Goal: Task Accomplishment & Management: Manage account settings

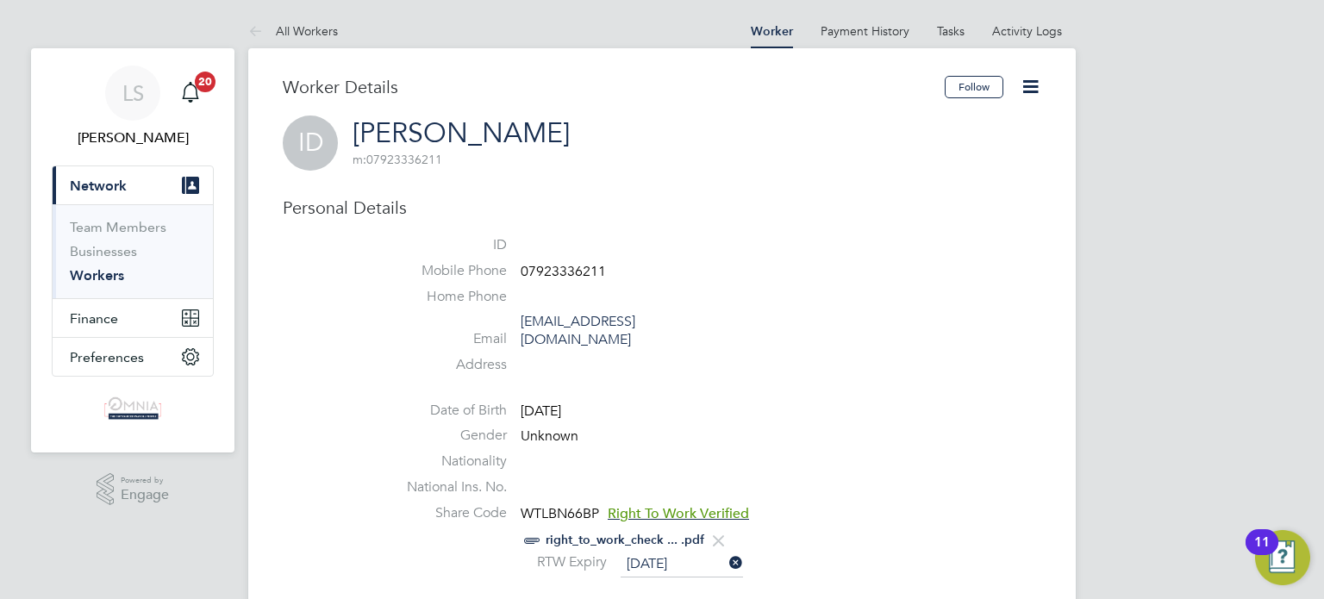
drag, startPoint x: 0, startPoint y: 0, endPoint x: 579, endPoint y: 269, distance: 638.5
click at [579, 269] on span "07923336211" at bounding box center [562, 271] width 85 height 17
copy span "07923336211"
click at [1029, 86] on icon at bounding box center [1030, 87] width 22 height 22
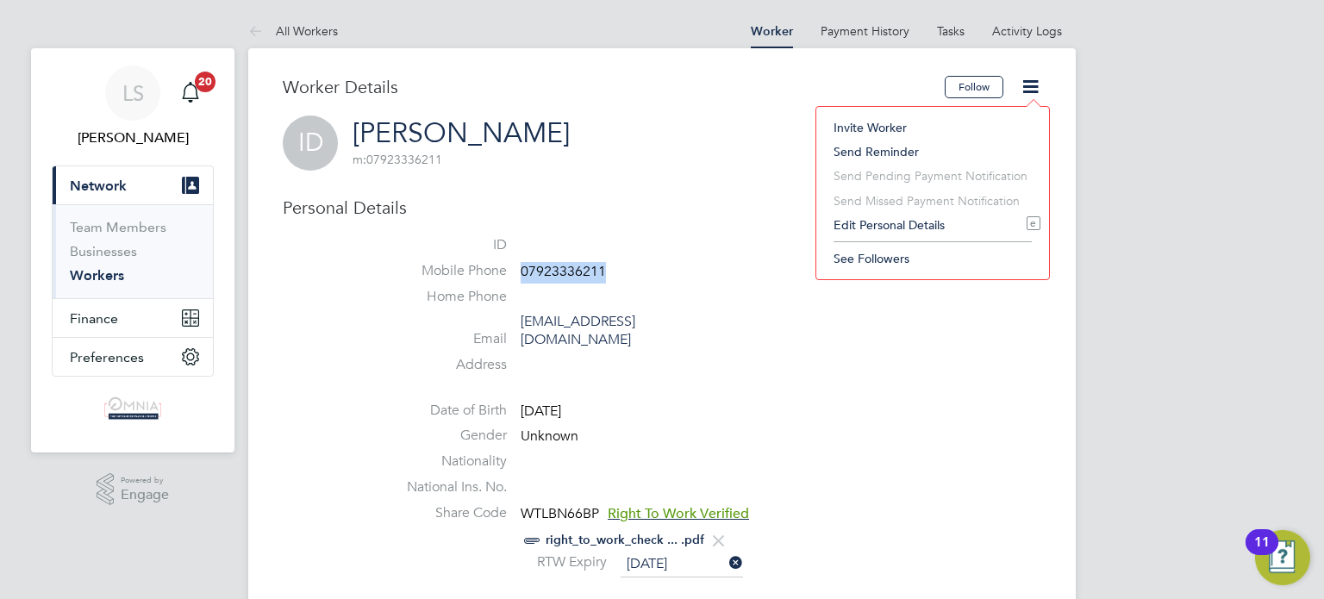
click at [901, 228] on li "Edit Personal Details e" at bounding box center [932, 225] width 215 height 24
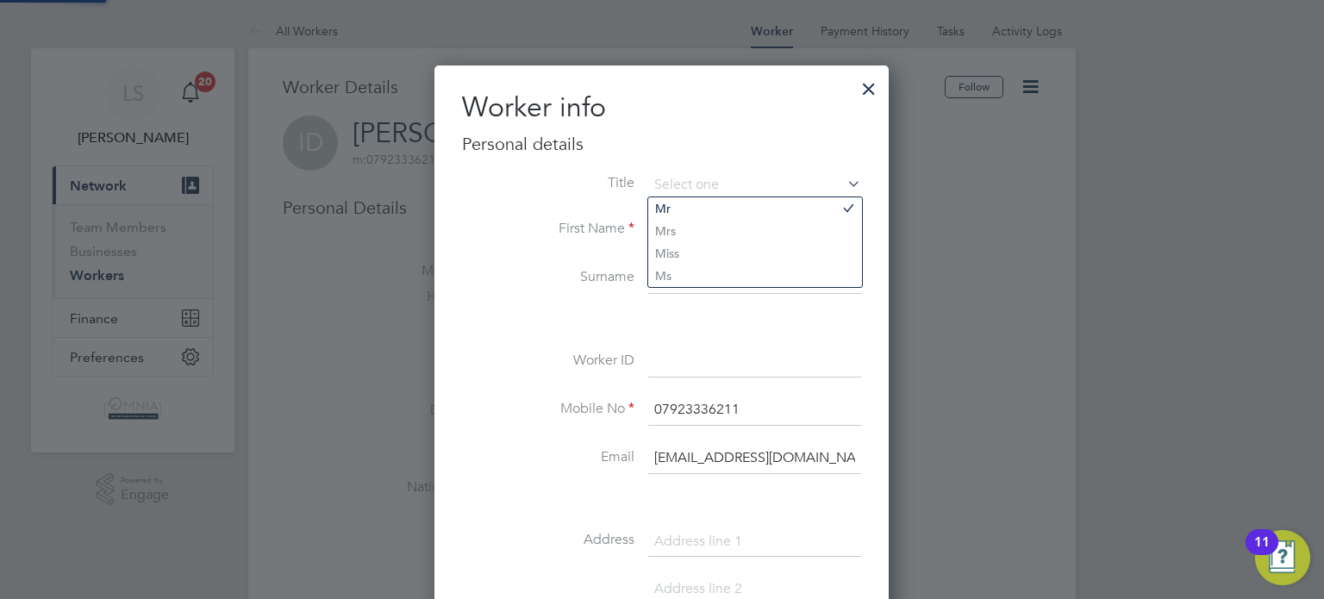
scroll to position [969, 455]
click at [690, 371] on input at bounding box center [754, 361] width 213 height 31
paste input "CIS34639"
type input "CIS34639"
click at [1048, 413] on div at bounding box center [662, 299] width 1324 height 599
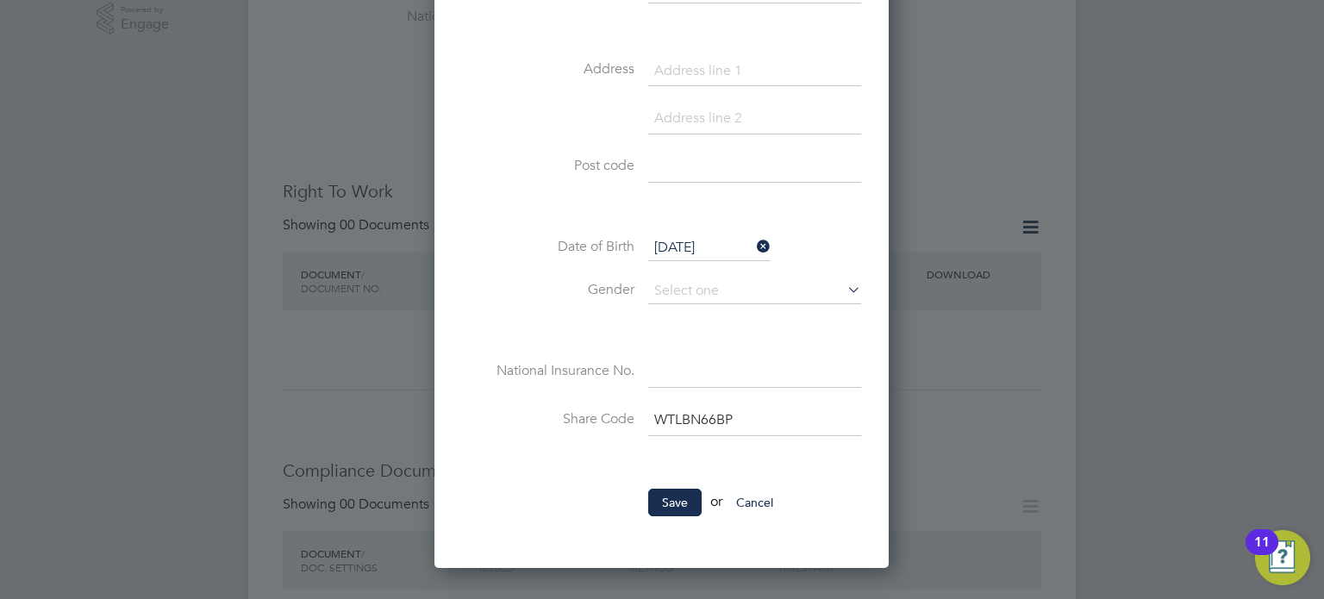
scroll to position [620, 0]
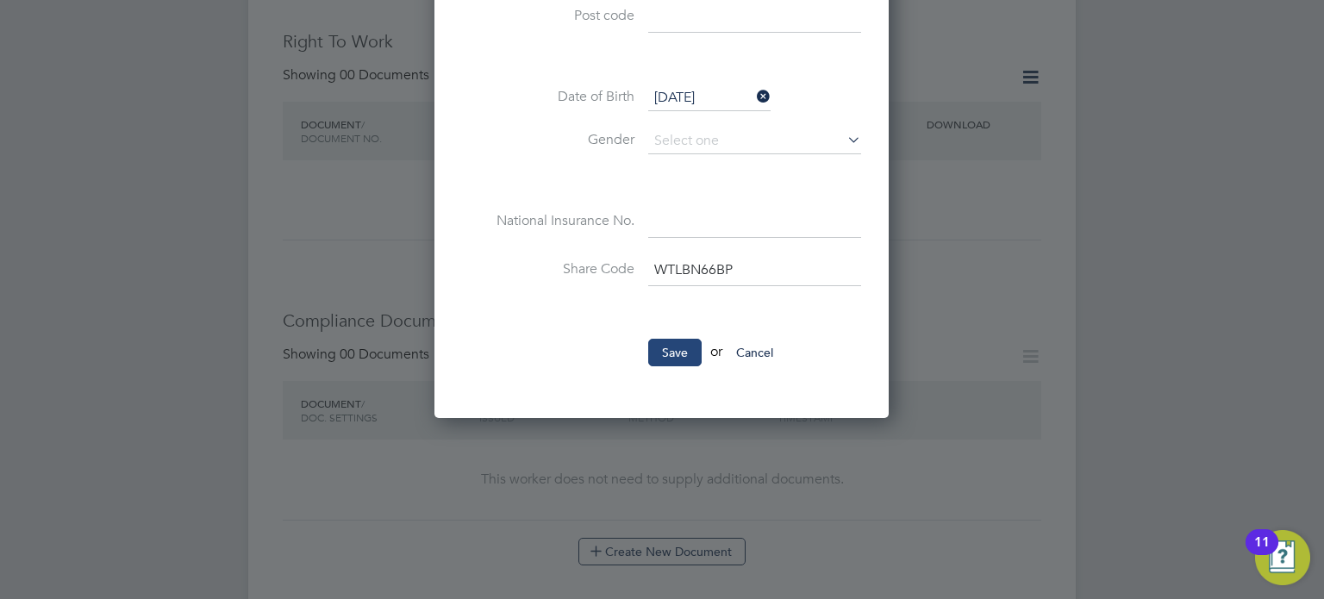
click at [688, 350] on button "Save" at bounding box center [674, 353] width 53 height 28
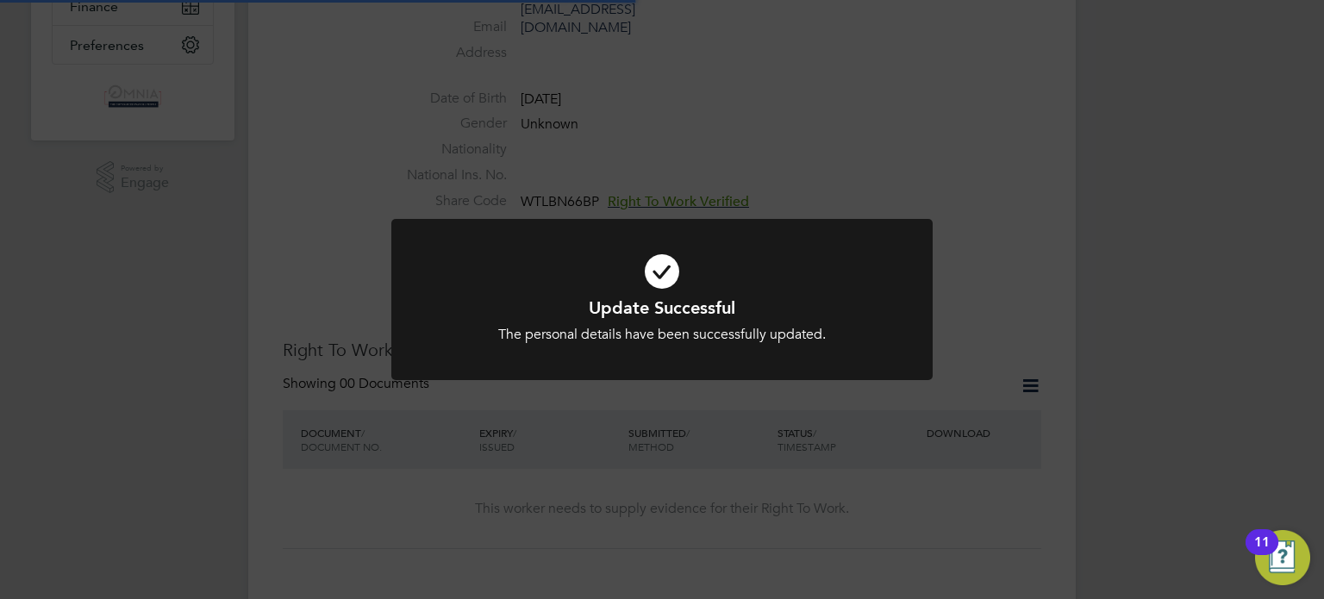
click at [1087, 296] on div "Update Successful The personal details have been successfully updated. Cancel O…" at bounding box center [662, 299] width 1324 height 599
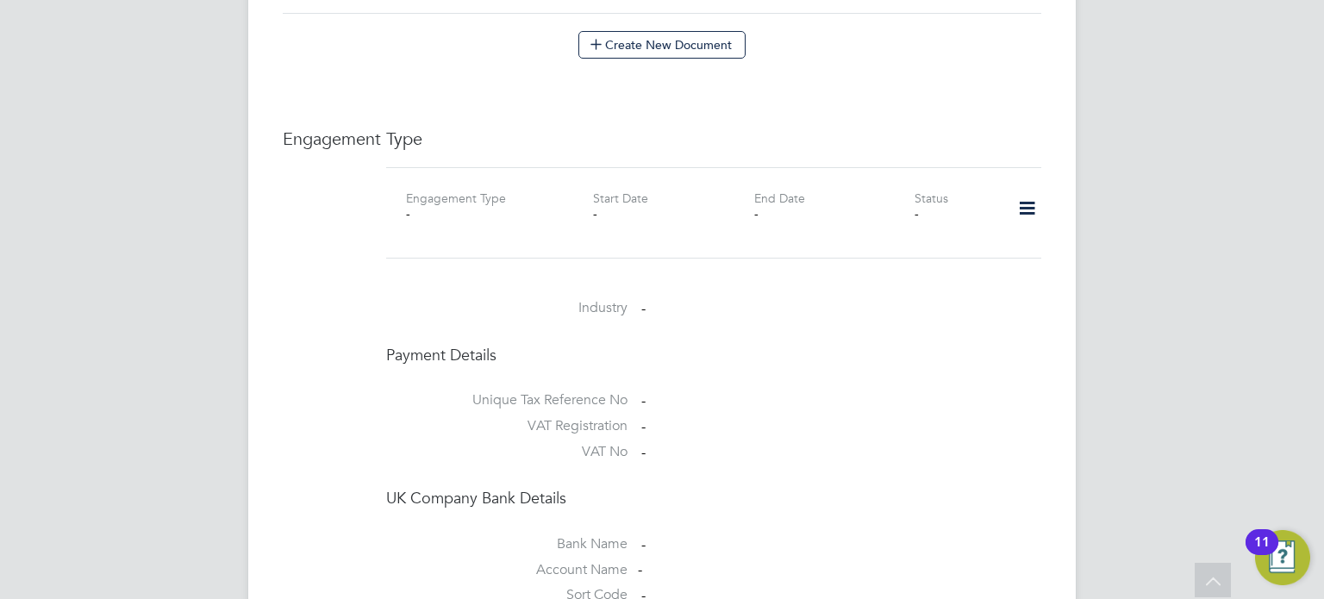
scroll to position [1137, 0]
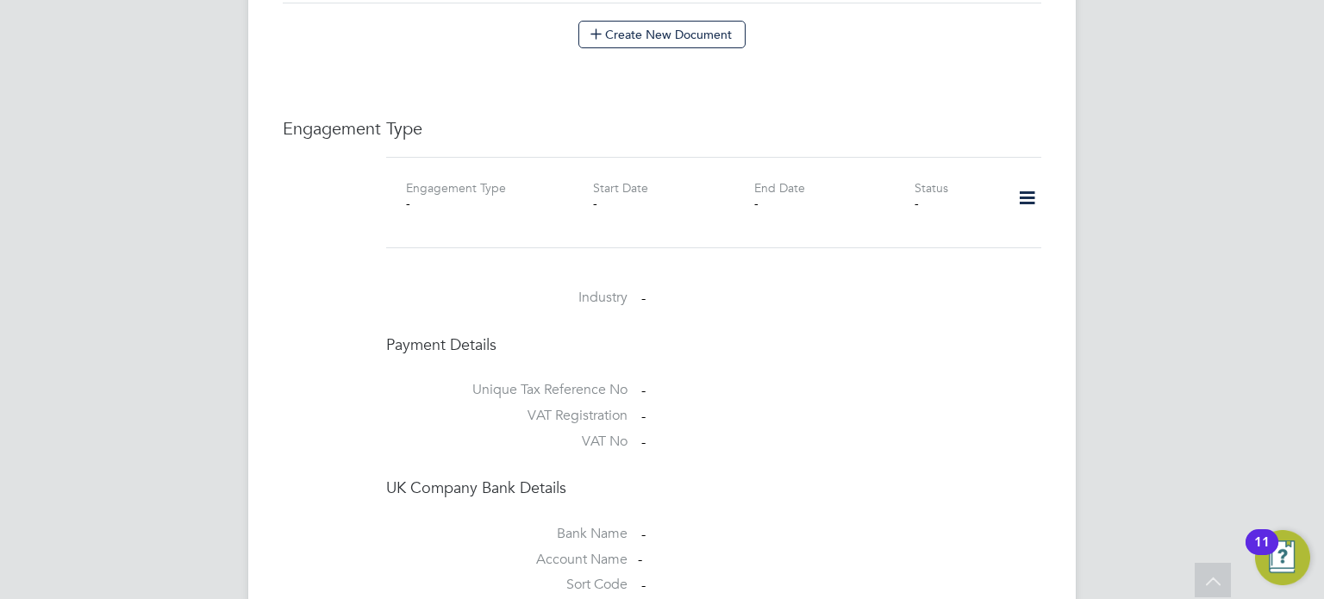
click at [1025, 179] on icon at bounding box center [1027, 198] width 30 height 40
click at [958, 250] on li "Add Engagement Type" at bounding box center [939, 253] width 196 height 24
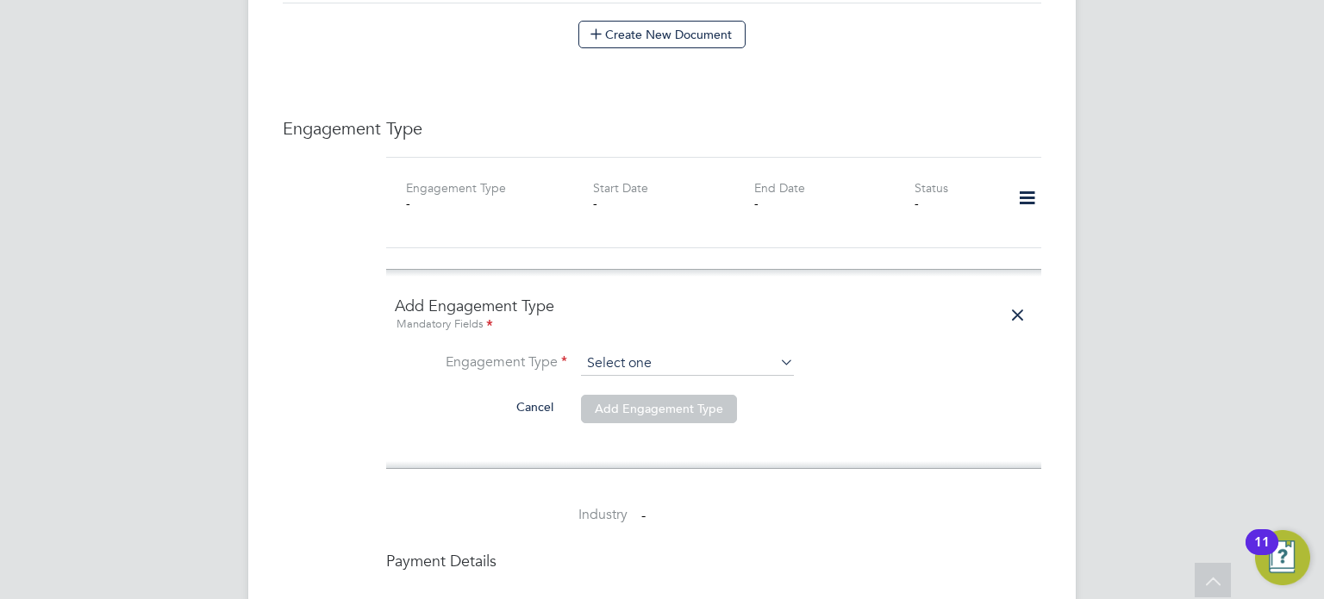
click at [610, 352] on input at bounding box center [687, 364] width 213 height 24
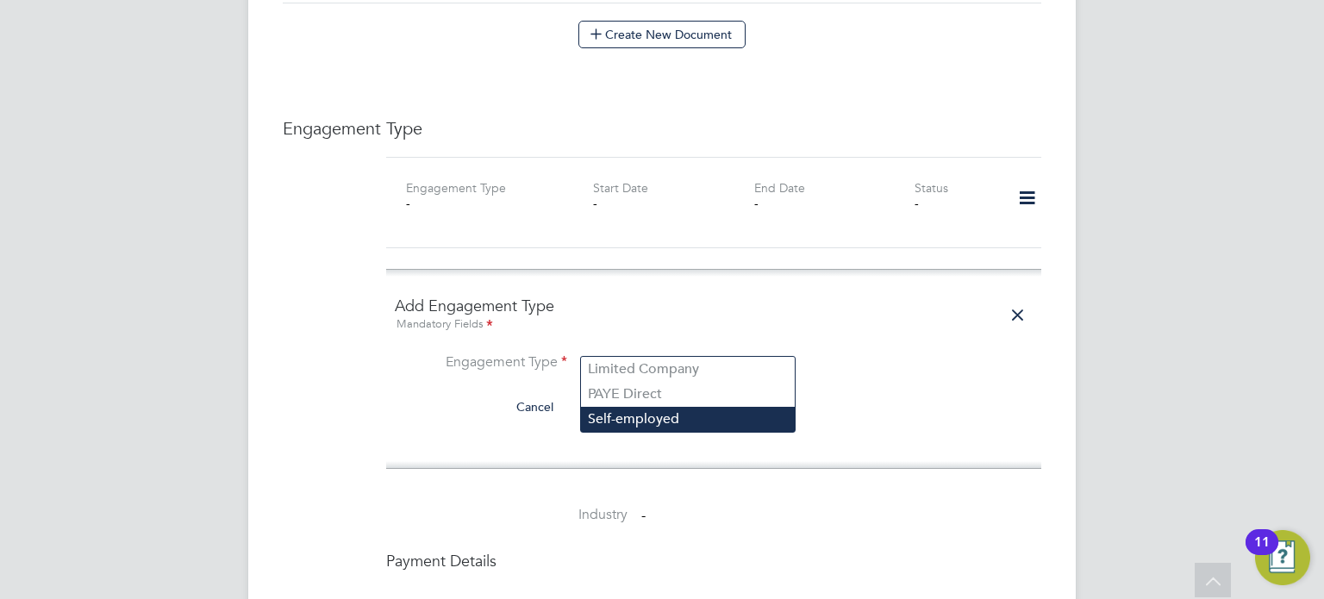
click at [654, 416] on li "Self-employed" at bounding box center [688, 419] width 214 height 25
type input "Self-employed"
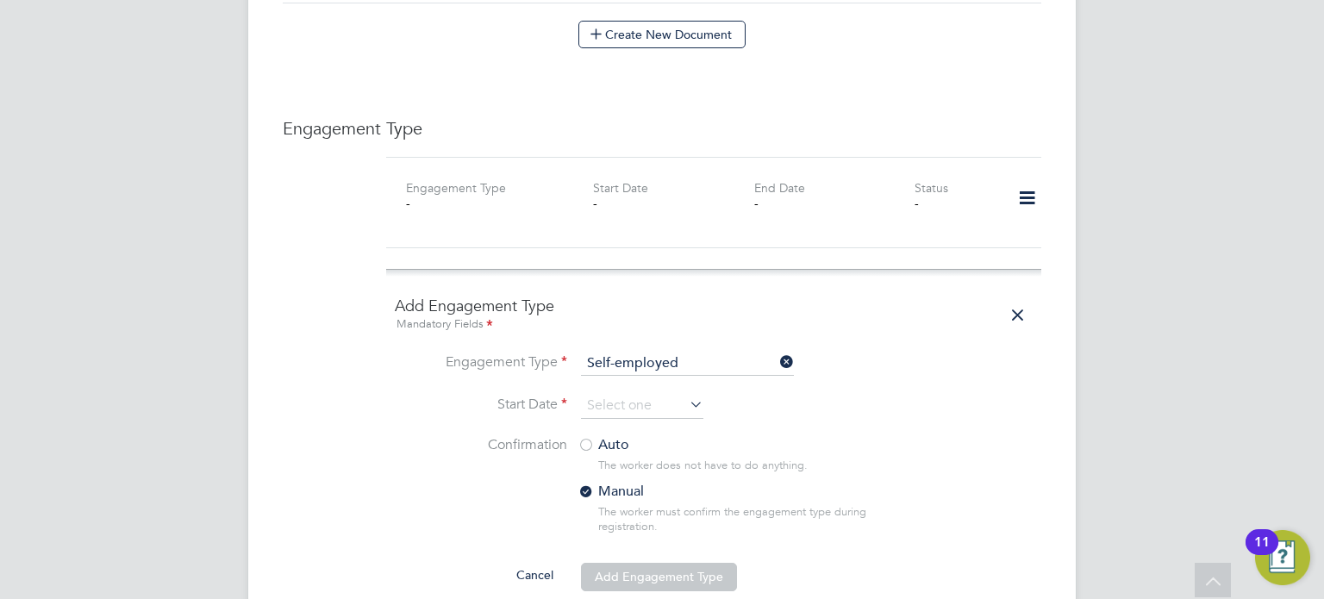
click at [655, 399] on li "Start Date" at bounding box center [714, 414] width 638 height 43
click at [651, 393] on input at bounding box center [642, 406] width 122 height 26
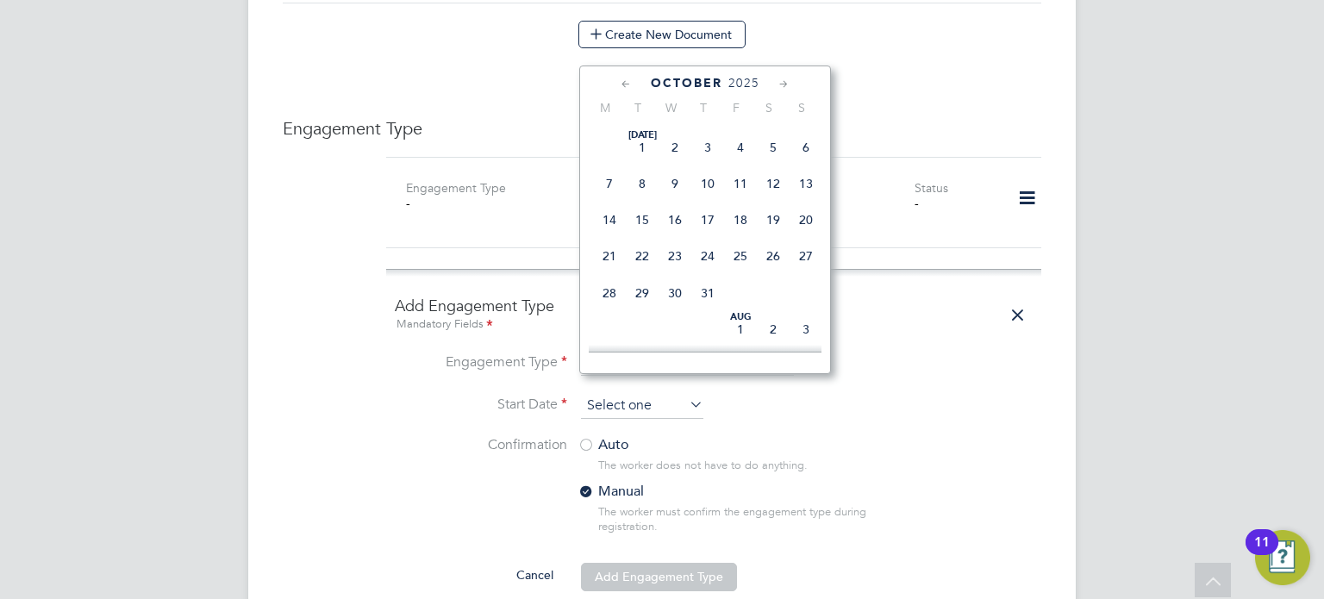
scroll to position [488, 0]
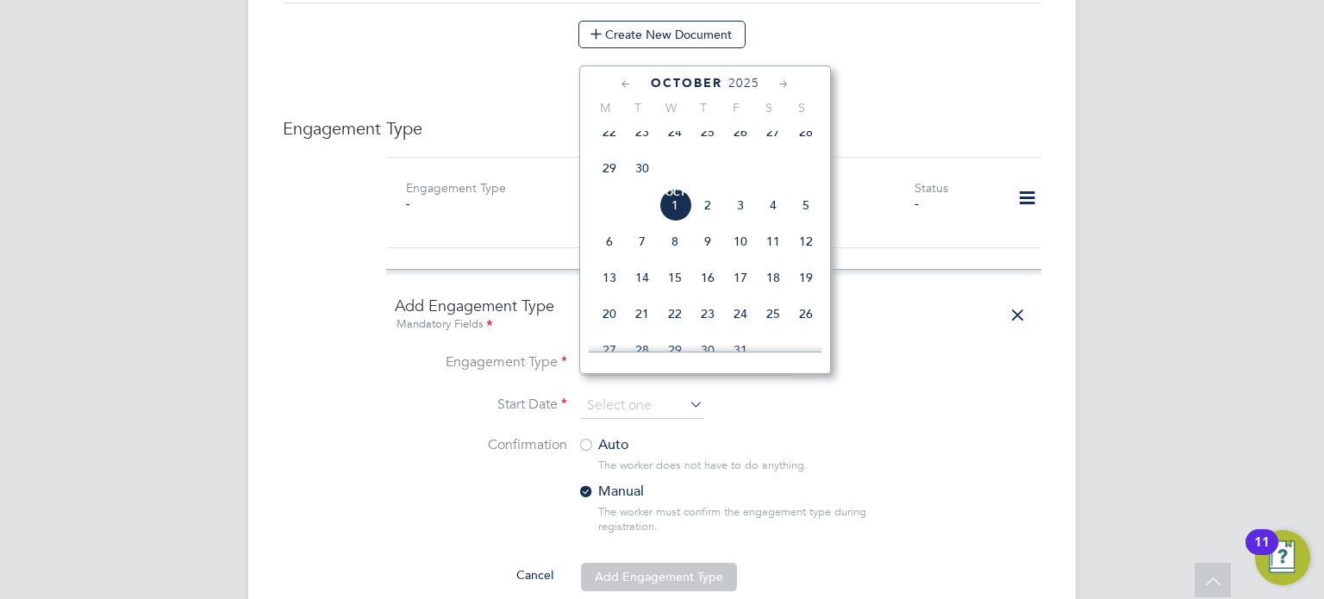
click at [681, 221] on span "Oct 1" at bounding box center [674, 205] width 33 height 33
type input "[DATE]"
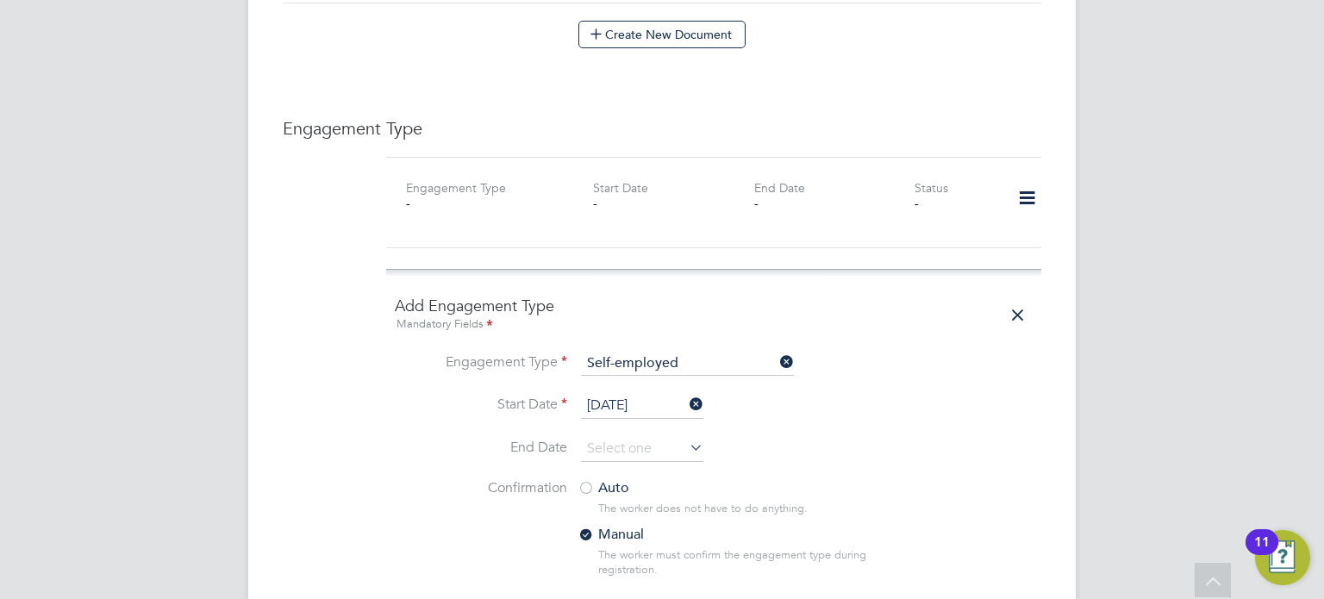
click at [588, 481] on div at bounding box center [585, 489] width 17 height 17
drag, startPoint x: 649, startPoint y: 597, endPoint x: 642, endPoint y: 589, distance: 11.0
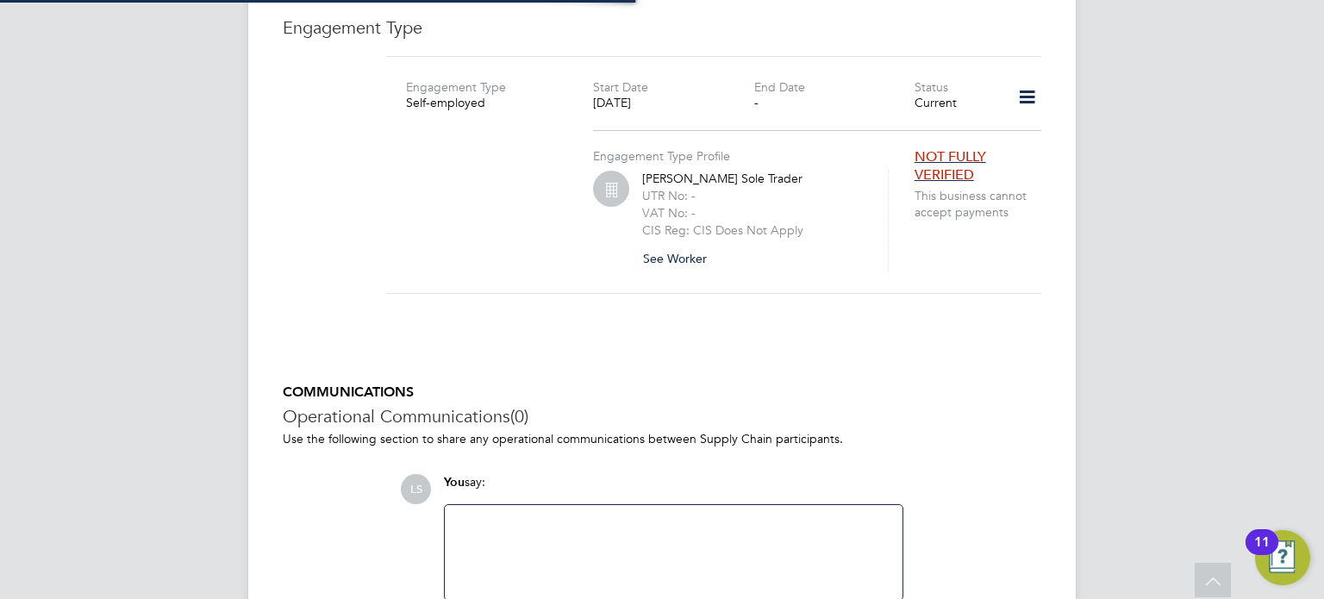
scroll to position [1241, 0]
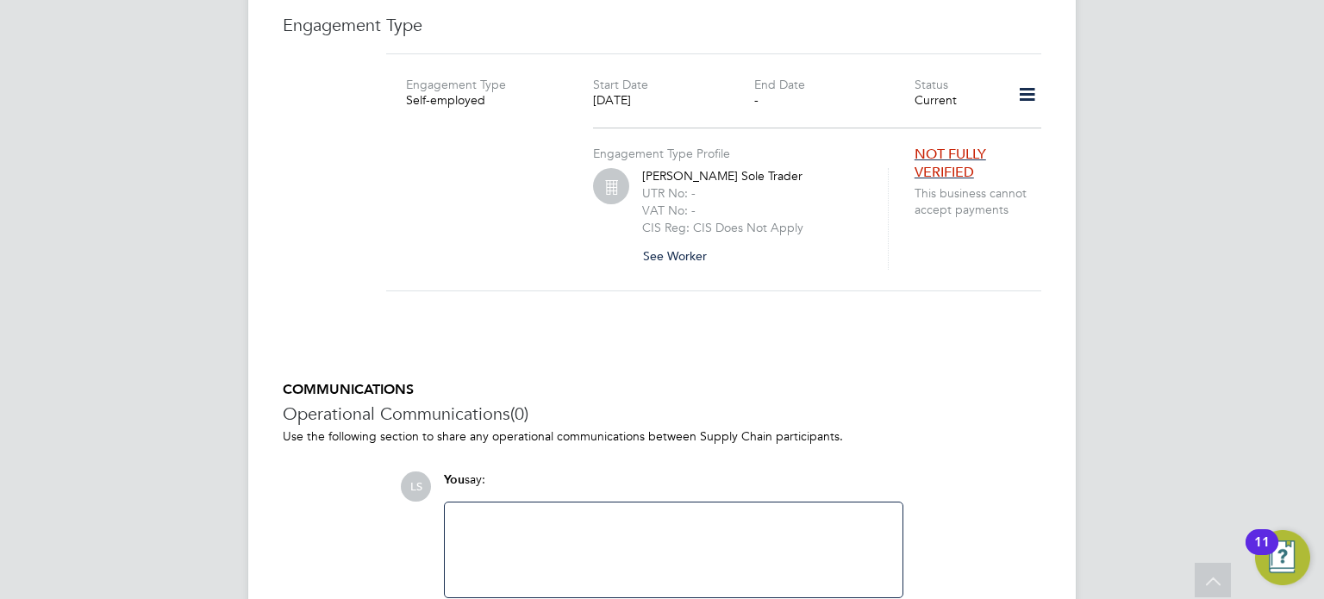
click at [665, 242] on button "See Worker" at bounding box center [681, 256] width 78 height 28
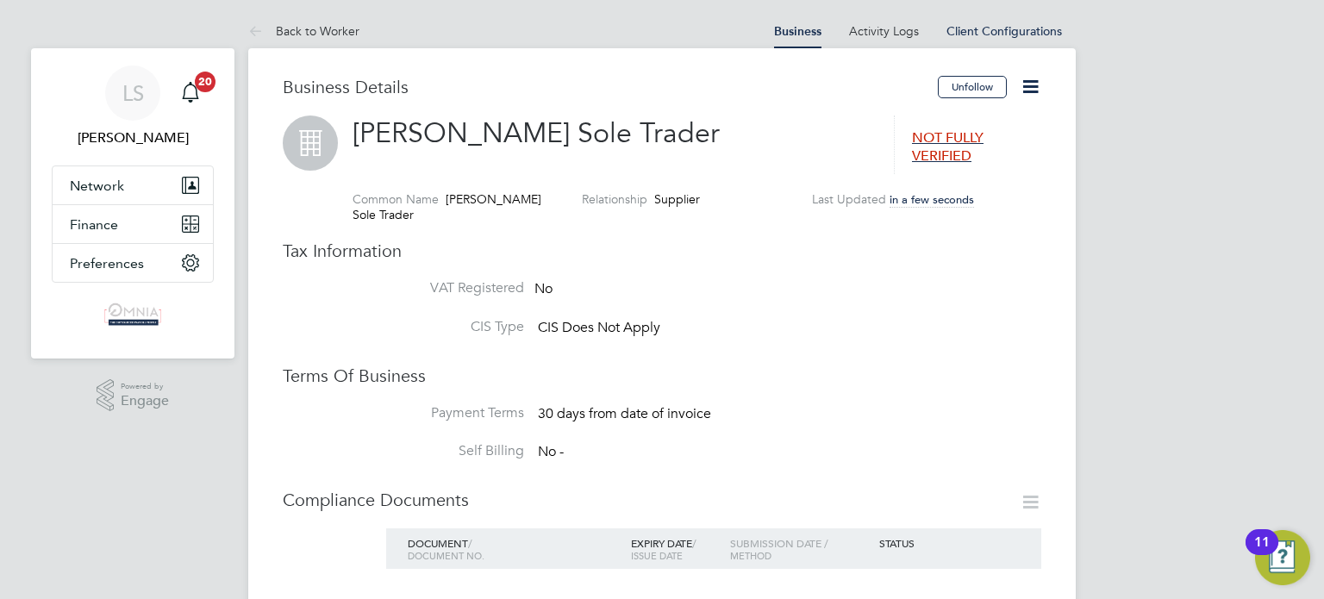
click at [1031, 90] on icon at bounding box center [1030, 87] width 22 height 22
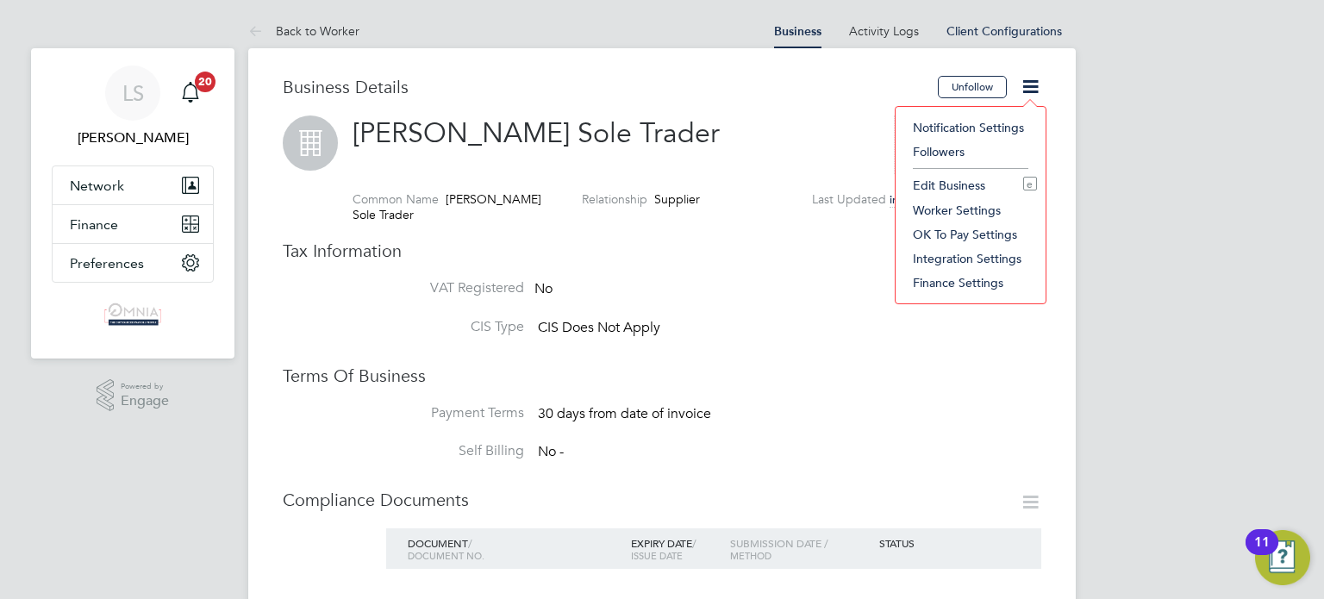
click at [975, 177] on li "Edit Business e" at bounding box center [970, 185] width 133 height 24
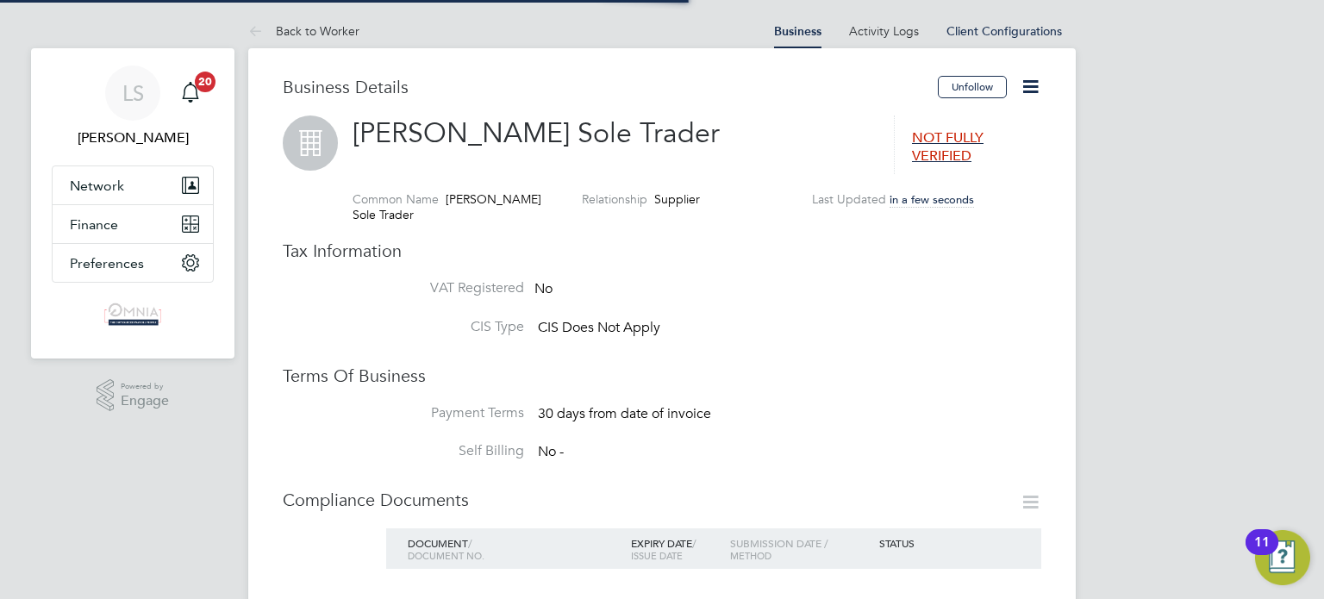
type input "United Kingdom"
type input "Ioan Dutcovici Sole Trader"
type input "Construction"
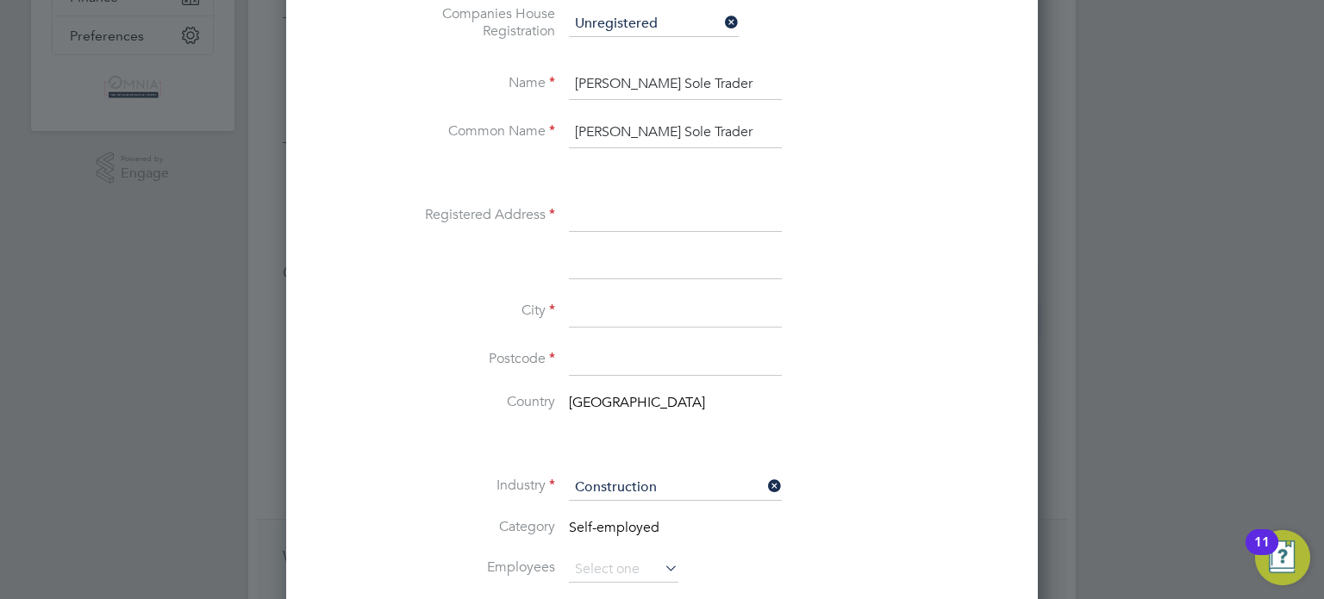
scroll to position [241, 0]
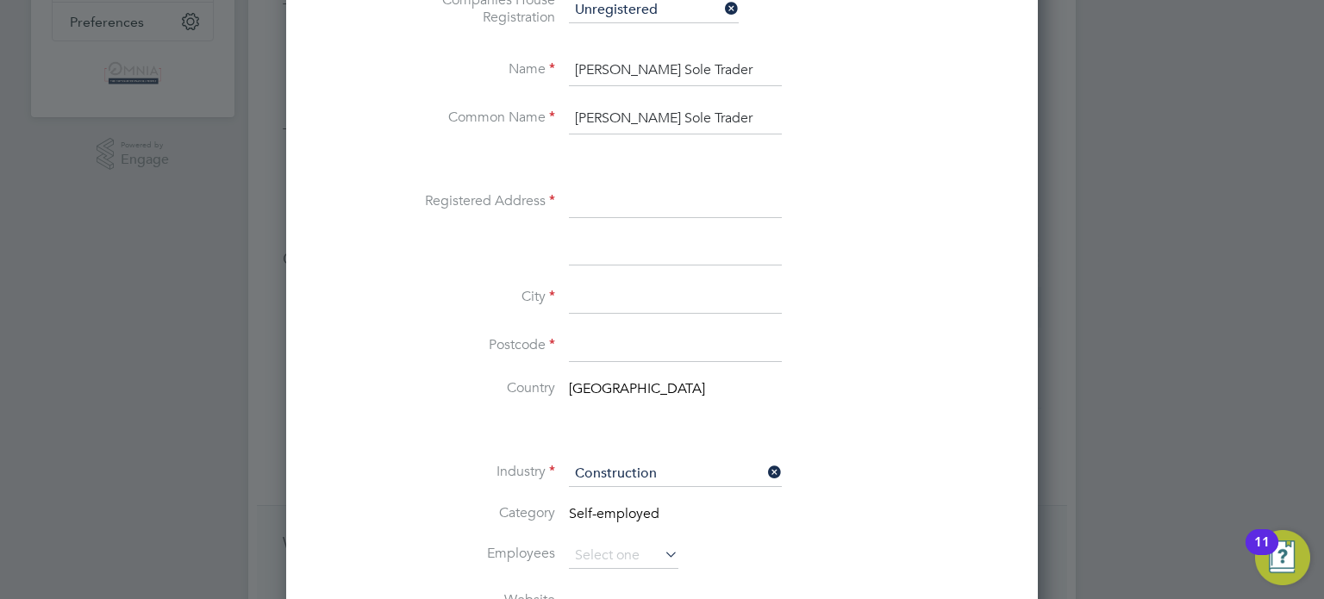
click at [624, 196] on input at bounding box center [675, 202] width 213 height 31
paste input "Ribblesdale Avenue"
type input "Ribblesdale Avenue"
click at [614, 346] on input at bounding box center [675, 346] width 213 height 31
paste input "UB5 4NQ"
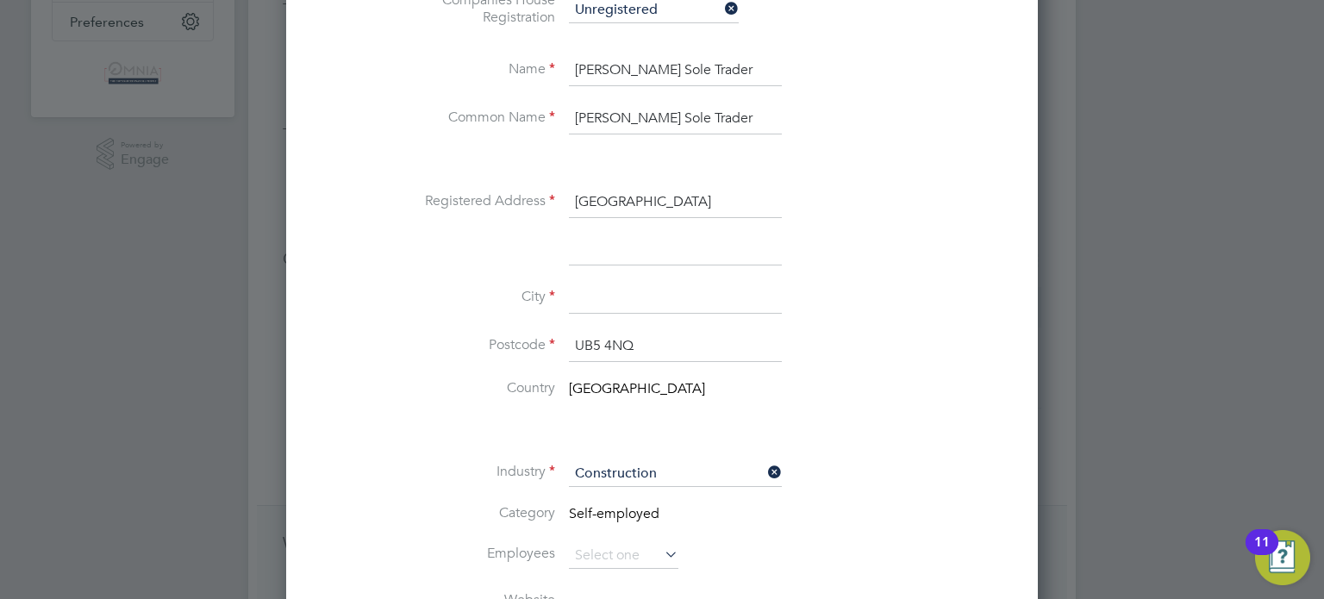
type input "UB5 4NQ"
click at [608, 285] on input at bounding box center [675, 298] width 213 height 31
type input "London"
click at [911, 415] on li "Country United Kingdom" at bounding box center [696, 398] width 627 height 39
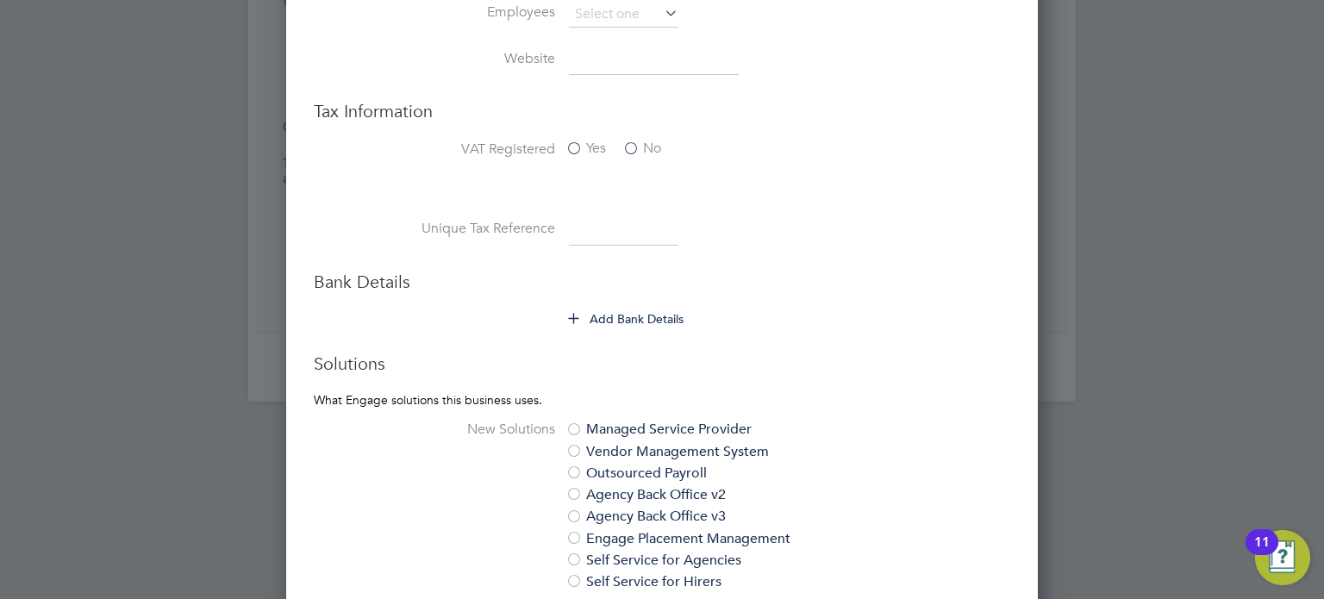
scroll to position [793, 0]
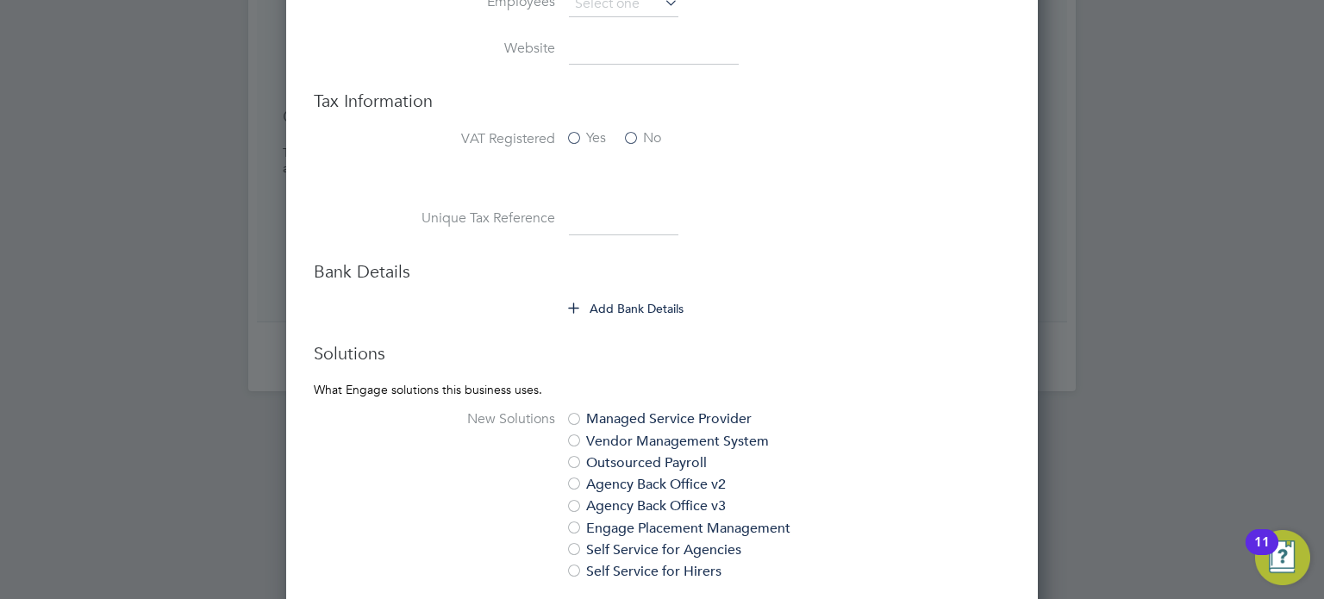
click at [639, 307] on button "Add Bank Details" at bounding box center [626, 308] width 115 height 17
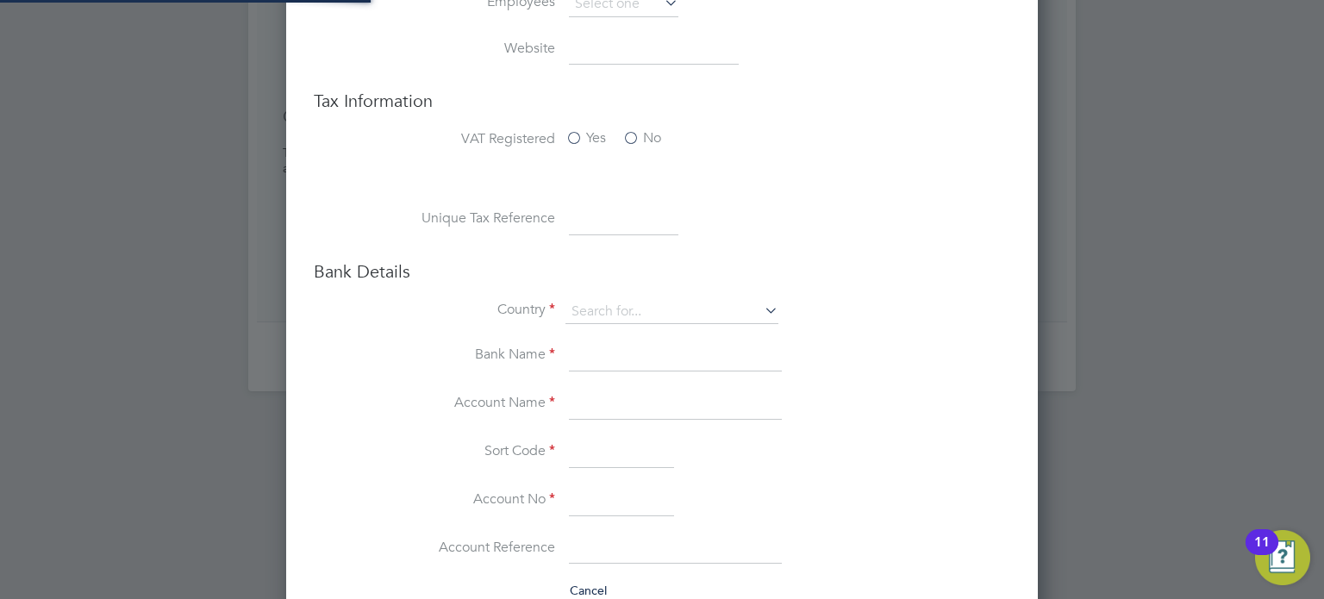
type input "United Kingdom"
click at [610, 221] on input at bounding box center [623, 219] width 109 height 31
paste input "5021884277"
type input "5021884277"
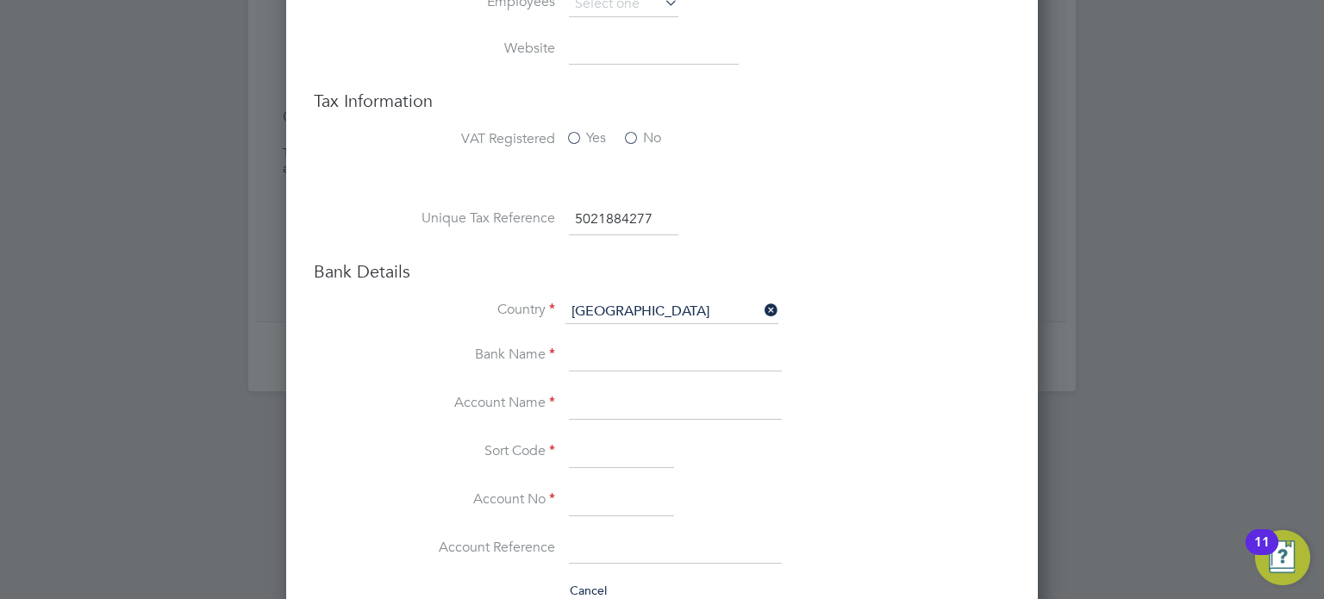
click at [658, 391] on input at bounding box center [675, 404] width 213 height 31
paste input "Ioan Dutcovici"
type input "Ioan Dutcovici"
click at [611, 489] on input at bounding box center [621, 500] width 105 height 31
paste input "88149021"
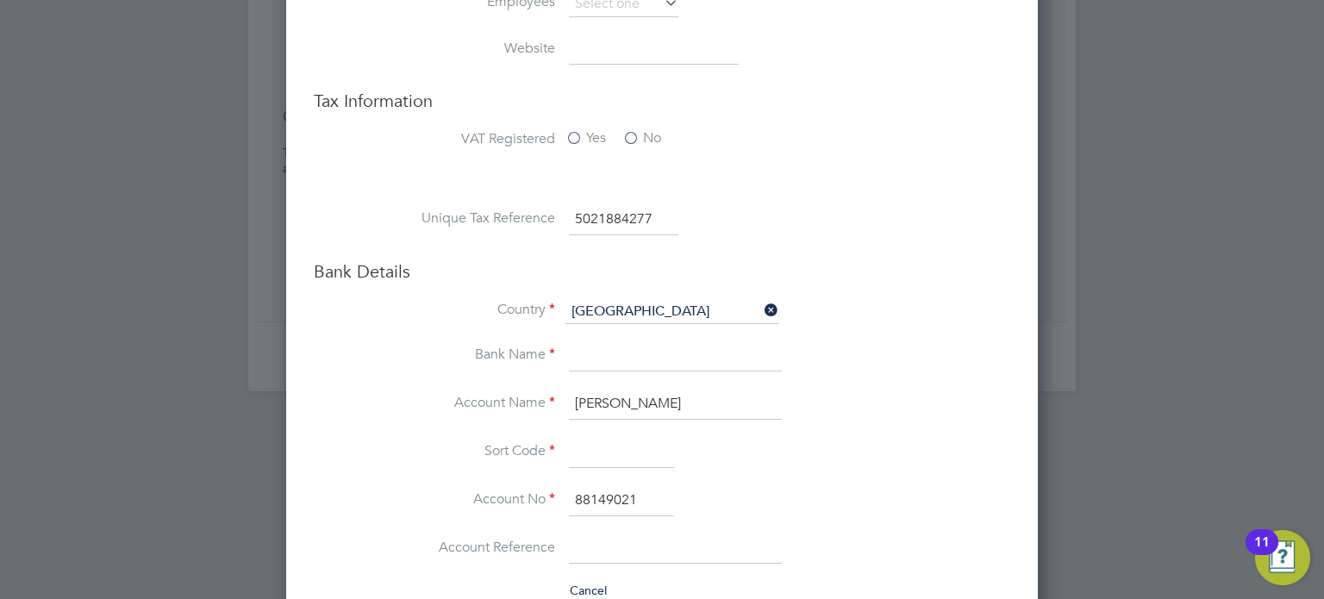
type input "88149021"
click at [597, 437] on input at bounding box center [621, 452] width 105 height 31
paste input "601719"
type input "60-17-19"
click at [633, 335] on li "Country United Kingdom" at bounding box center [696, 320] width 627 height 41
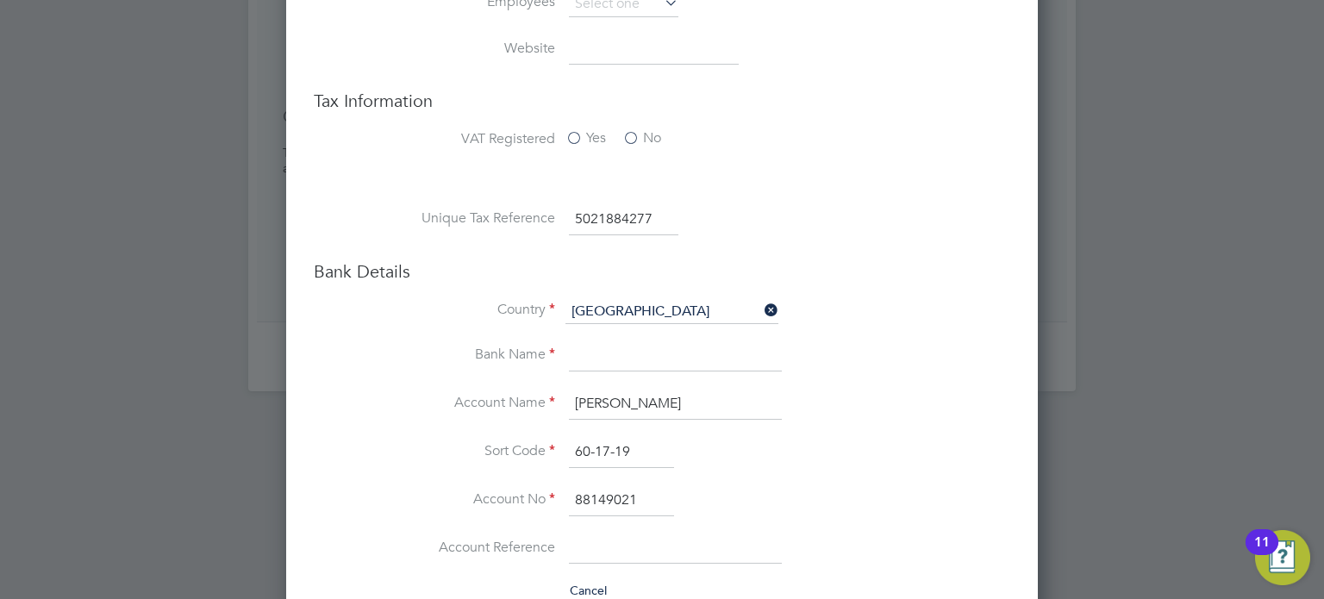
click at [633, 335] on li "Country United Kingdom" at bounding box center [696, 320] width 627 height 41
drag, startPoint x: 647, startPoint y: 346, endPoint x: 608, endPoint y: 355, distance: 40.8
click at [608, 355] on input at bounding box center [675, 356] width 213 height 31
type input "Natwest"
click at [1132, 439] on div at bounding box center [662, 299] width 1324 height 599
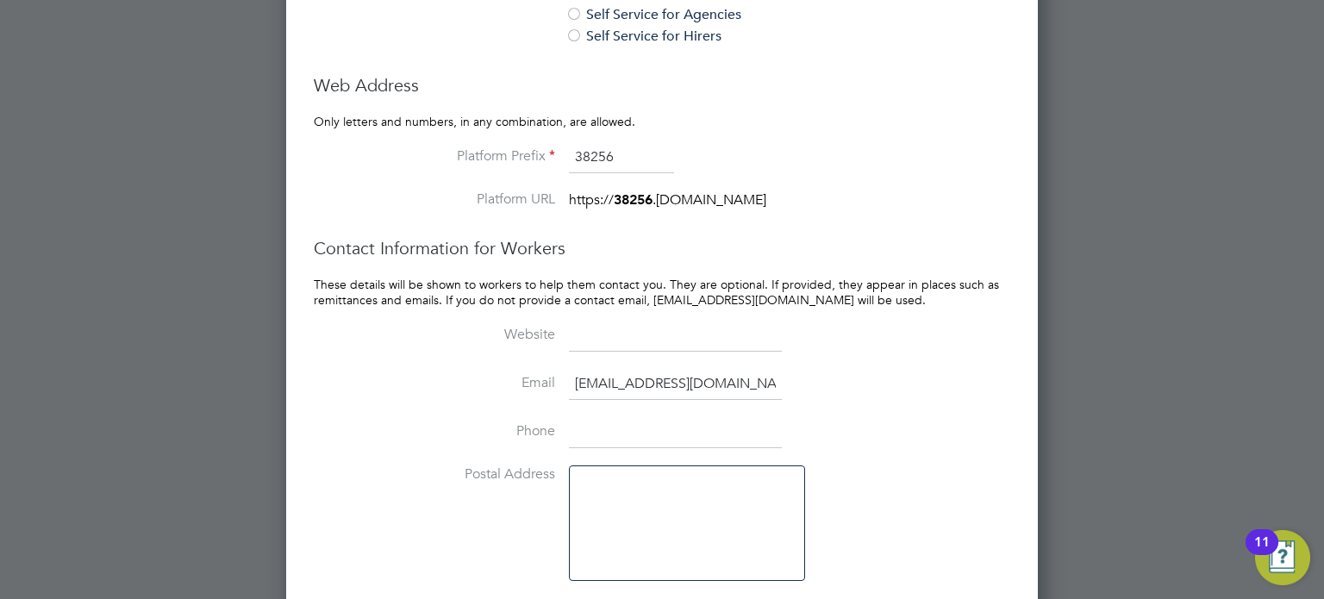
scroll to position [1674, 0]
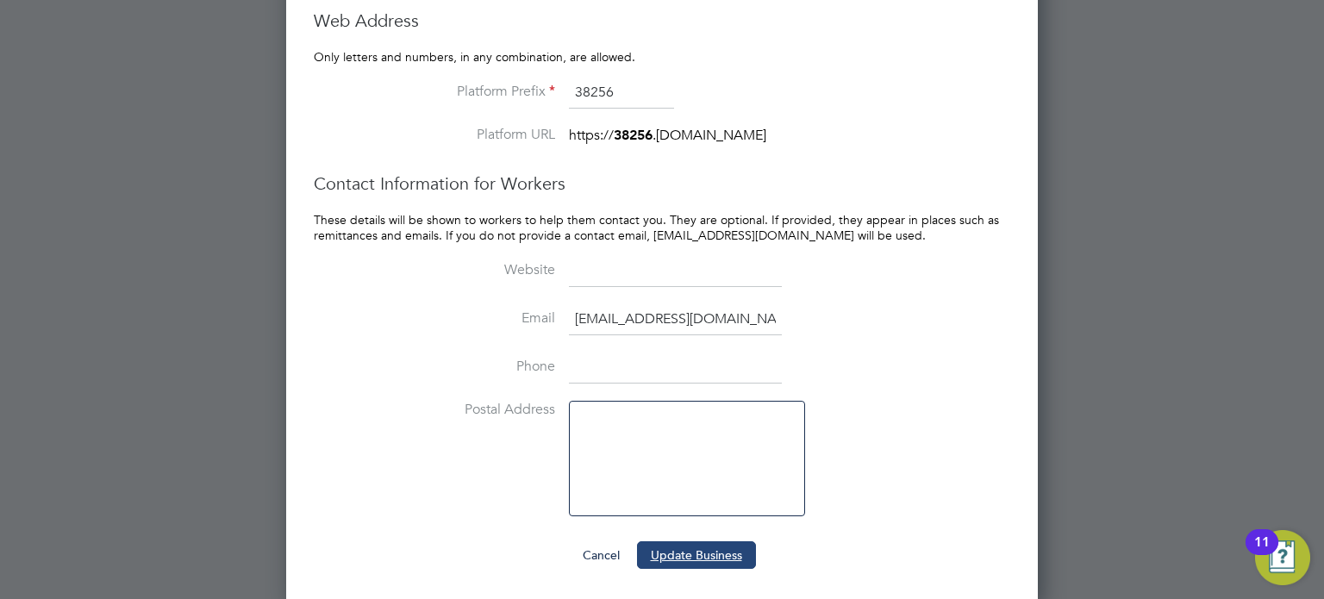
click at [731, 541] on button "Update Business" at bounding box center [696, 555] width 119 height 28
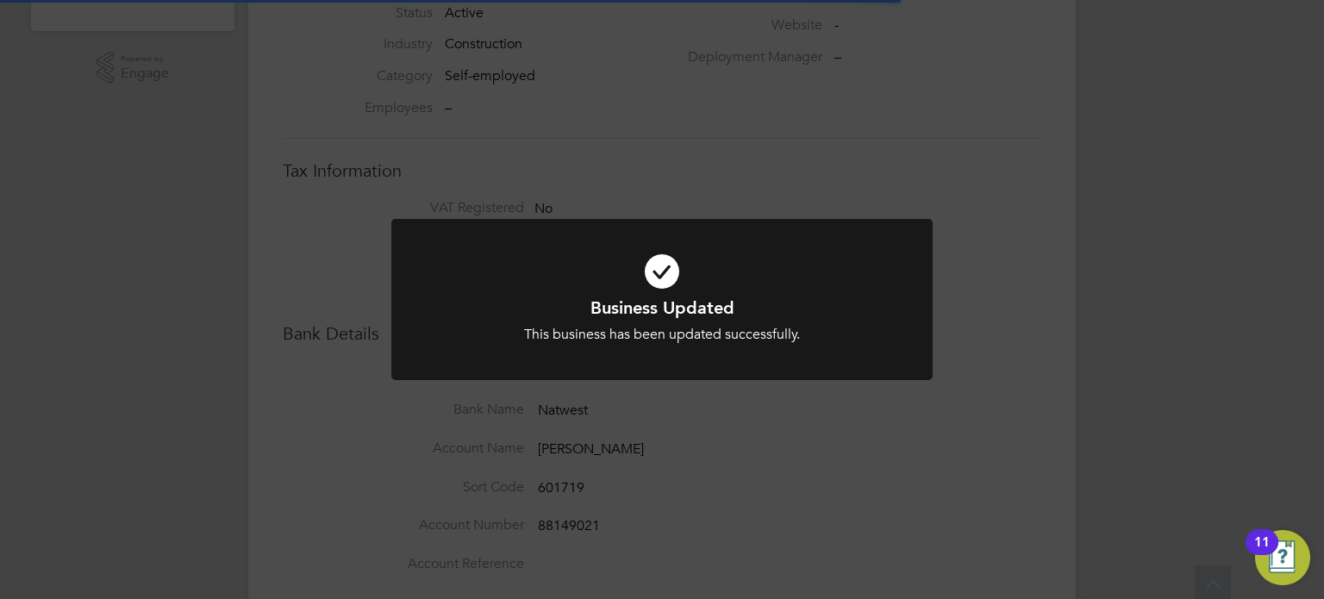
scroll to position [0, 0]
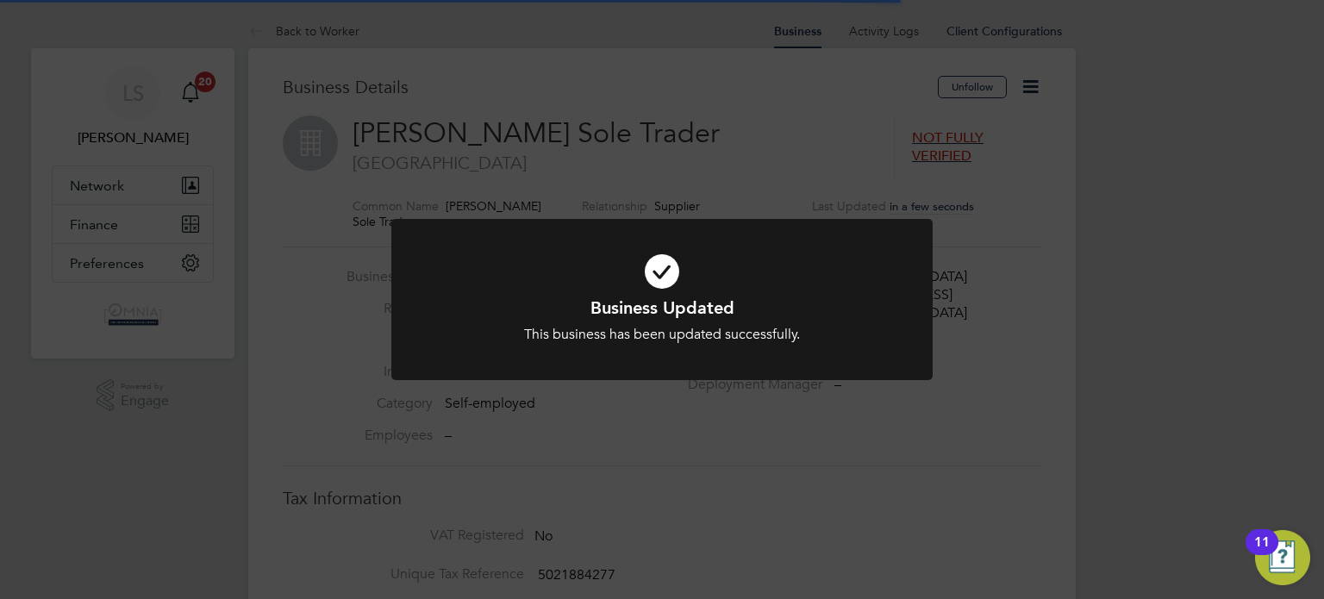
click at [748, 543] on div "Business Updated This business has been updated successfully. Cancel Okay" at bounding box center [662, 299] width 1324 height 599
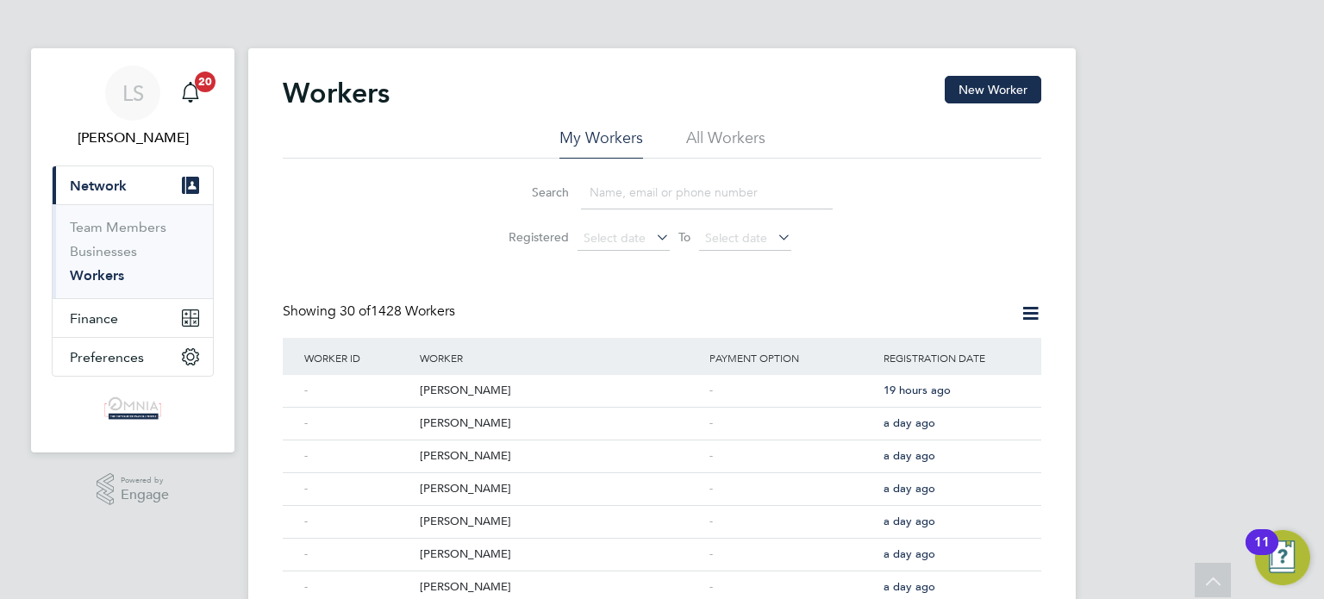
scroll to position [655, 0]
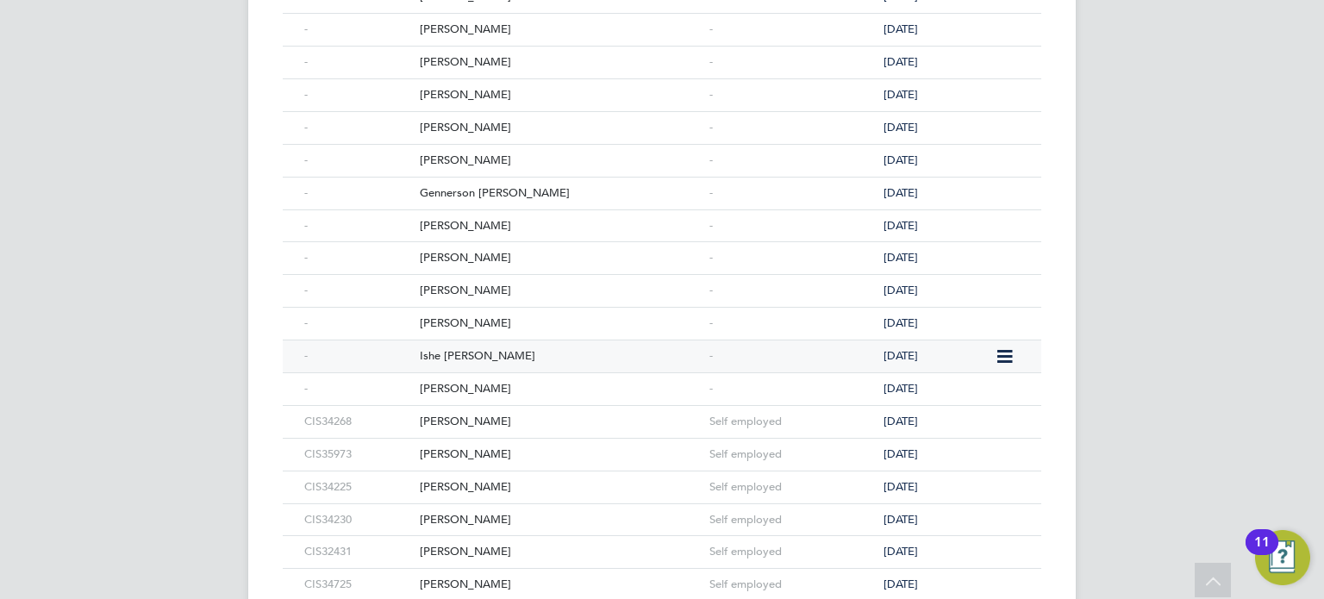
click at [524, 350] on div "Ishe [PERSON_NAME]" at bounding box center [560, 356] width 290 height 32
click at [477, 317] on div "[PERSON_NAME]" at bounding box center [560, 324] width 290 height 32
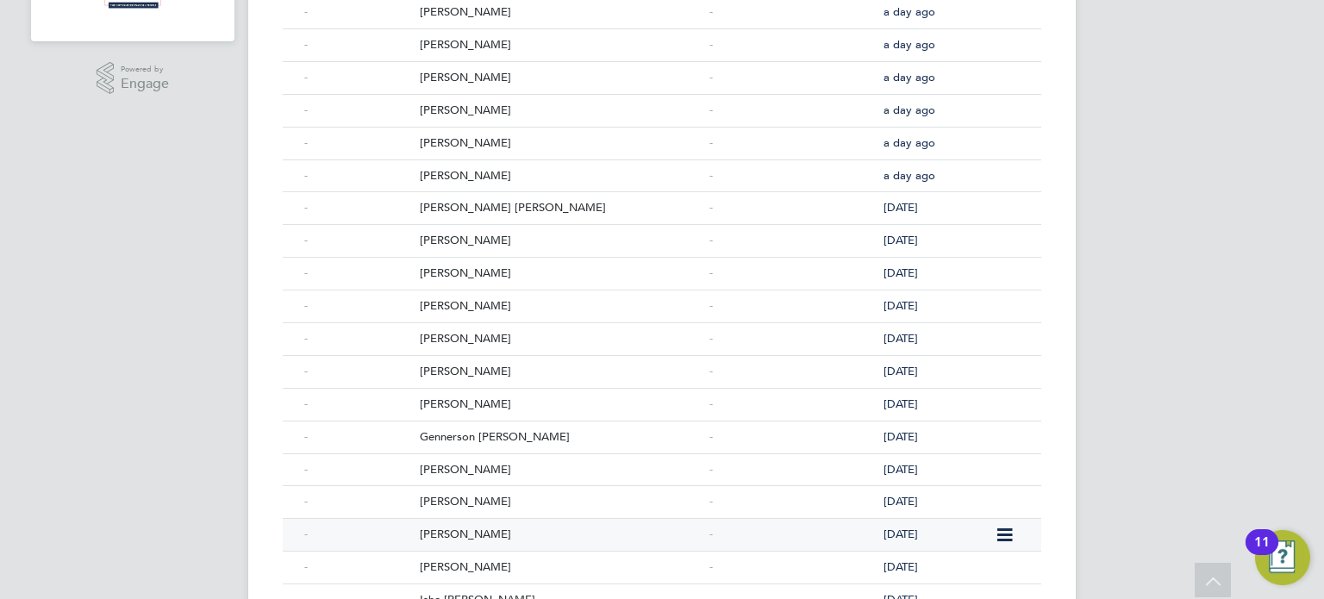
scroll to position [414, 0]
click at [495, 535] on div "Stefan Florin Ion" at bounding box center [560, 532] width 290 height 32
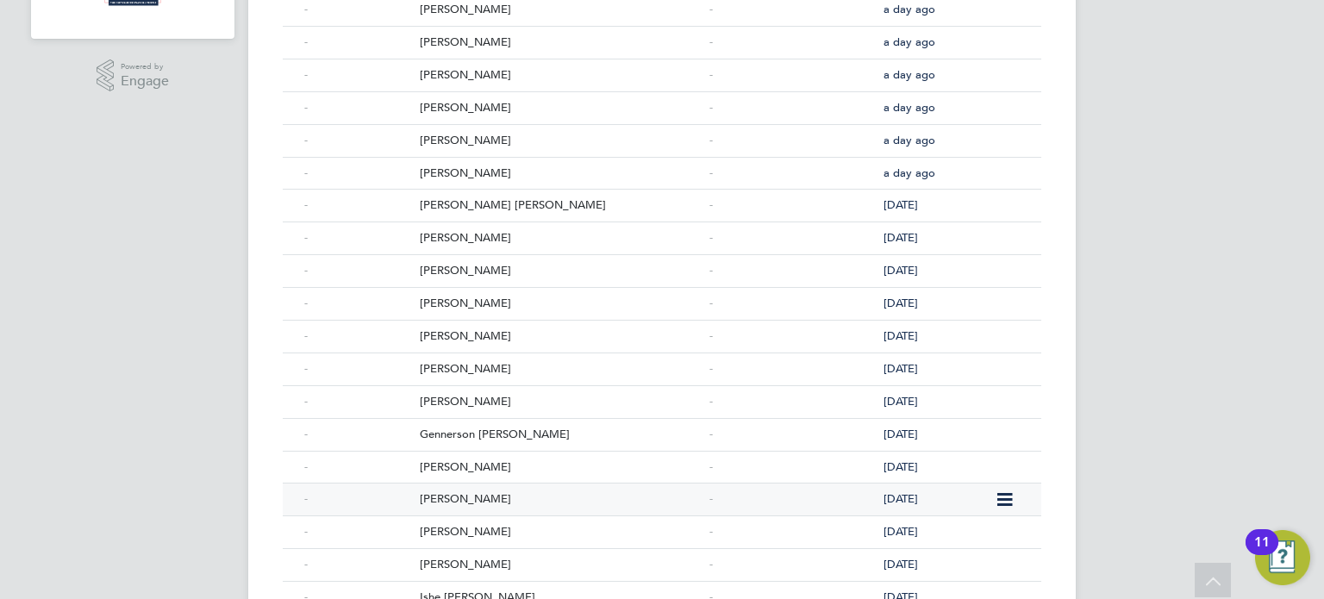
click at [471, 504] on div "Ovidiu Zaharia" at bounding box center [560, 499] width 290 height 32
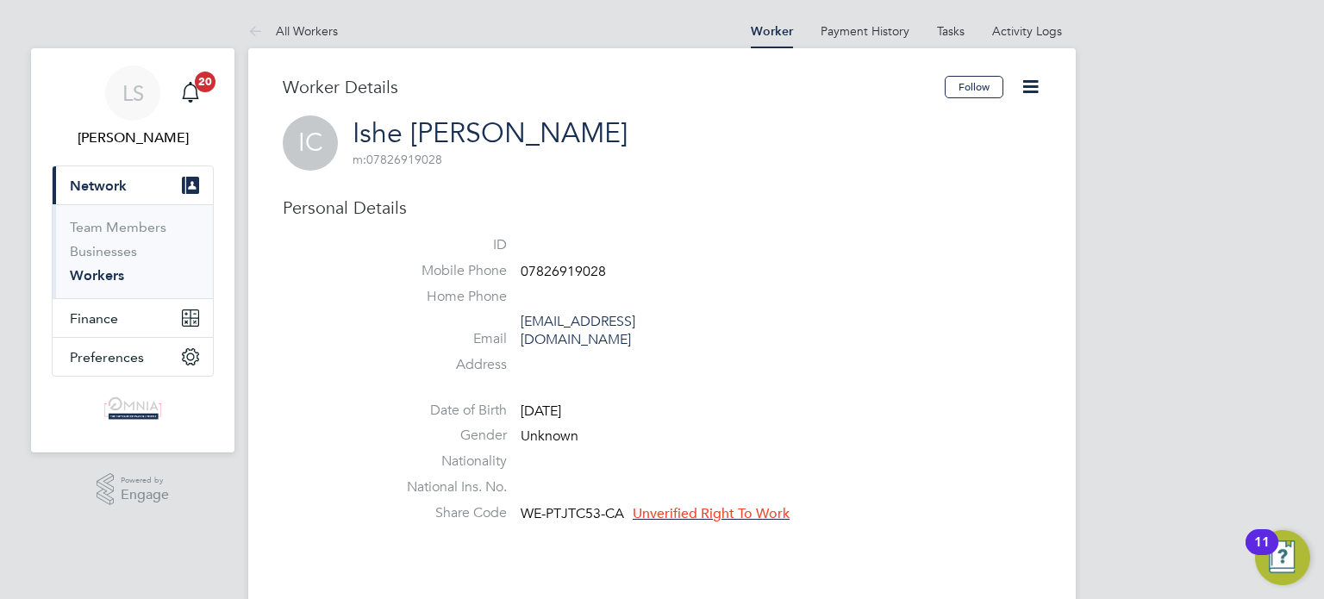
click at [552, 278] on span "07826919028" at bounding box center [562, 271] width 85 height 17
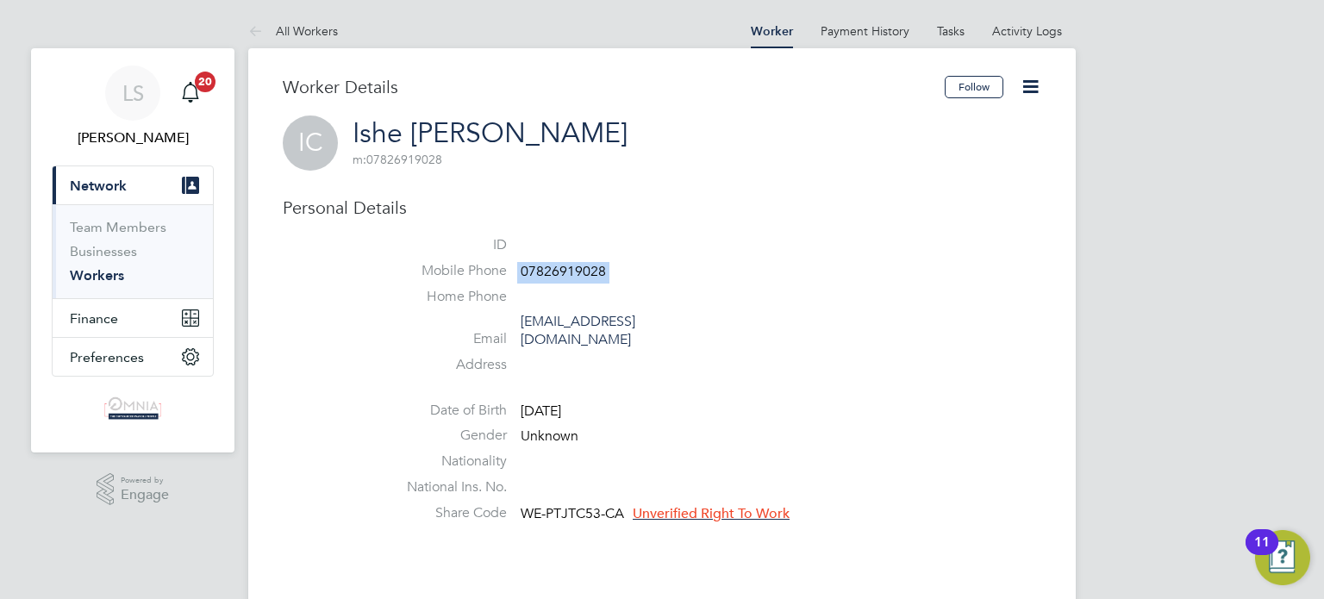
click at [552, 278] on span "07826919028" at bounding box center [562, 271] width 85 height 17
copy span "07826919028"
click at [1024, 86] on icon at bounding box center [1030, 87] width 22 height 22
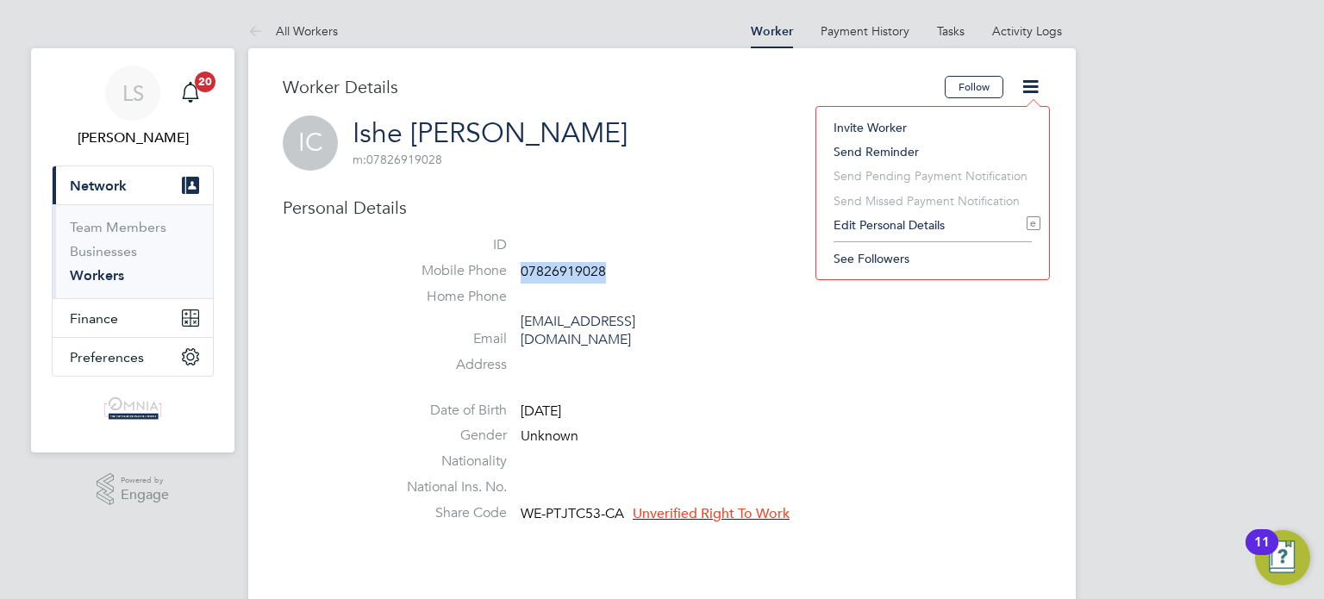
click at [944, 215] on li "Edit Personal Details e" at bounding box center [932, 225] width 215 height 24
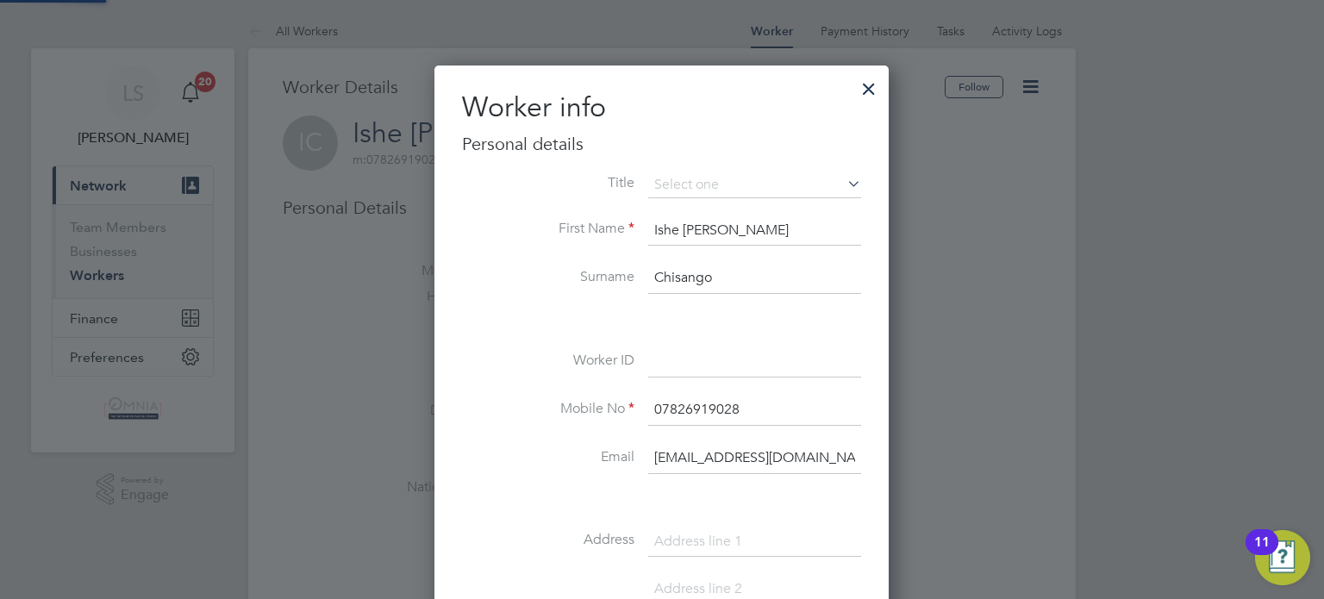
scroll to position [969, 455]
click at [701, 361] on input at bounding box center [754, 361] width 213 height 31
paste input "CIS26903"
type input "CIS26903"
click at [1024, 439] on div at bounding box center [662, 299] width 1324 height 599
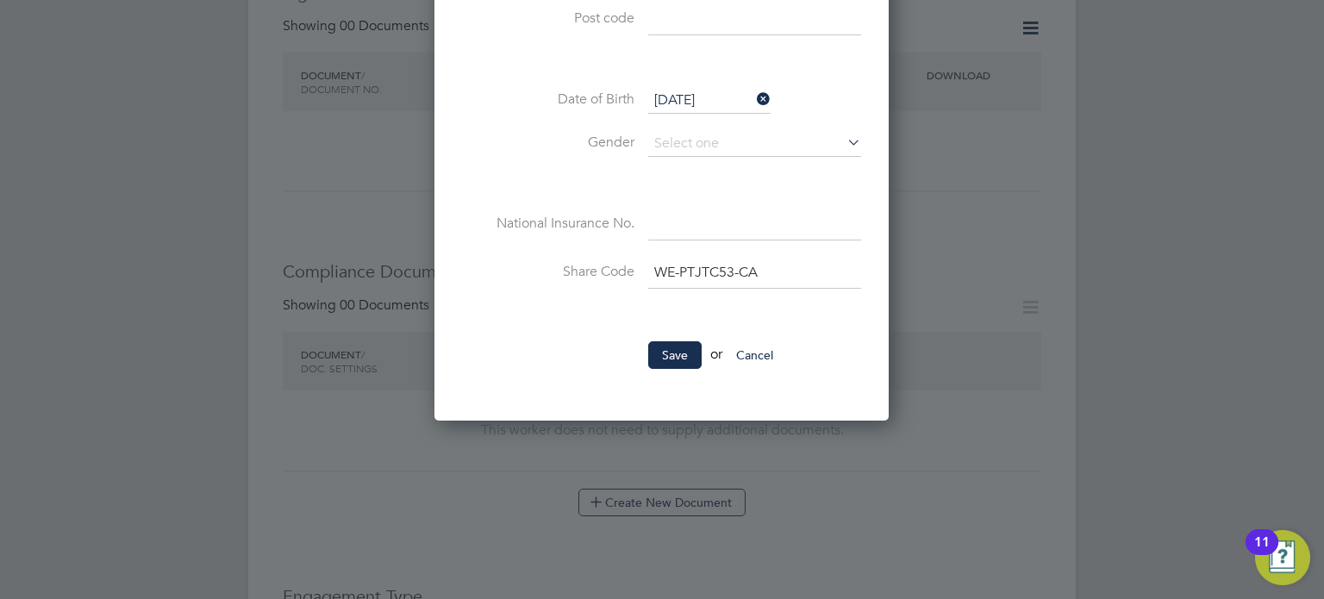
scroll to position [620, 0]
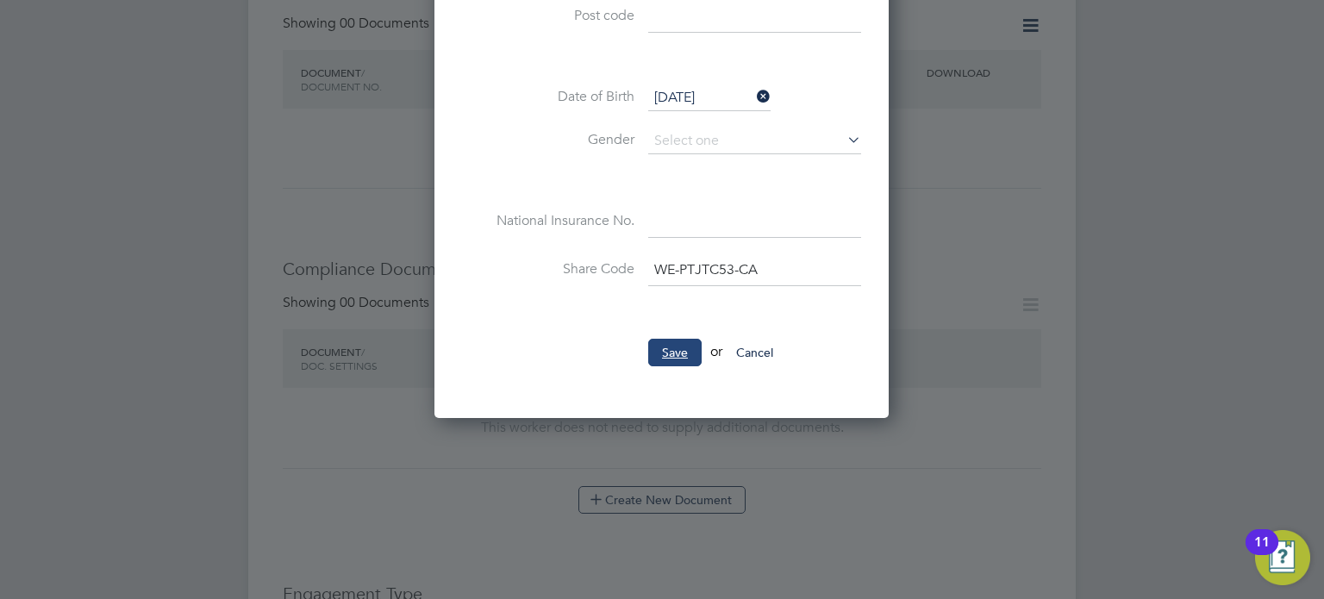
click at [667, 339] on button "Save" at bounding box center [674, 353] width 53 height 28
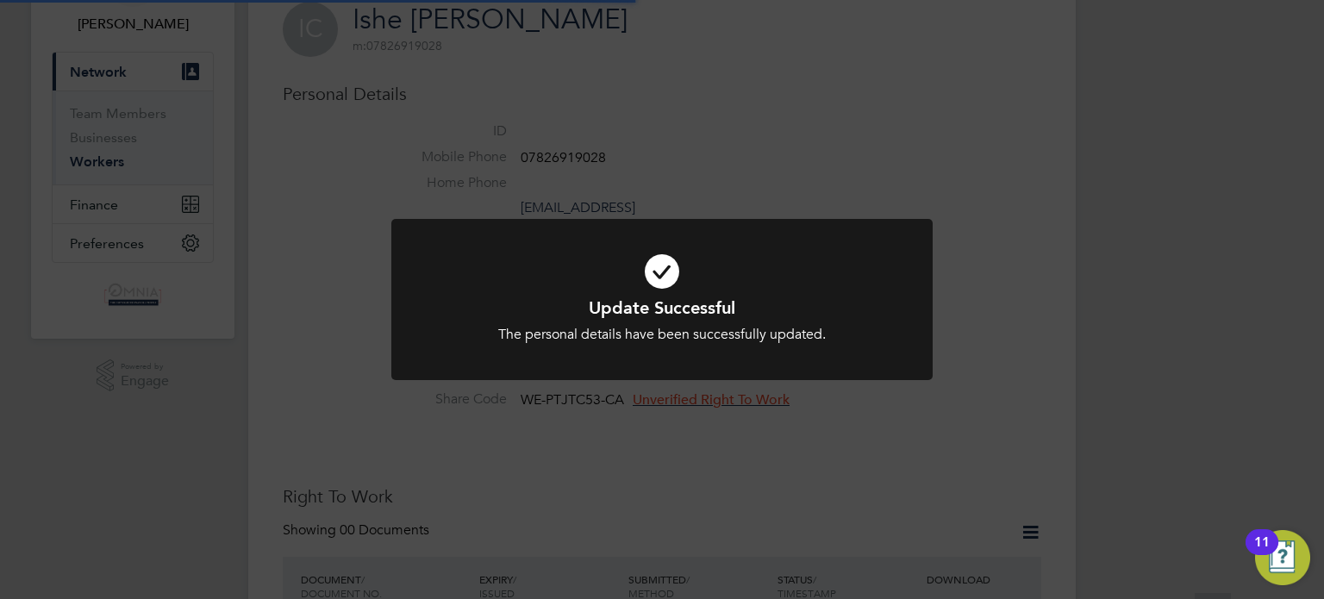
scroll to position [3, 0]
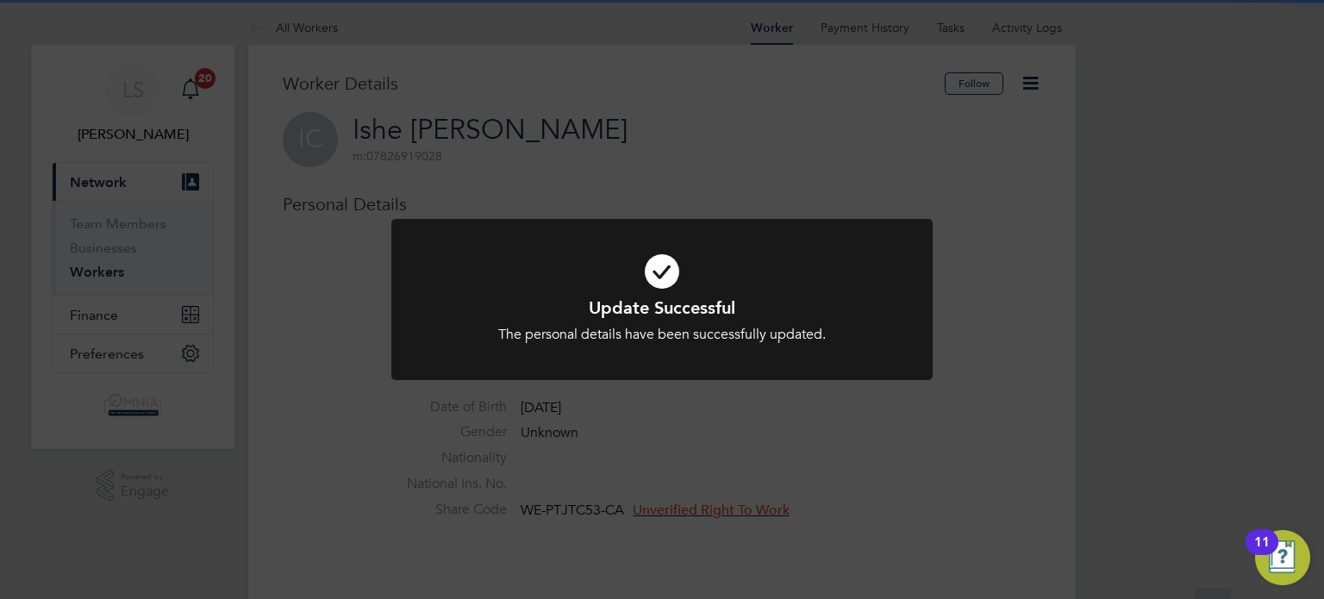
click at [1156, 368] on div "Update Successful The personal details have been successfully updated. Cancel O…" at bounding box center [662, 299] width 1324 height 599
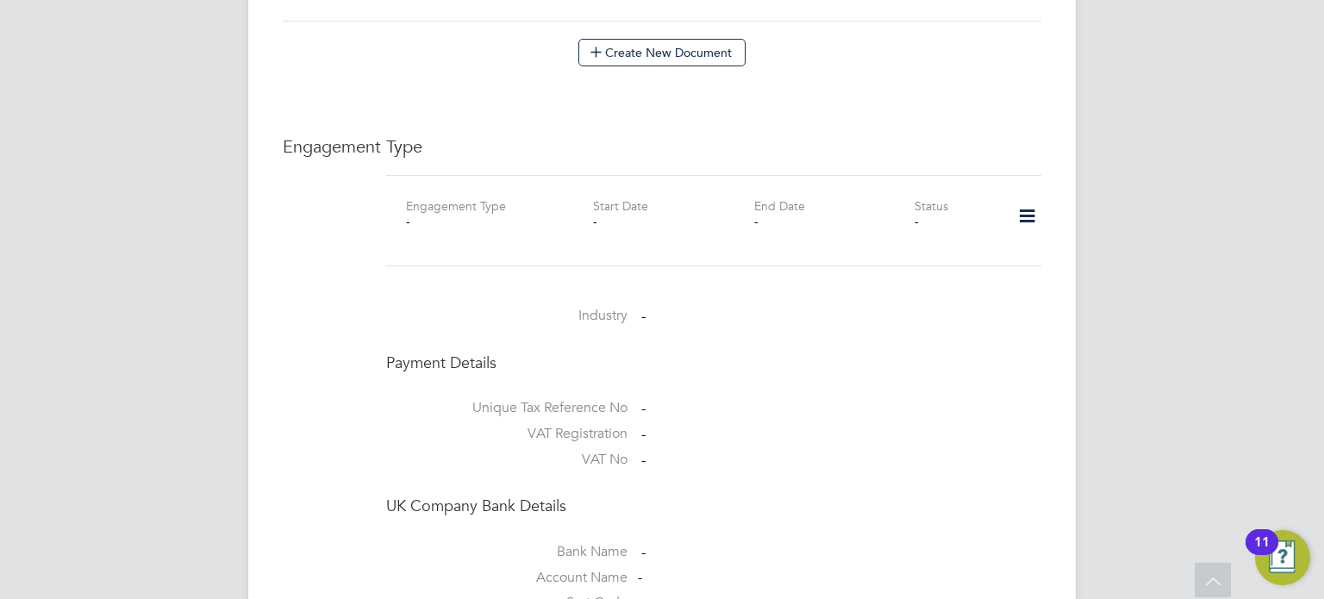
scroll to position [1069, 0]
click at [1021, 201] on icon at bounding box center [1027, 216] width 30 height 40
click at [973, 268] on li "Add Engagement Type" at bounding box center [939, 271] width 196 height 24
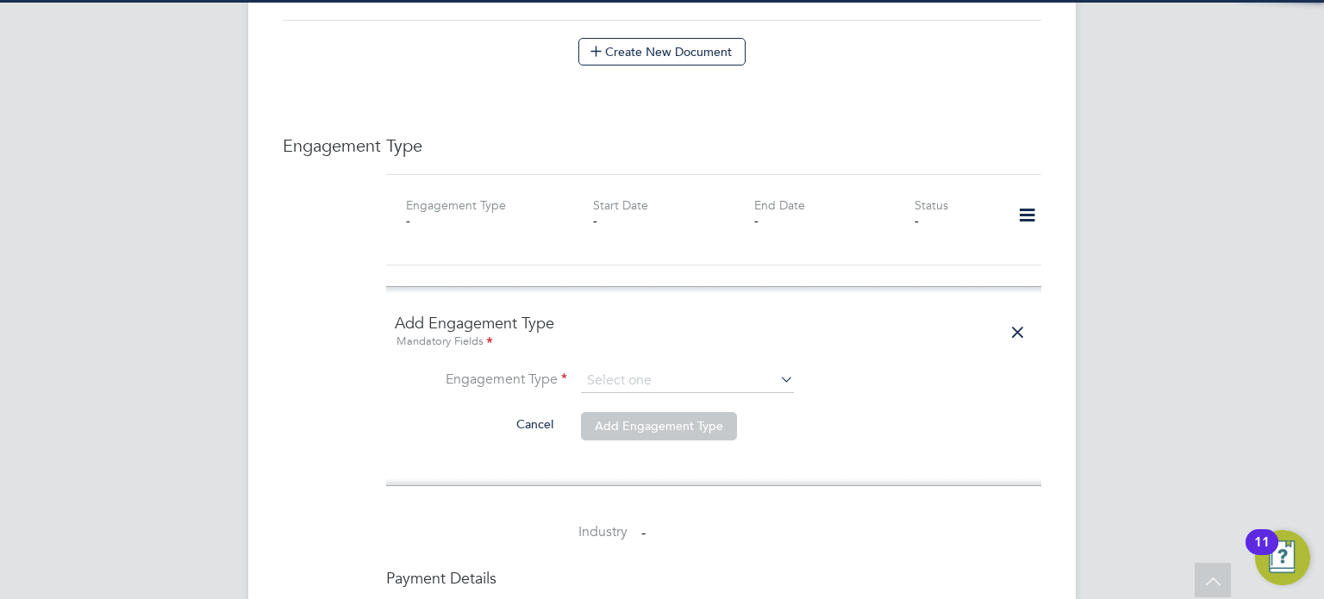
click at [744, 346] on ng-form "Add Engagement Type Mandatory Fields Engagement Type Cancel Add Engagement Type" at bounding box center [714, 386] width 638 height 146
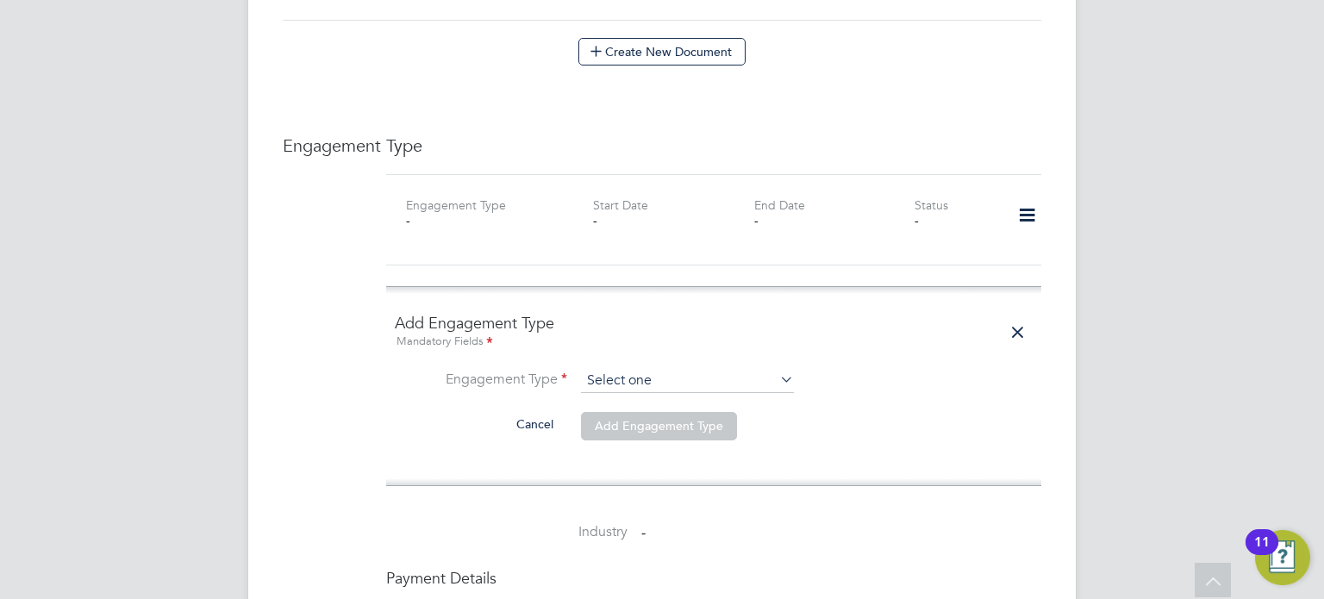
click at [720, 369] on input at bounding box center [687, 381] width 213 height 24
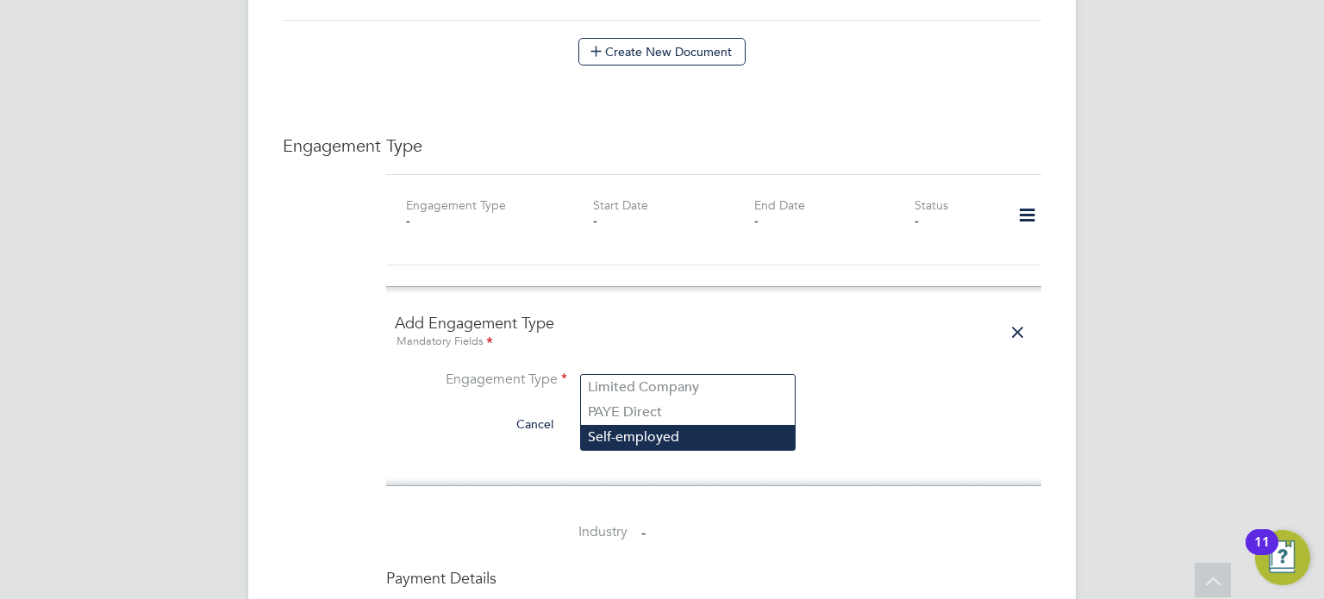
click at [647, 433] on li "Self-employed" at bounding box center [688, 437] width 214 height 25
type input "Self-employed"
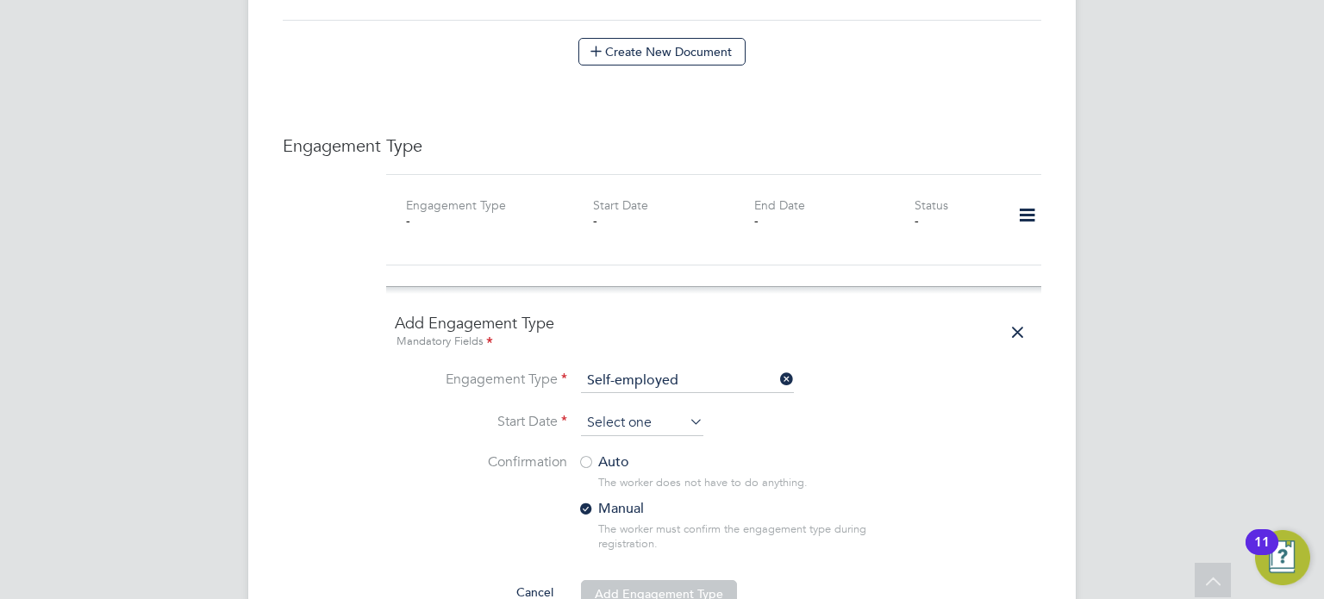
click at [657, 410] on input at bounding box center [642, 423] width 122 height 26
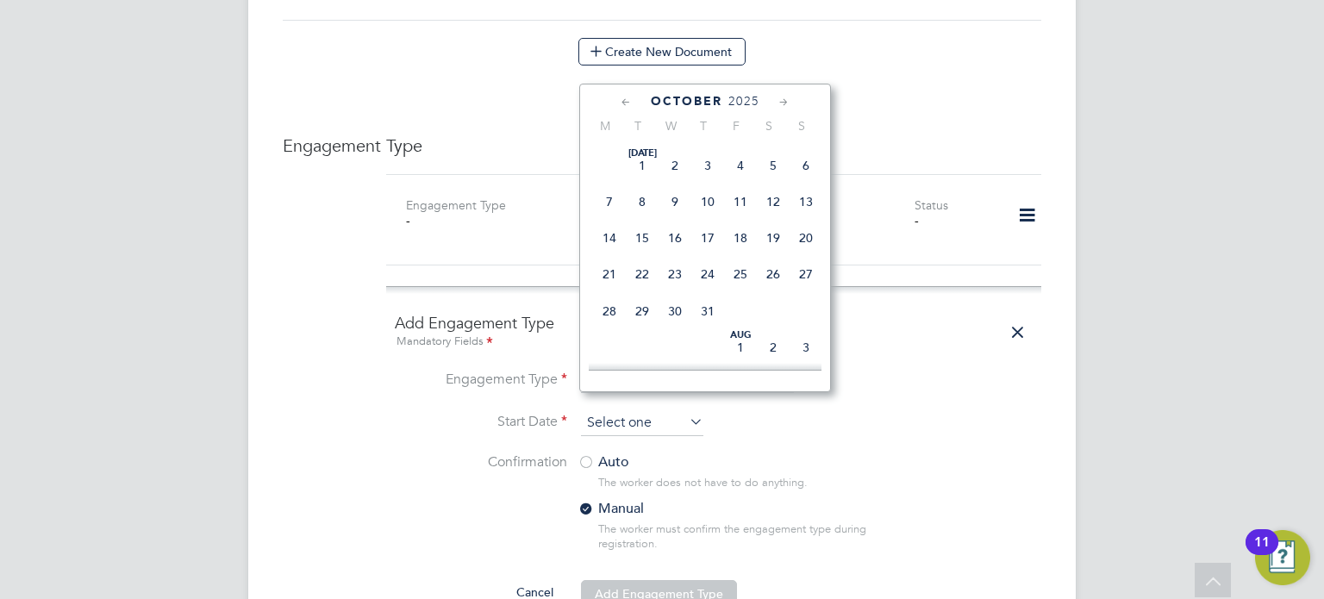
scroll to position [488, 0]
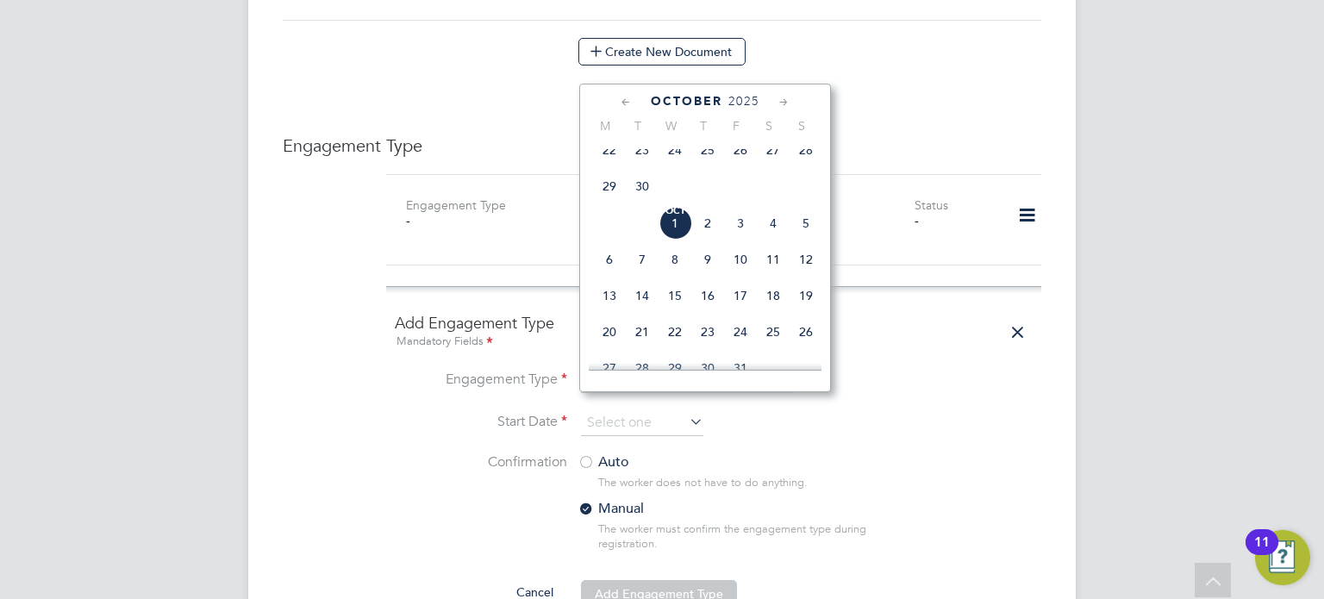
click at [668, 234] on span "Oct 1" at bounding box center [674, 223] width 33 height 33
type input "[DATE]"
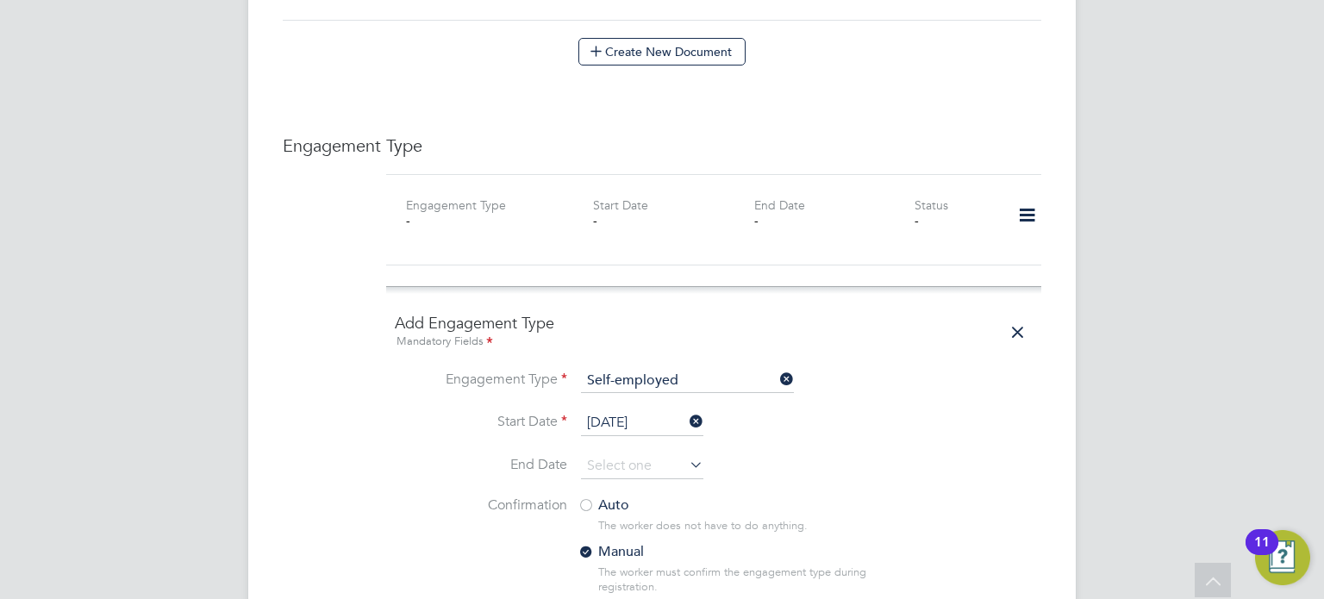
click at [586, 498] on div at bounding box center [585, 506] width 17 height 17
click at [857, 496] on label "Auto" at bounding box center [732, 505] width 310 height 18
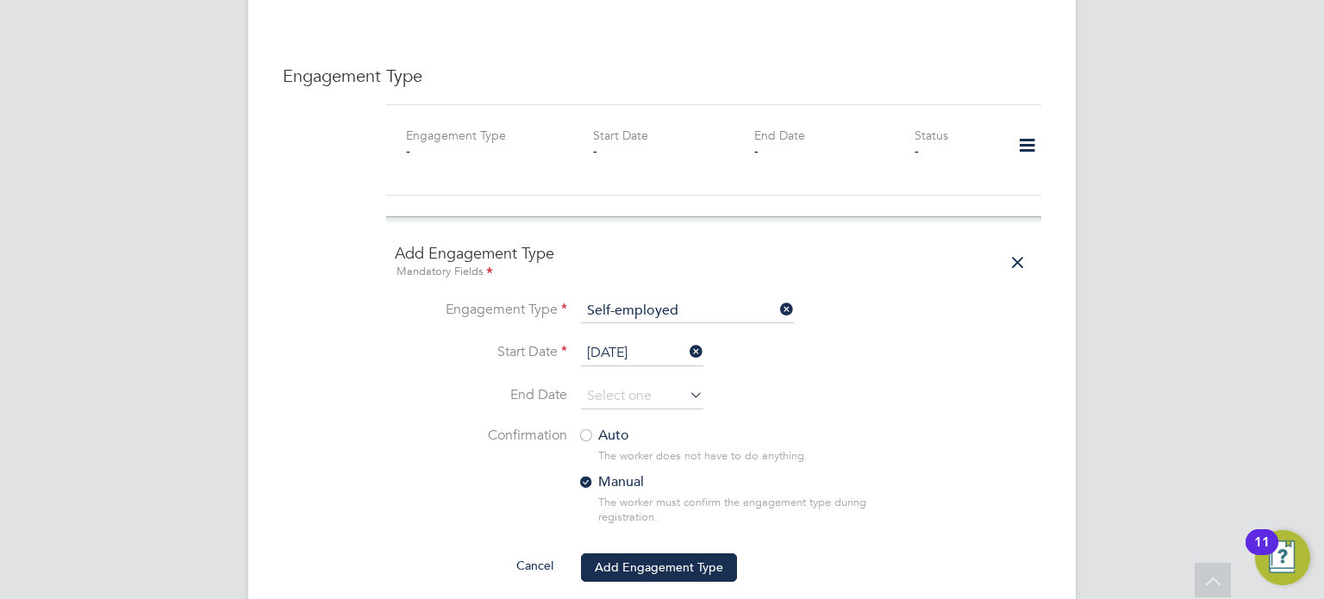
scroll to position [1172, 0]
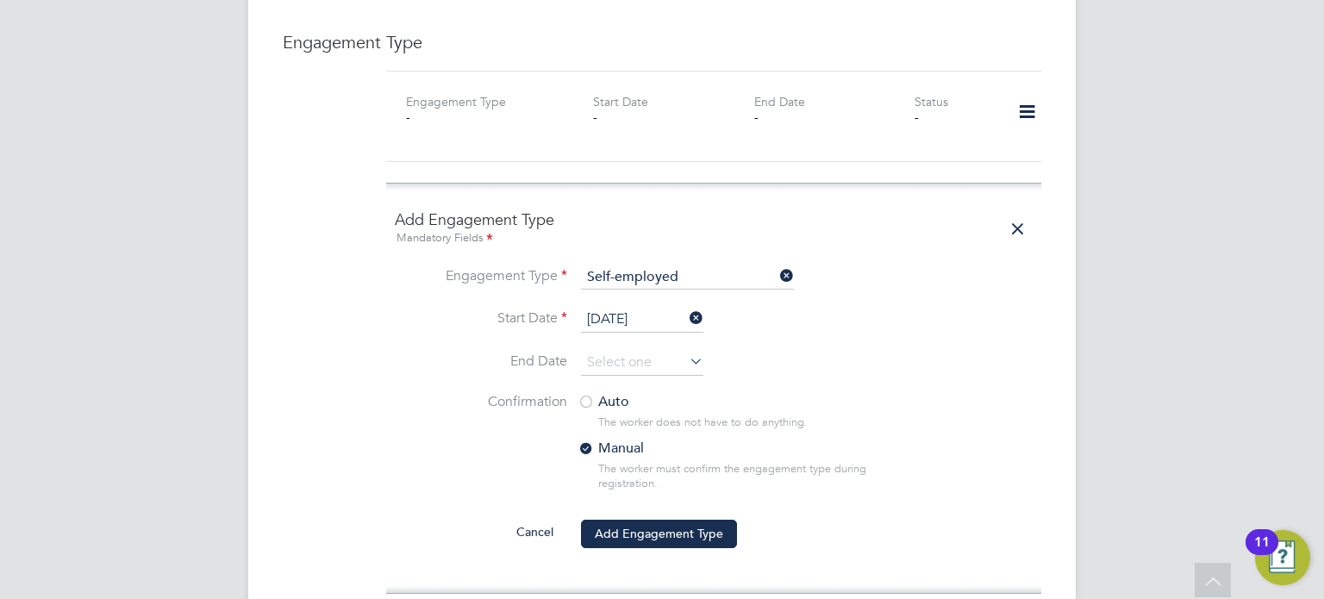
click at [592, 395] on div at bounding box center [585, 403] width 17 height 17
click at [656, 520] on button "Add Engagement Type" at bounding box center [659, 534] width 156 height 28
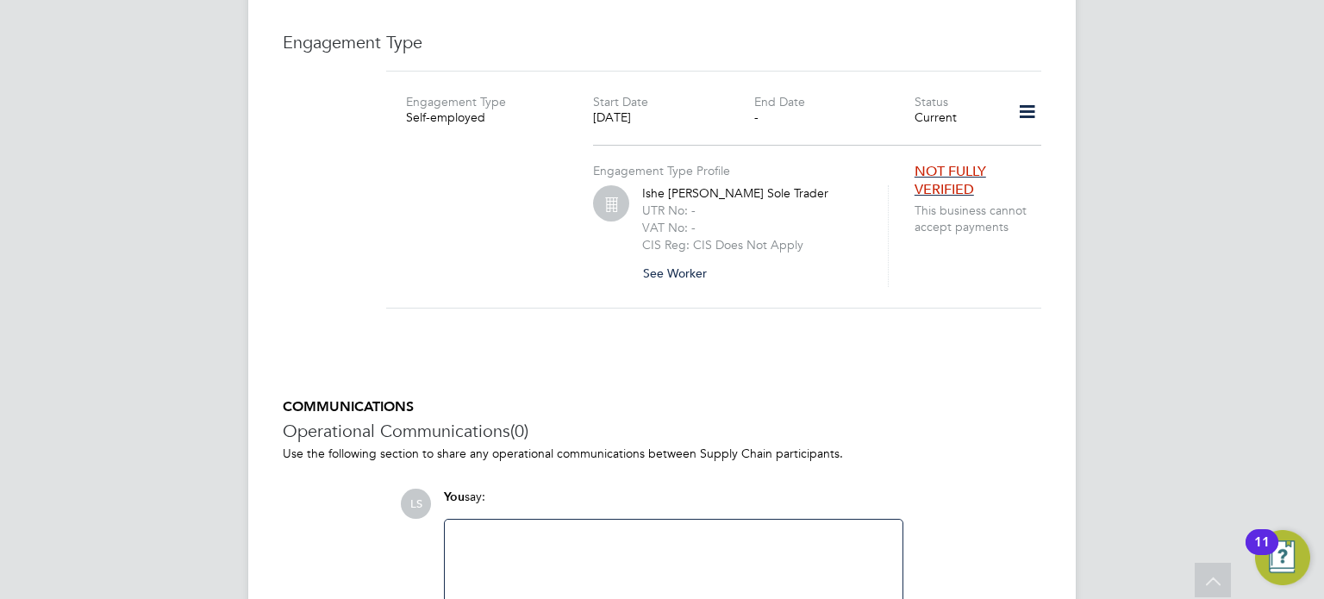
click at [681, 259] on button "See Worker" at bounding box center [681, 273] width 78 height 28
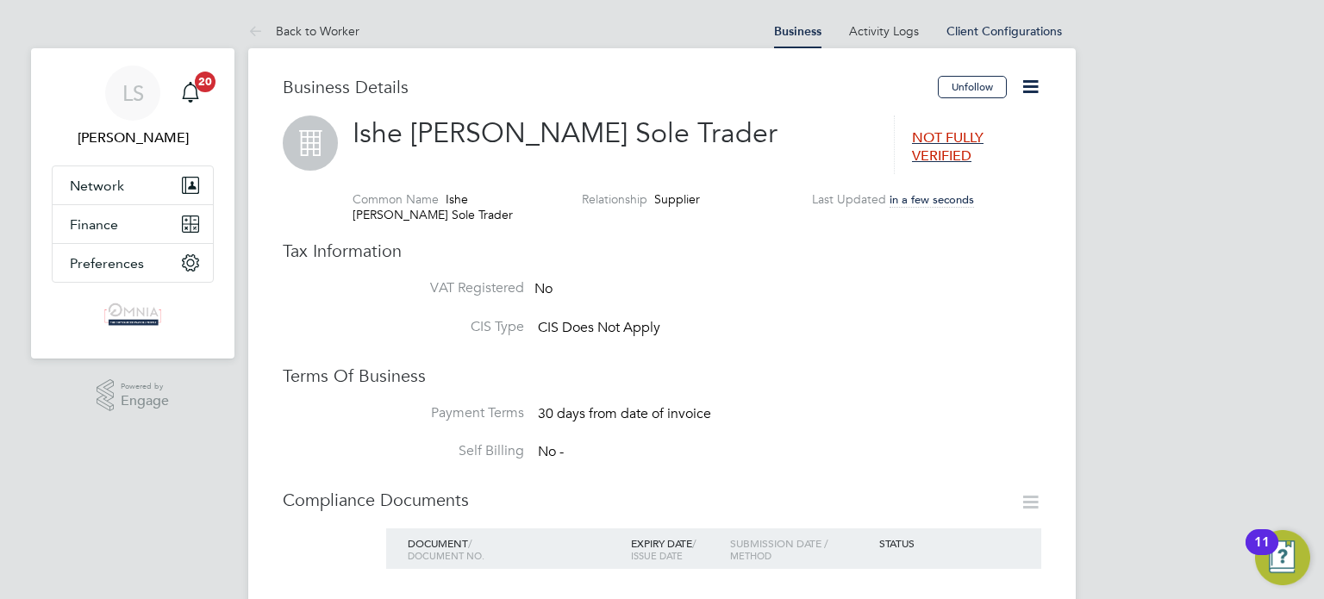
click at [1032, 90] on icon at bounding box center [1030, 87] width 22 height 22
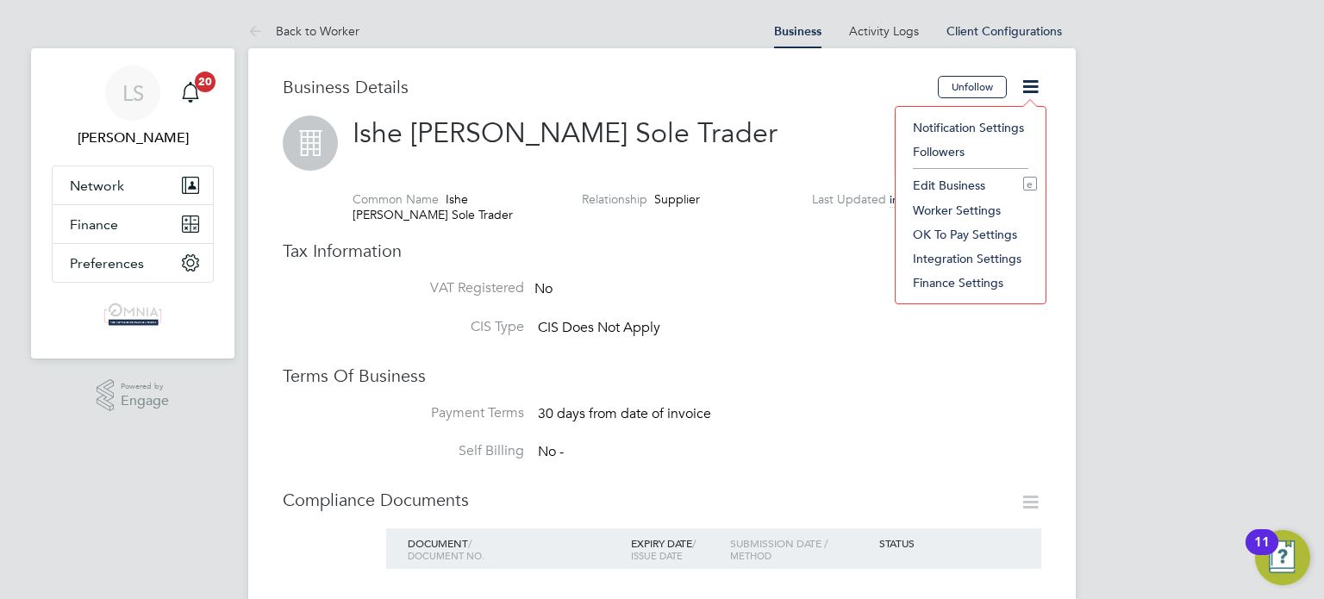
click at [965, 181] on li "Edit Business e" at bounding box center [970, 185] width 133 height 24
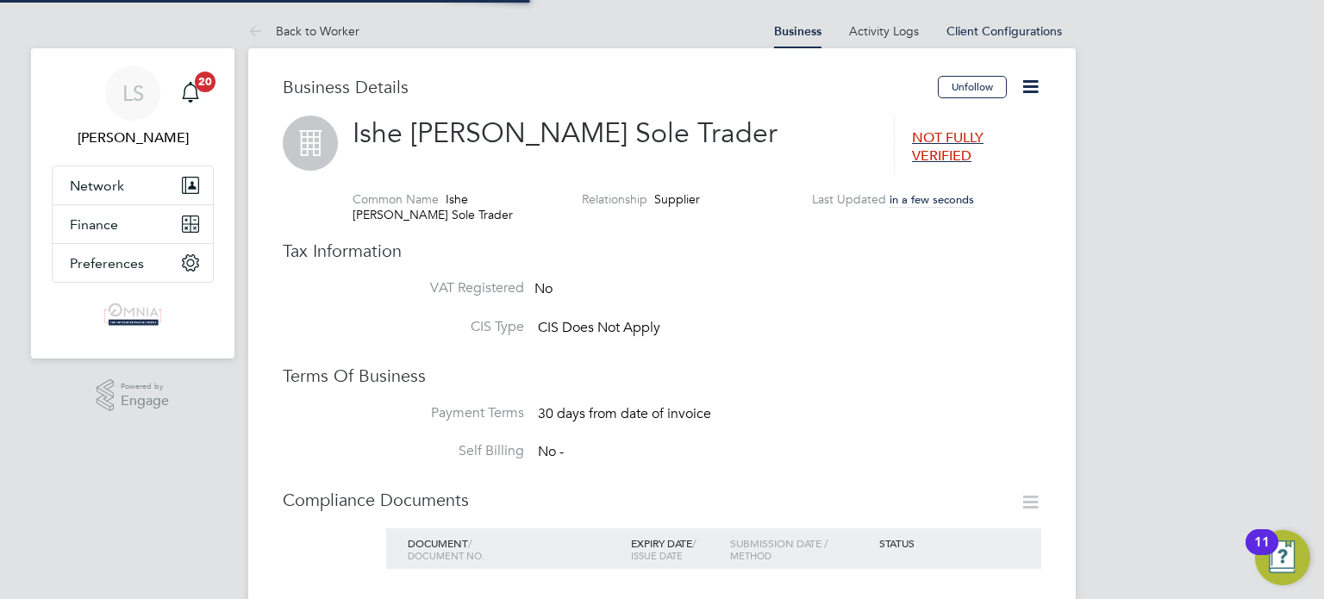
type input "United Kingdom"
type input "Ishe Mazviita Chisango Sole Trader"
type input "Construction"
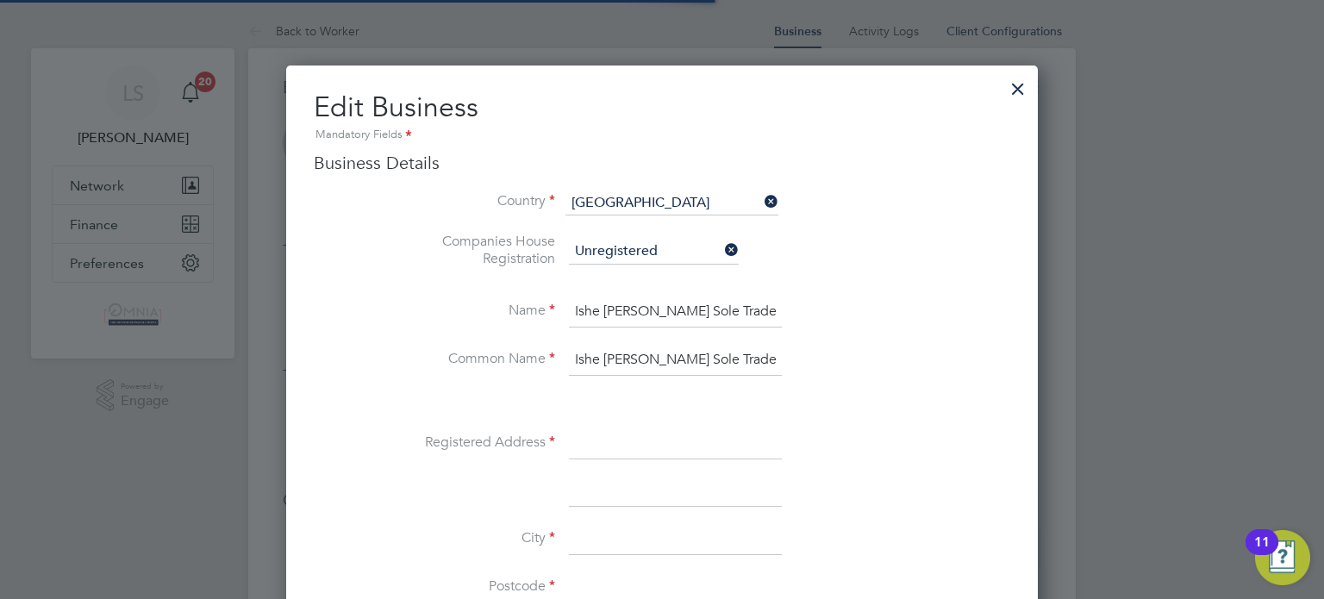
scroll to position [1928, 752]
click at [639, 433] on input at bounding box center [675, 443] width 213 height 31
paste input "15 Haydon Close"
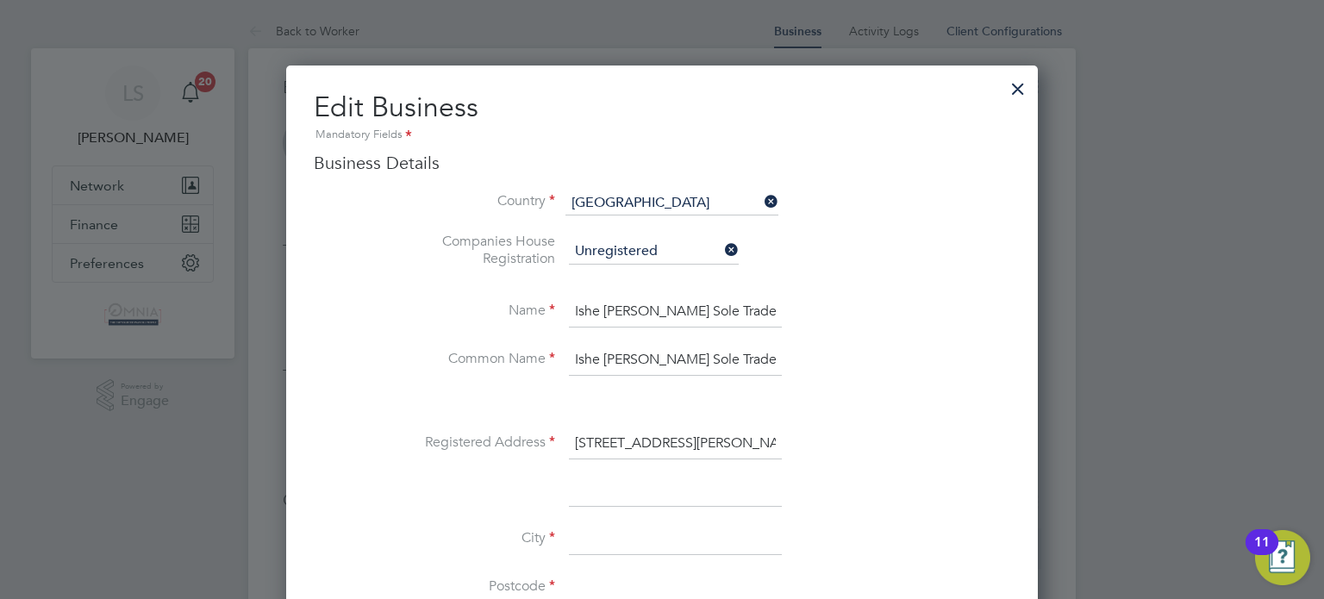
type input "15 Haydon Close"
click at [641, 534] on input at bounding box center [675, 539] width 213 height 31
paste input "Newcastle Upon Tyne"
type input "Newcastle Upon Tyne"
click at [651, 576] on input at bounding box center [675, 587] width 213 height 31
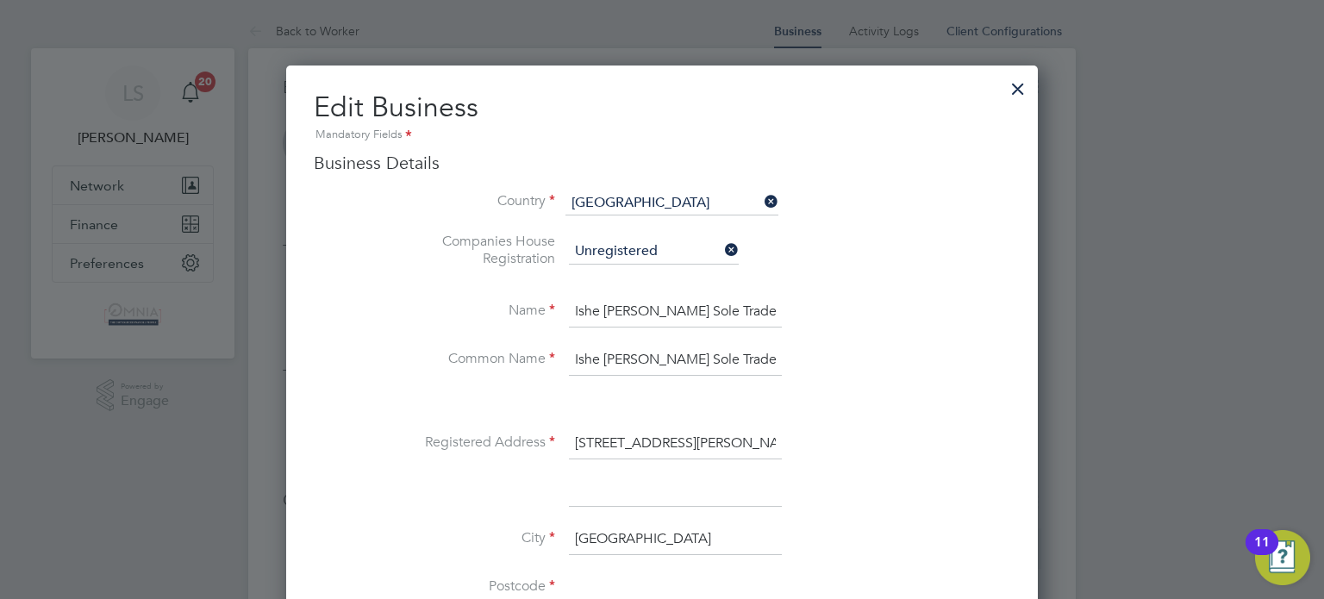
paste input "NE3 2BY"
type input "NE3 2BY"
click at [1241, 284] on div at bounding box center [662, 299] width 1324 height 599
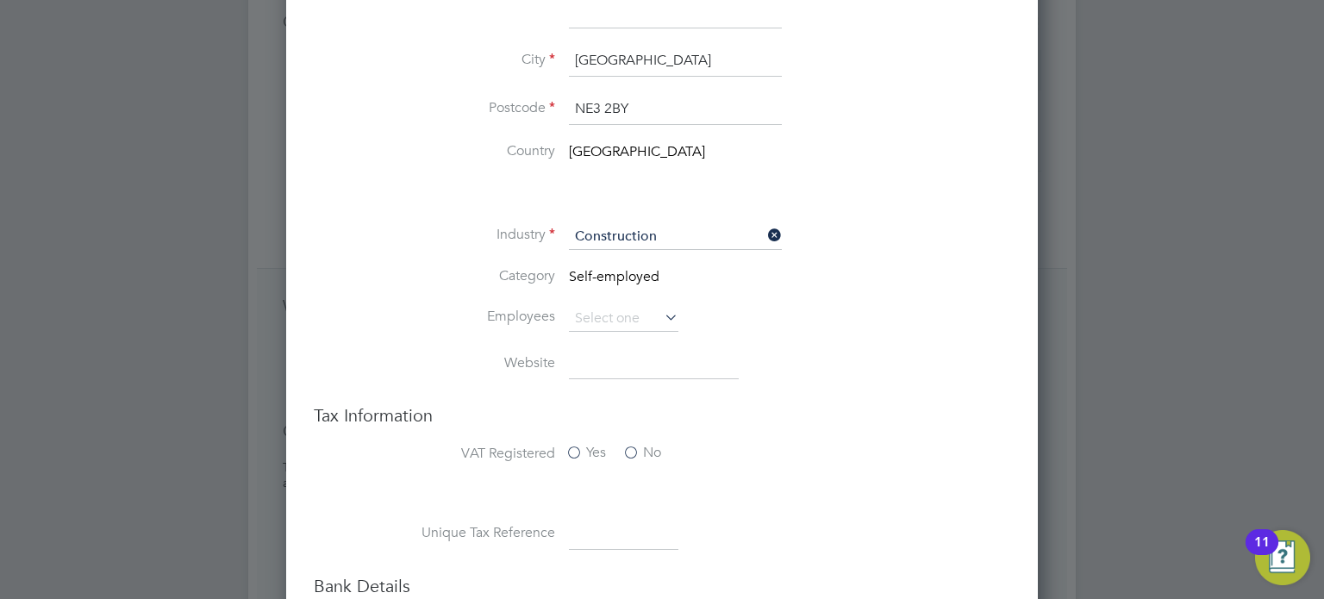
scroll to position [483, 0]
click at [587, 526] on input at bounding box center [623, 529] width 109 height 31
paste input "3304487994"
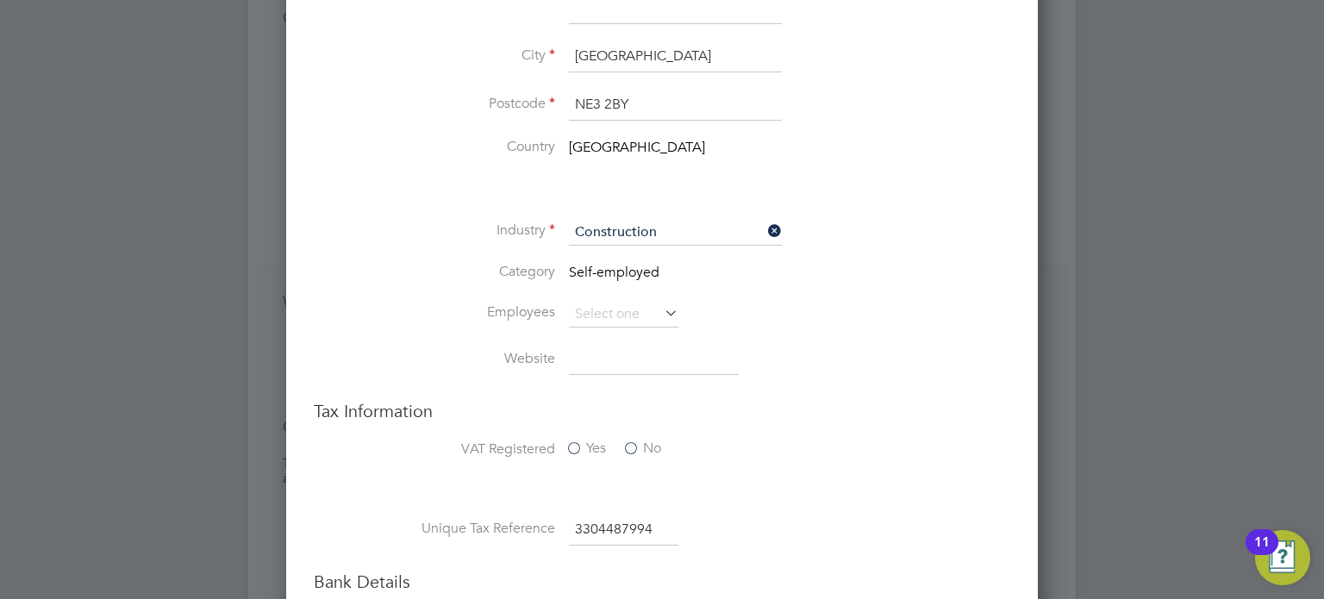
type input "3304487994"
click at [1217, 433] on div at bounding box center [662, 299] width 1324 height 599
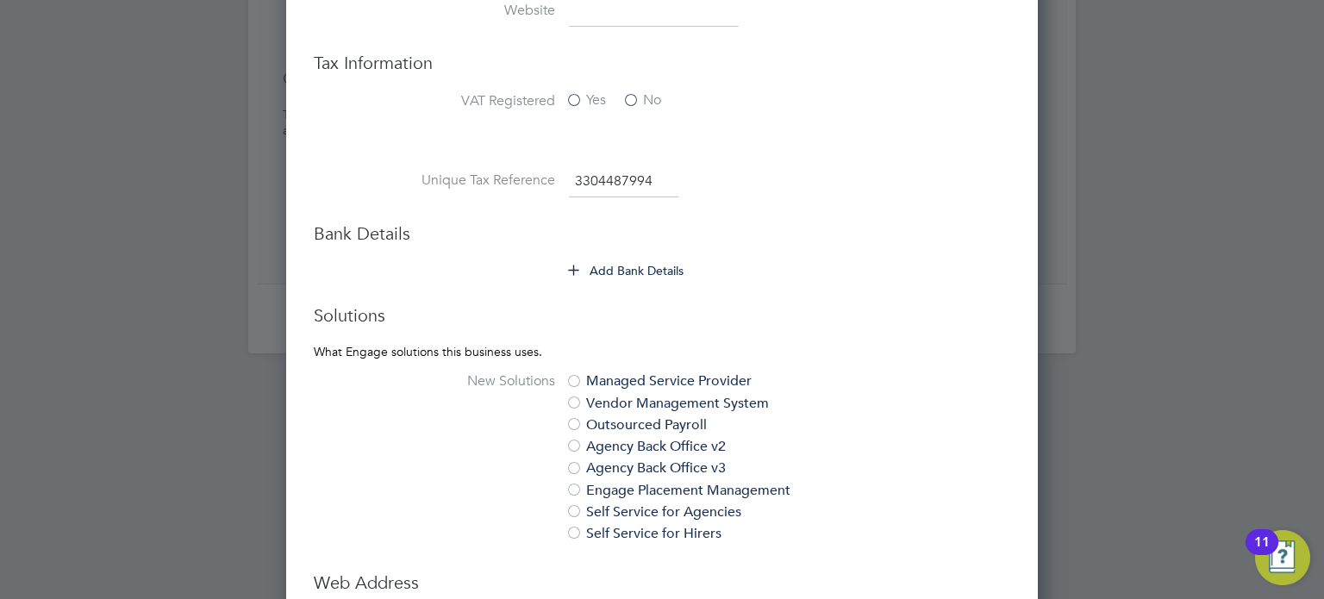
scroll to position [896, 0]
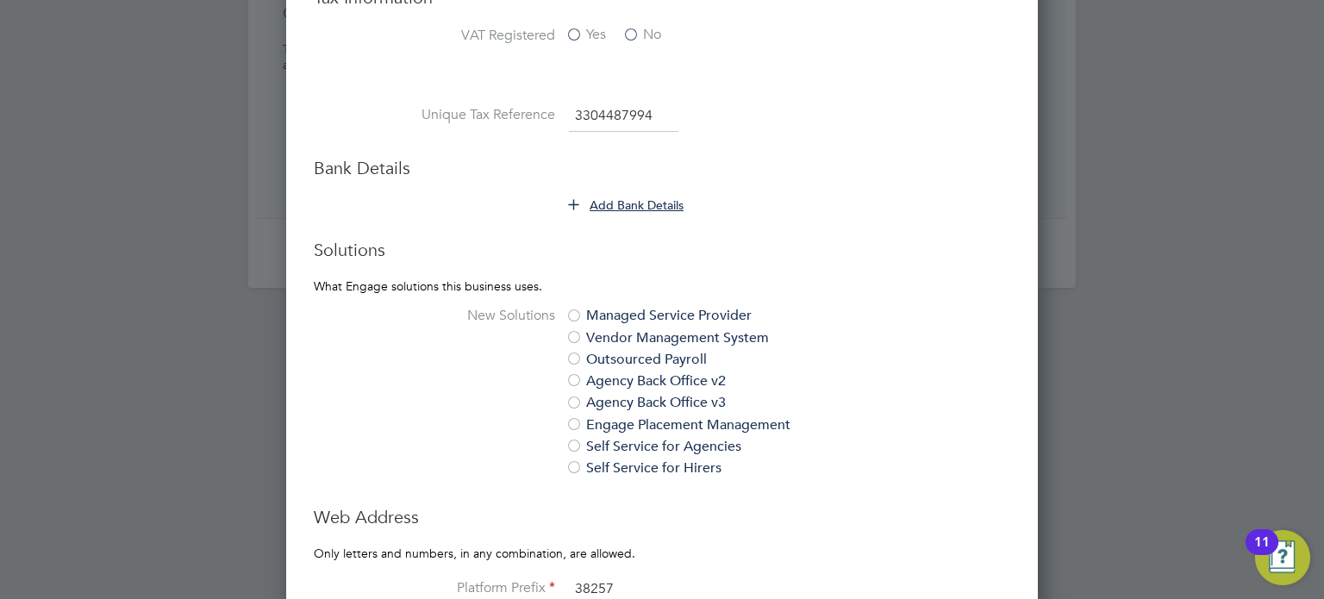
click at [596, 204] on button "Add Bank Details" at bounding box center [626, 204] width 115 height 17
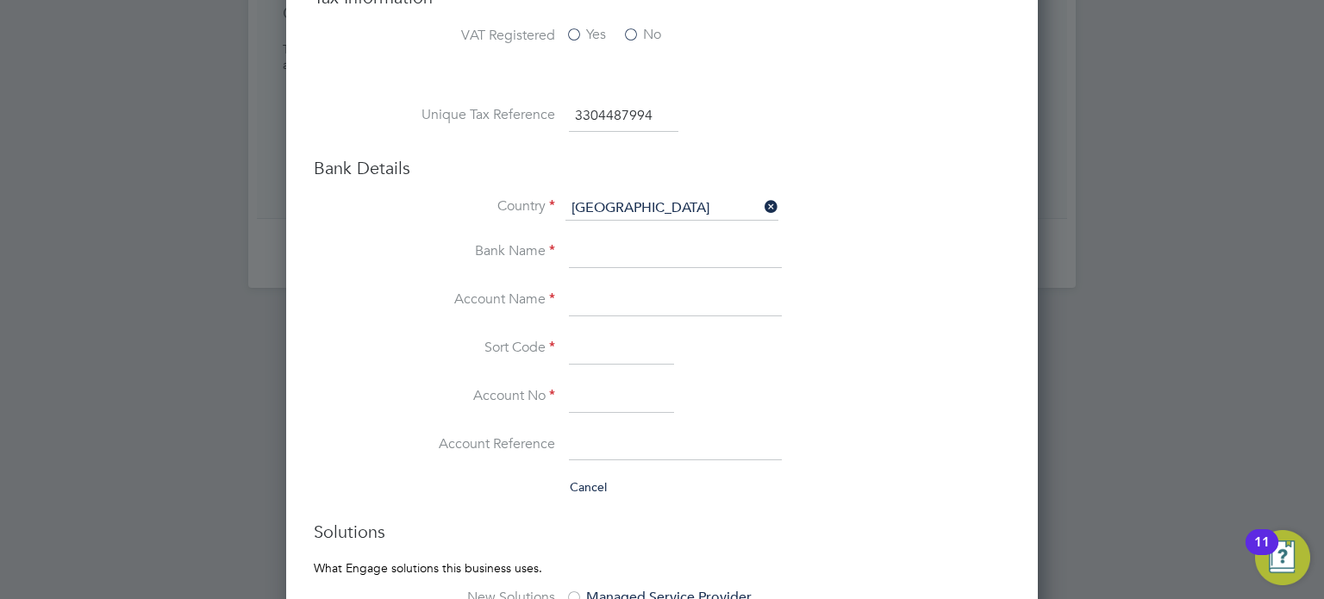
click at [629, 285] on input at bounding box center [675, 300] width 213 height 31
paste input "Mr Ishe Chisango"
type input "Mr Ishe Chisango"
click at [590, 383] on input at bounding box center [621, 397] width 105 height 31
paste input "65665863"
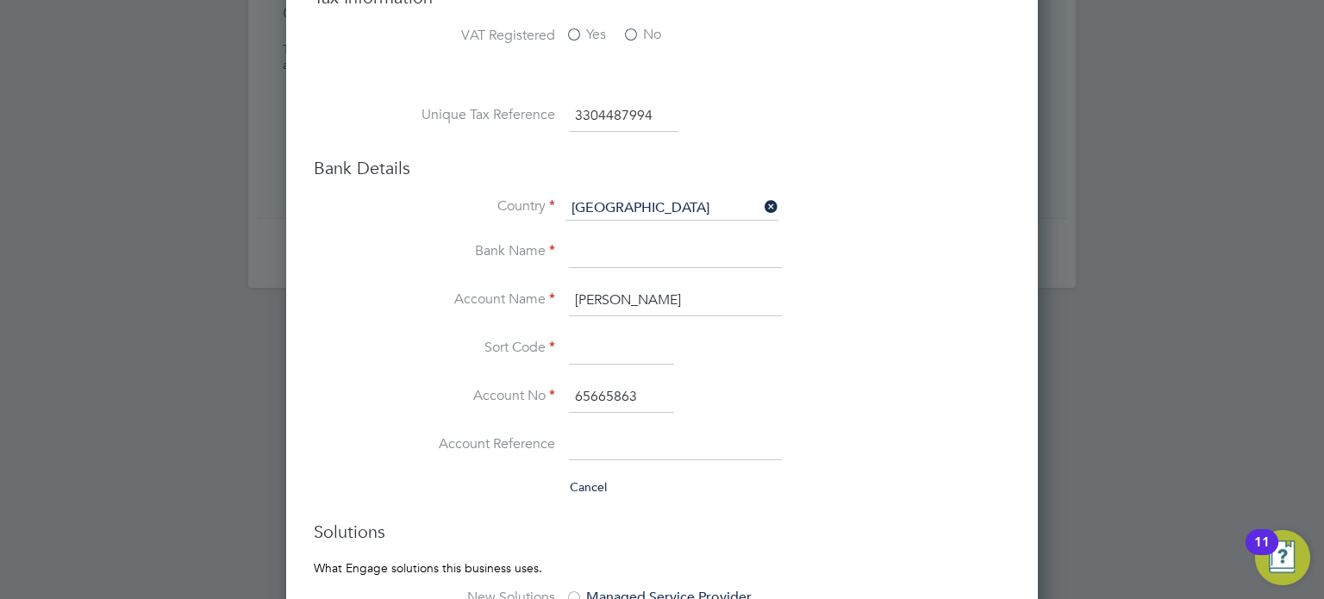
type input "65665863"
click at [614, 344] on input at bounding box center [621, 348] width 105 height 31
paste input "309664"
type input "30-96-64"
click at [644, 256] on input at bounding box center [675, 253] width 213 height 31
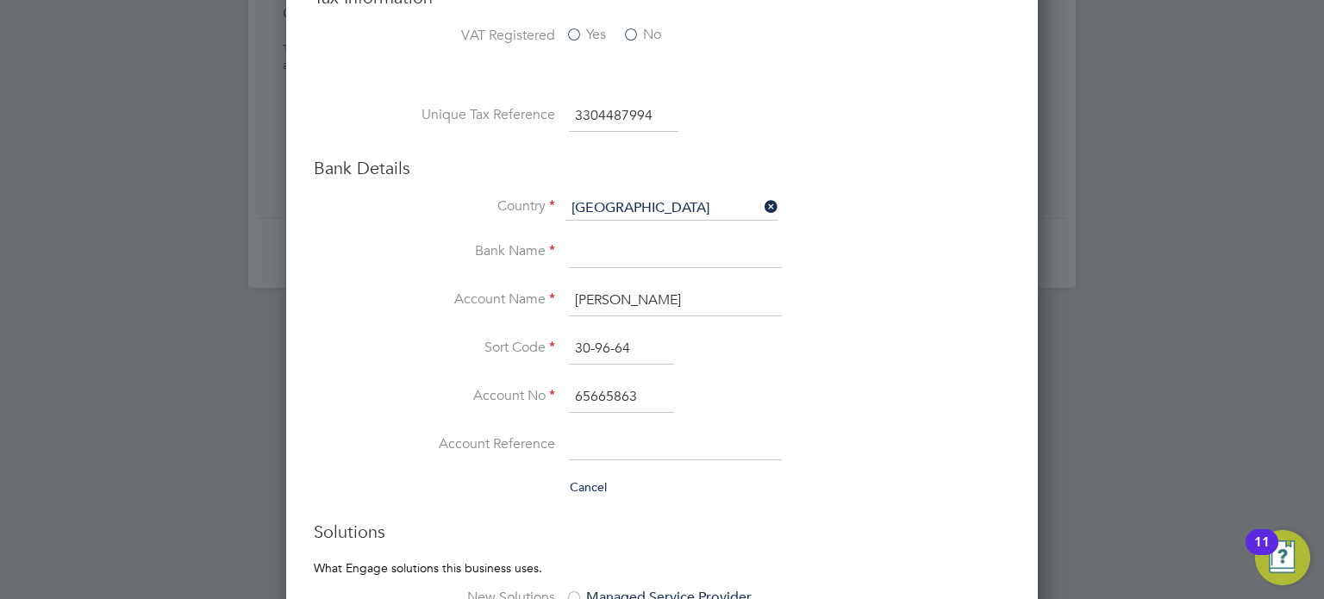
type input "Lloyds"
click at [869, 458] on li "Account Reference" at bounding box center [696, 454] width 627 height 48
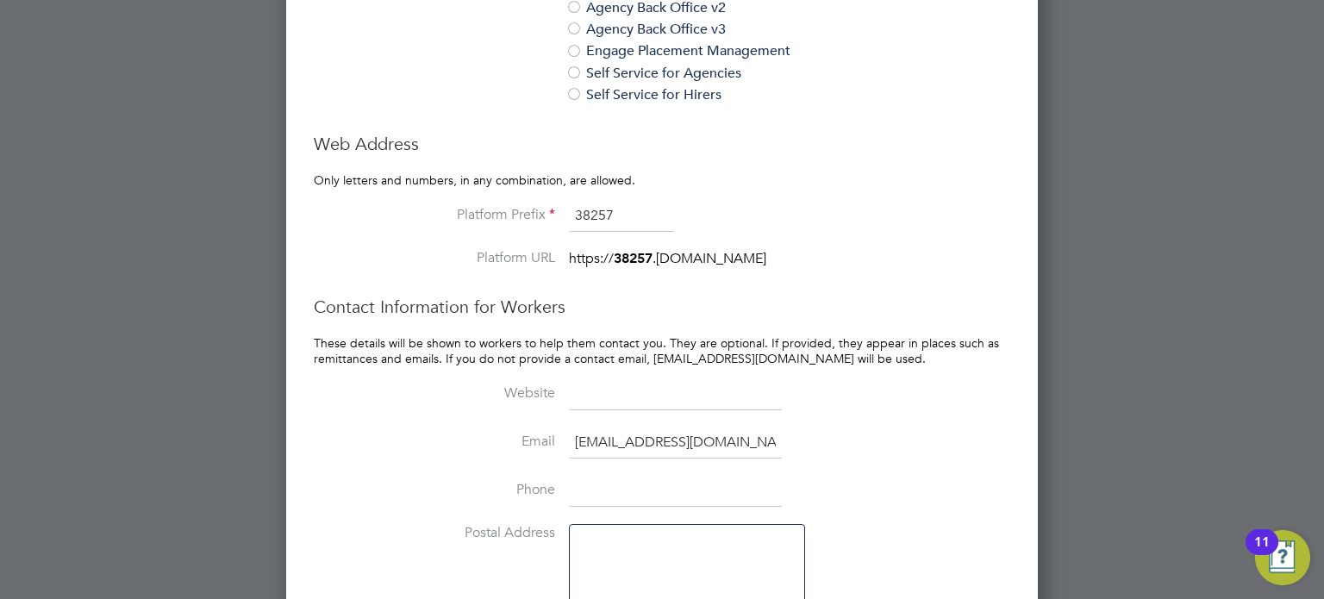
scroll to position [1674, 0]
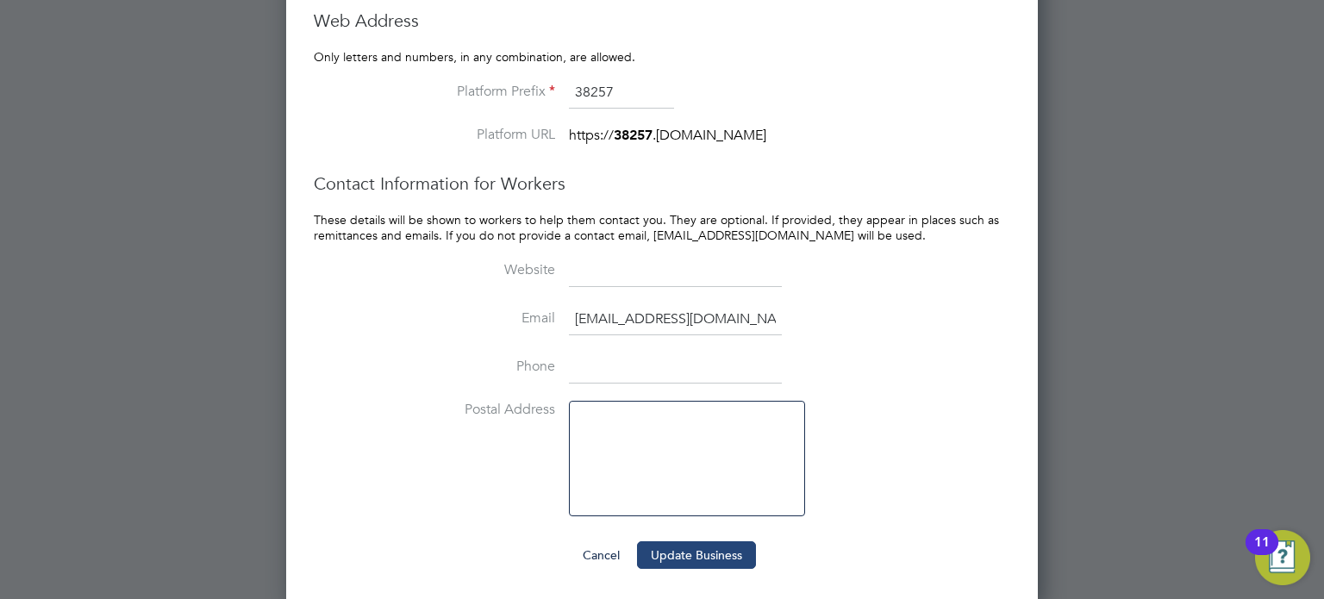
click at [736, 552] on button "Update Business" at bounding box center [696, 555] width 119 height 28
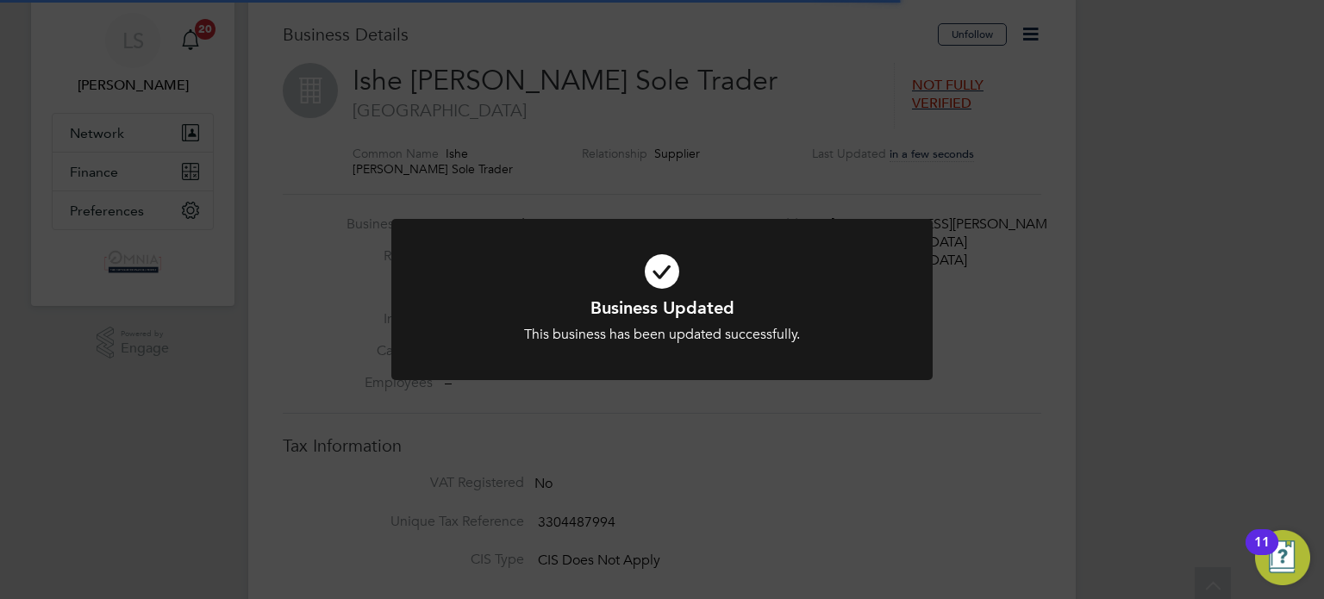
scroll to position [0, 0]
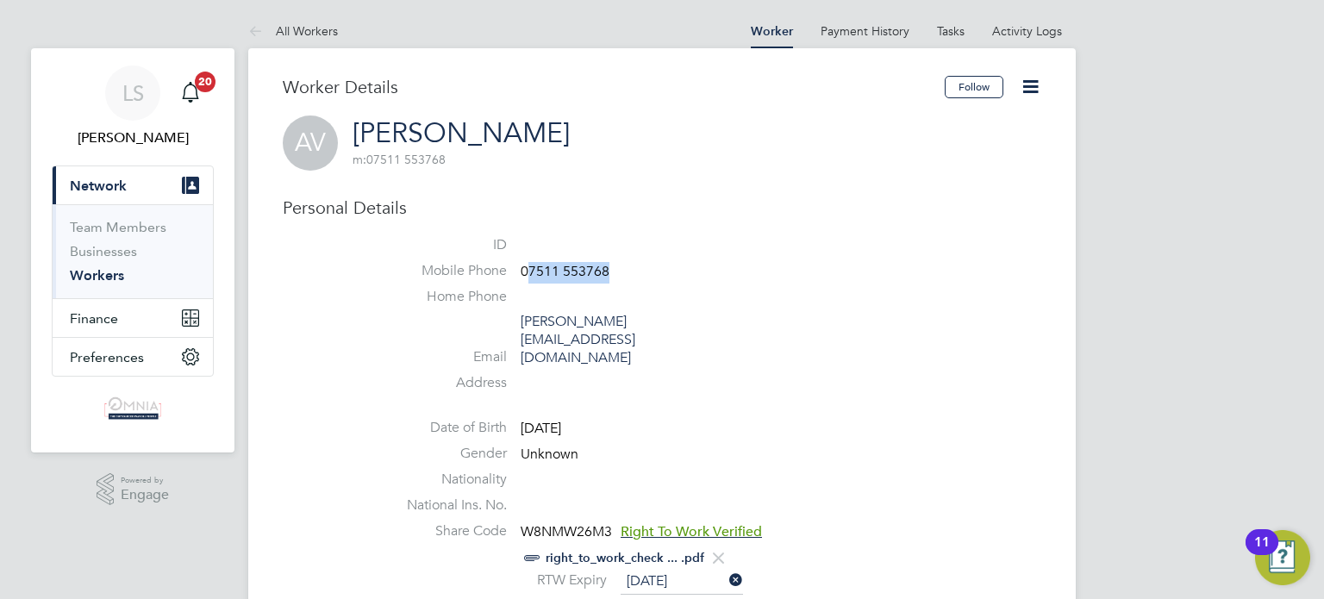
drag, startPoint x: 612, startPoint y: 268, endPoint x: 525, endPoint y: 265, distance: 87.1
click at [525, 265] on li "Mobile Phone 07511 553768" at bounding box center [713, 275] width 655 height 26
drag, startPoint x: 523, startPoint y: 271, endPoint x: 619, endPoint y: 271, distance: 95.7
click at [619, 271] on li "Mobile Phone 07511 553768" at bounding box center [713, 275] width 655 height 26
copy span "07511 553768"
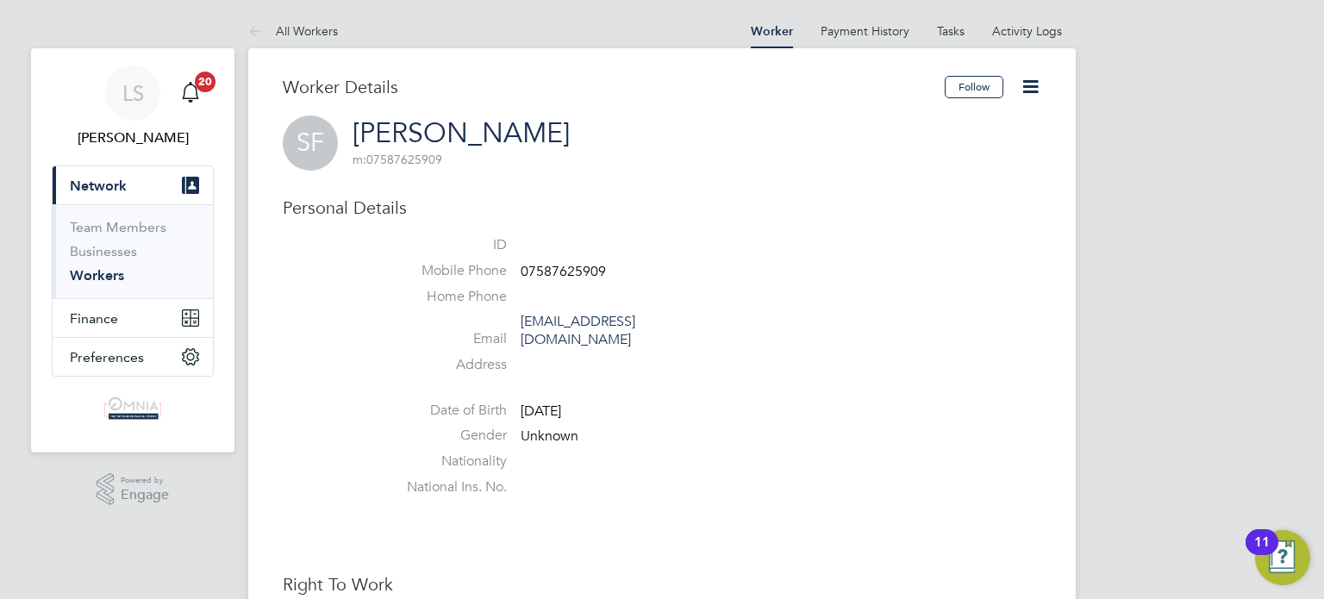
click at [591, 275] on span "07587625909" at bounding box center [562, 271] width 85 height 17
copy span "07587625909"
click at [1029, 83] on icon at bounding box center [1030, 87] width 22 height 22
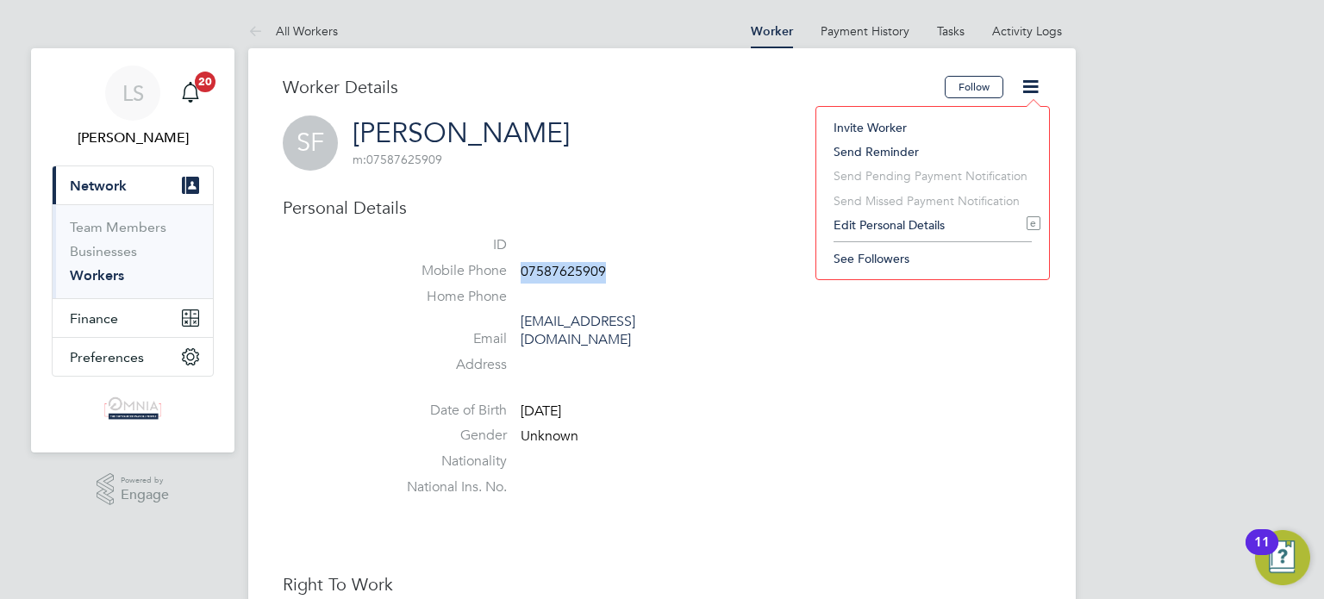
click at [944, 216] on li "Edit Personal Details e" at bounding box center [932, 225] width 215 height 24
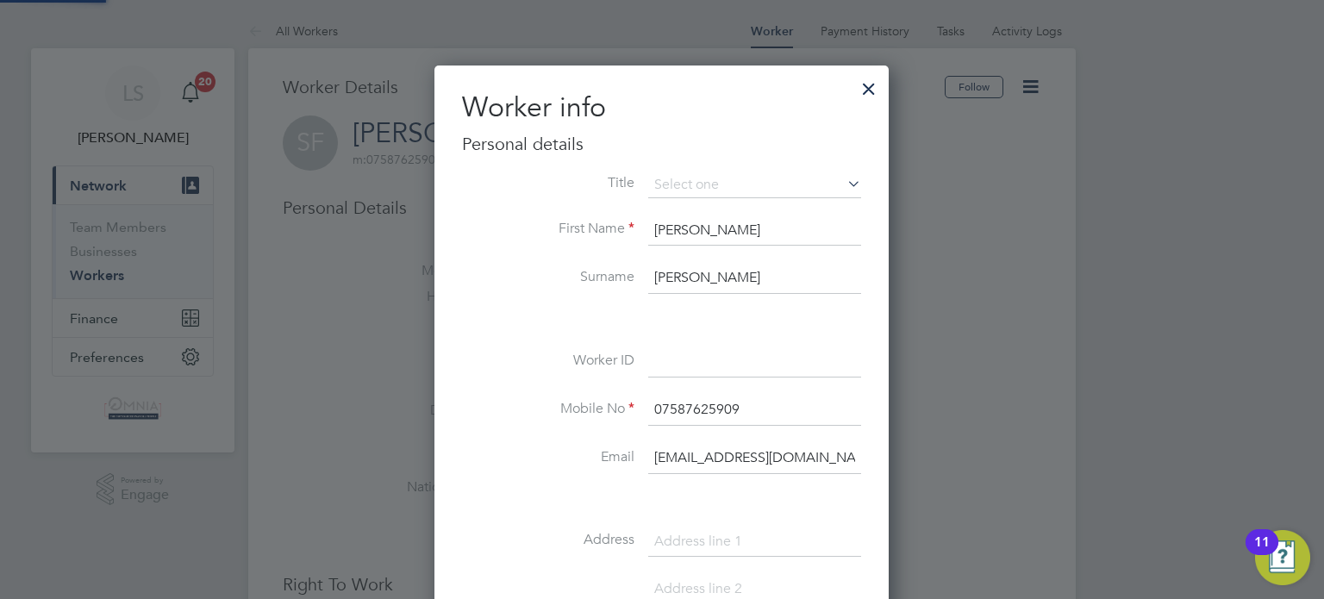
scroll to position [969, 455]
click at [708, 371] on input at bounding box center [754, 361] width 213 height 31
paste input "CIS34339"
type input "CIS34339"
click at [945, 423] on div at bounding box center [662, 299] width 1324 height 599
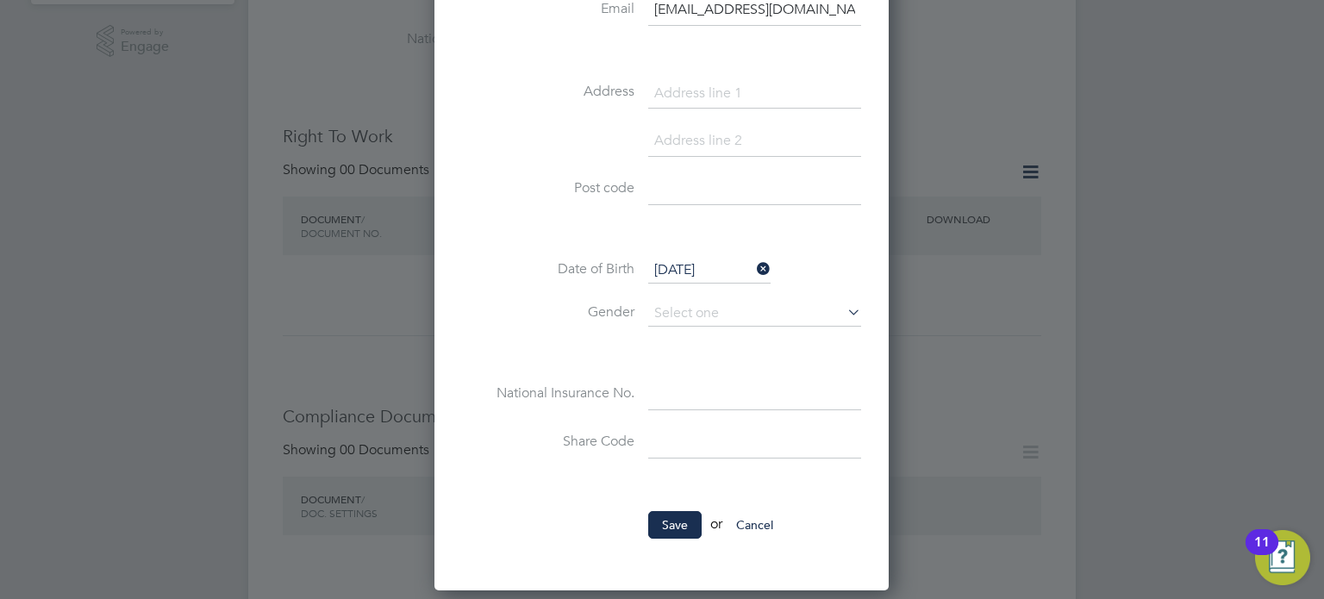
scroll to position [483, 0]
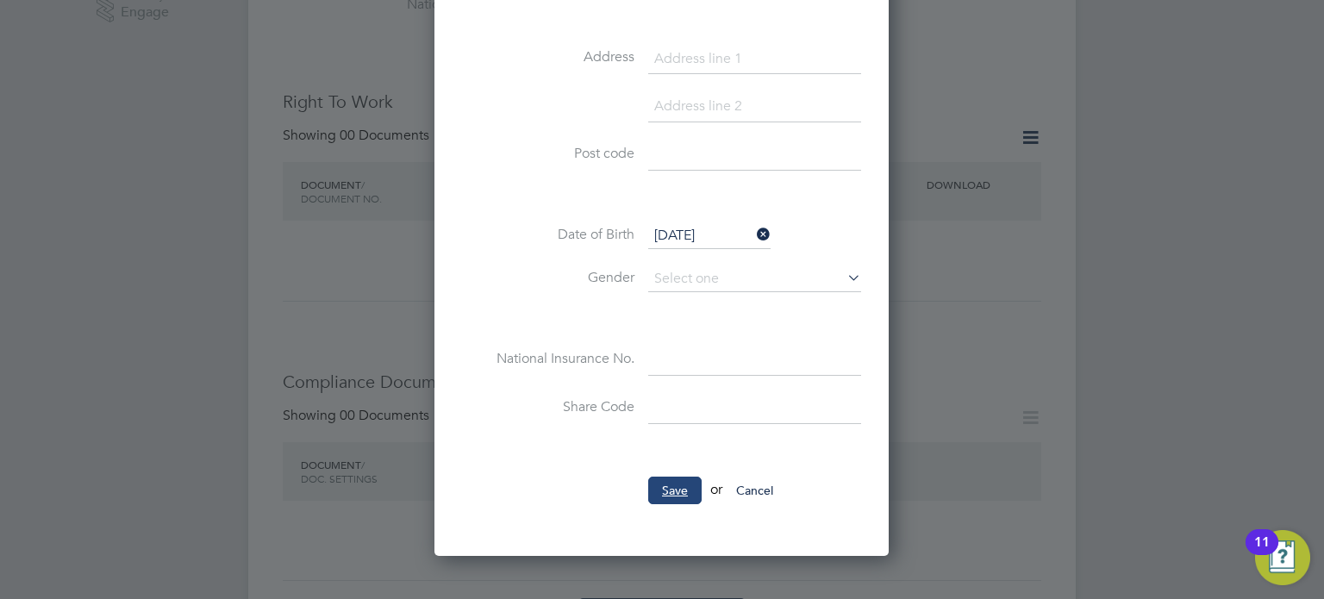
click at [690, 482] on button "Save" at bounding box center [674, 491] width 53 height 28
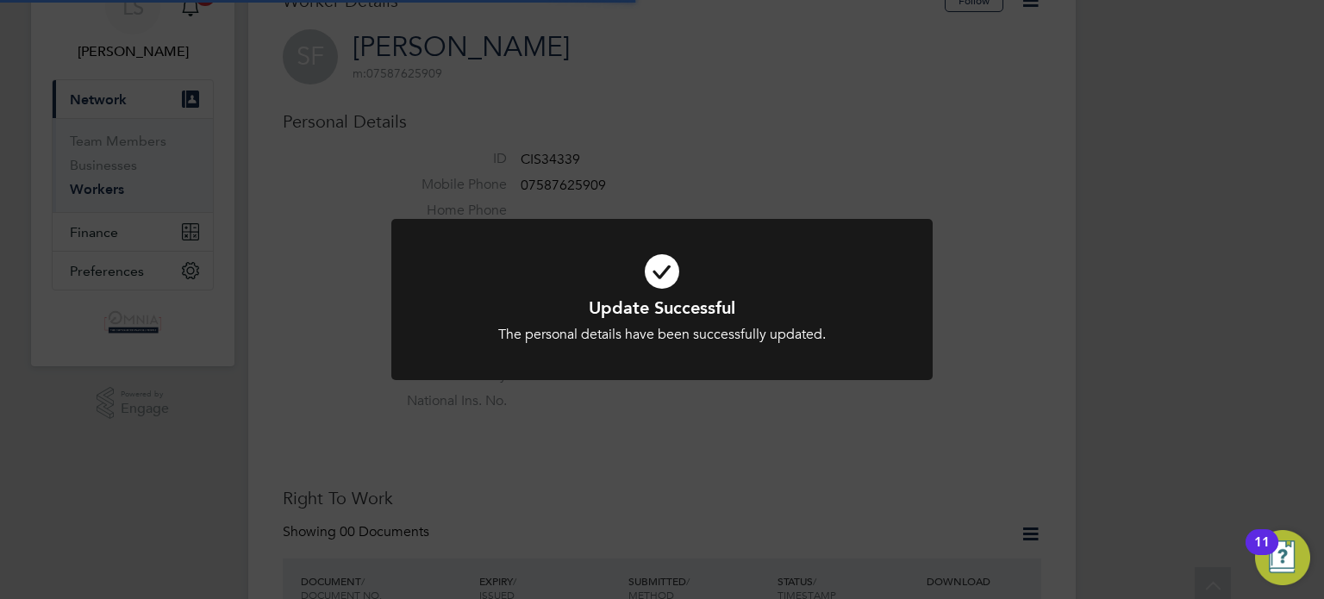
scroll to position [3, 0]
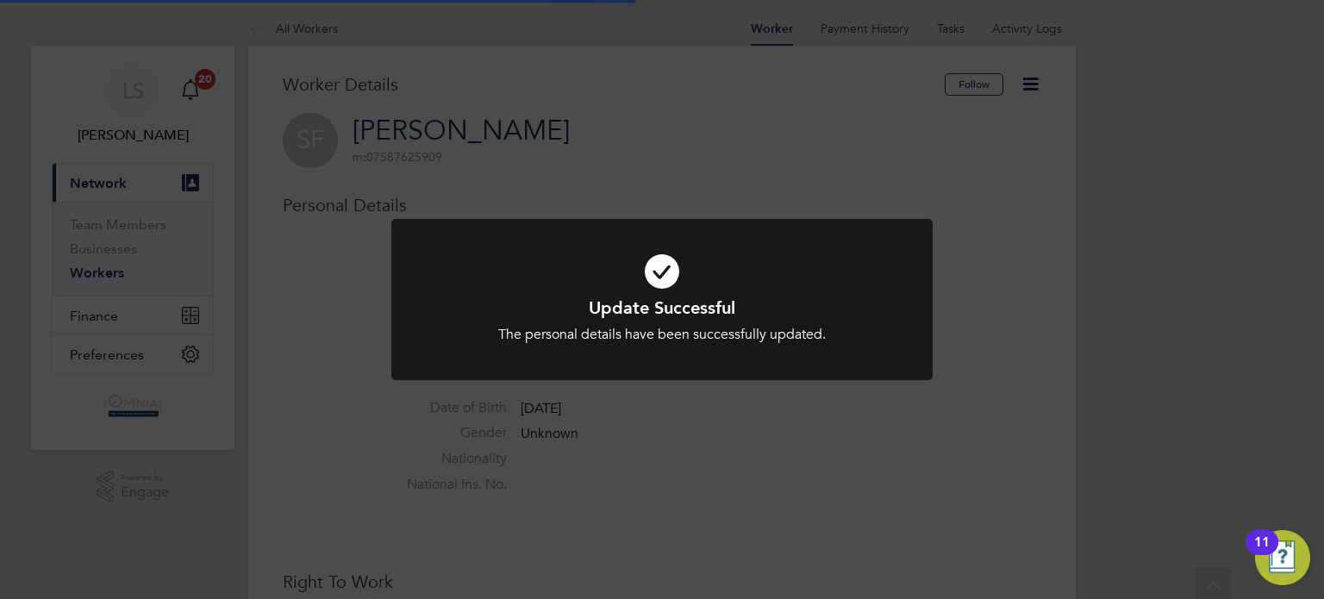
click at [1006, 323] on div "Update Successful The personal details have been successfully updated. Cancel O…" at bounding box center [662, 299] width 1324 height 599
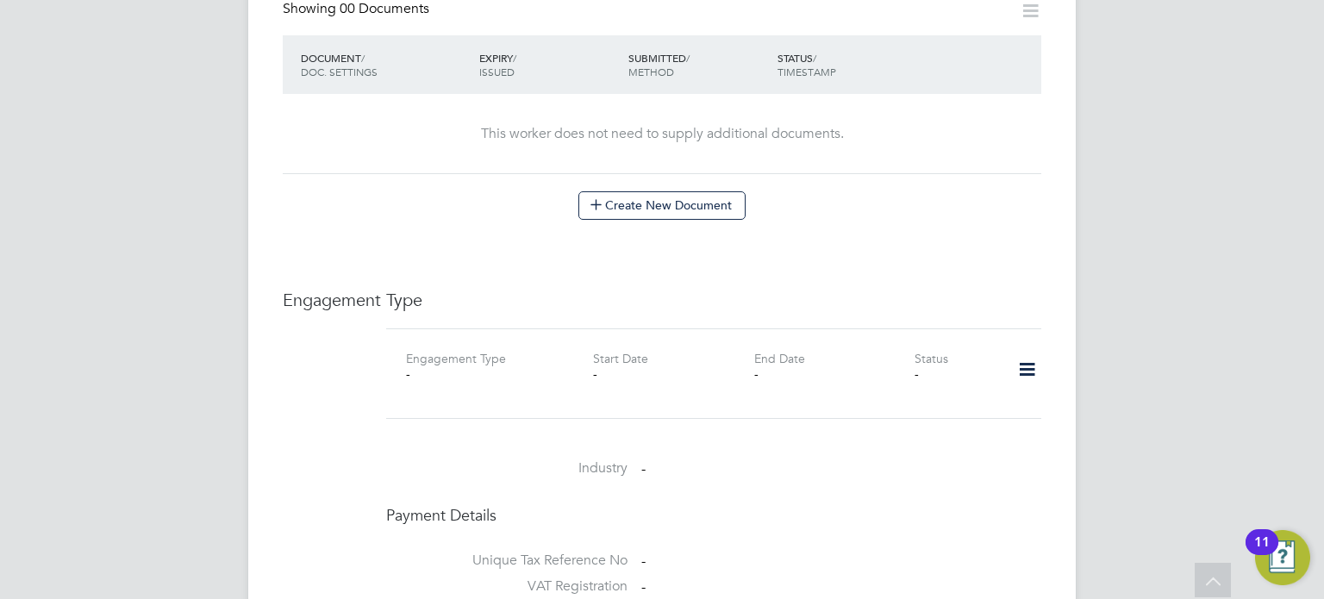
scroll to position [931, 0]
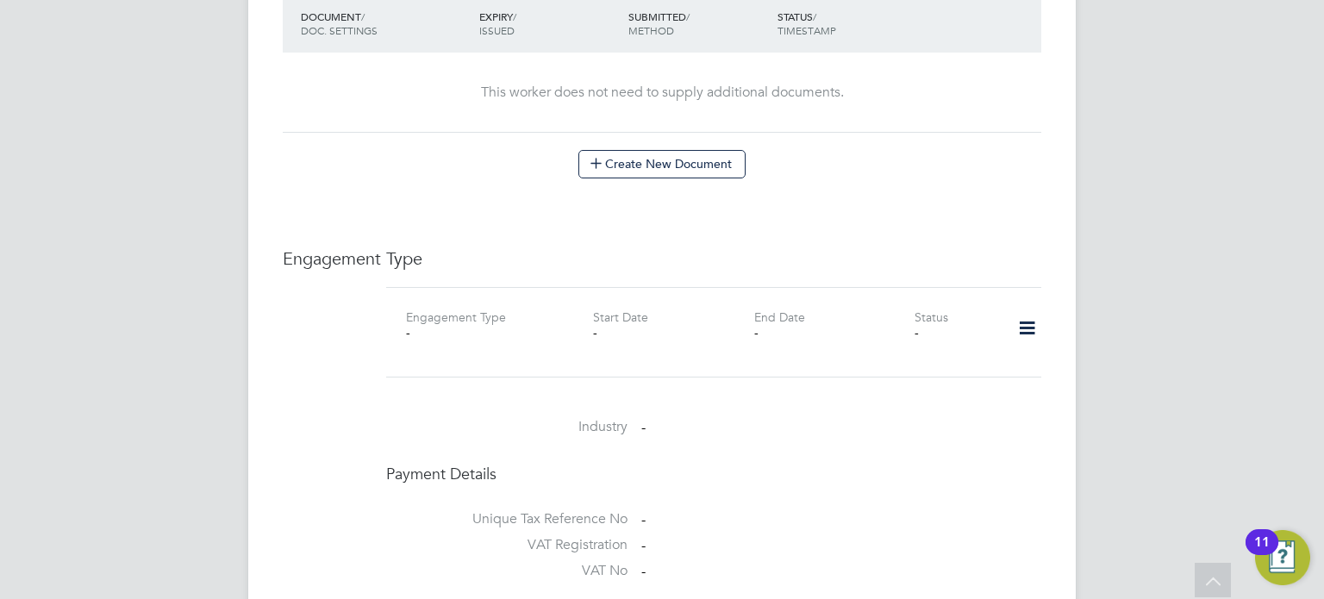
click at [1025, 312] on icon at bounding box center [1027, 329] width 30 height 40
click at [907, 383] on li "Add Engagement Type" at bounding box center [939, 384] width 196 height 24
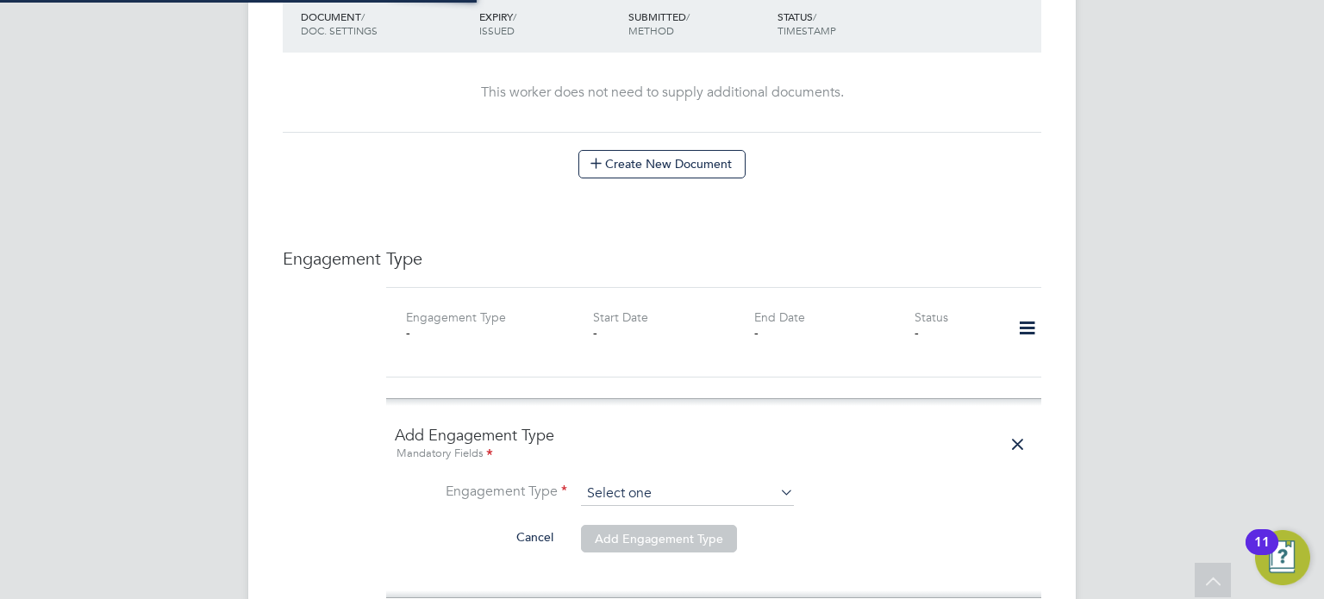
click at [669, 485] on div "All Workers Worker Payment History Tasks Activity Logs Worker Payment History T…" at bounding box center [661, 245] width 827 height 2324
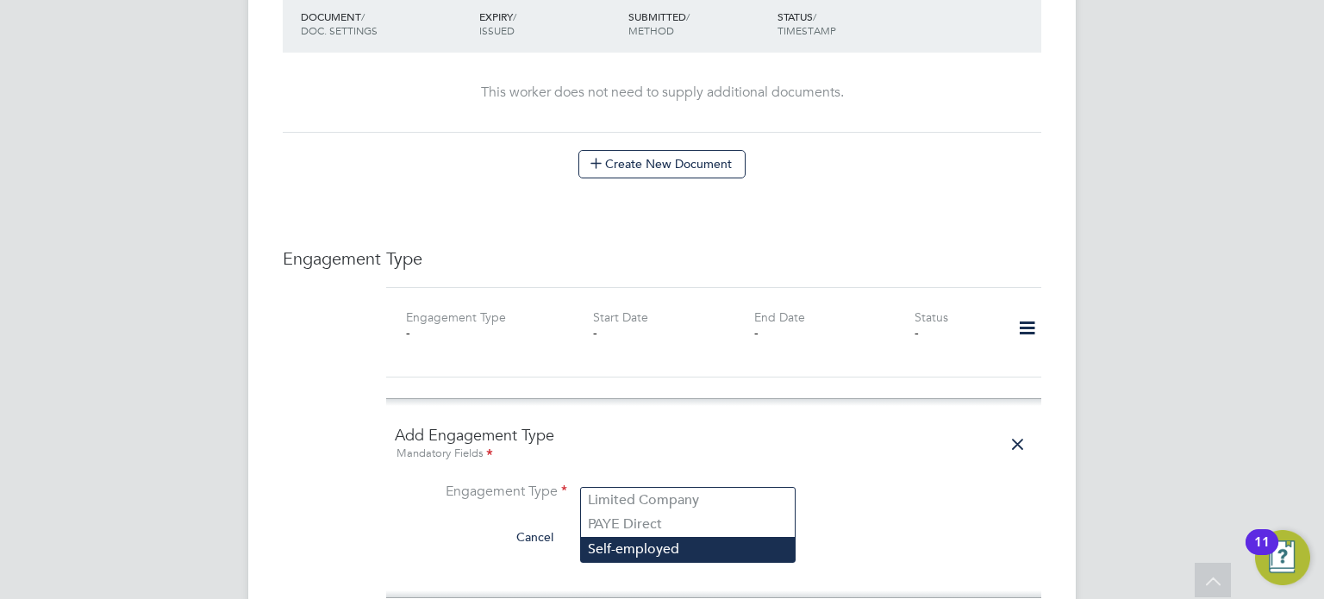
click at [645, 546] on li "Self-employed" at bounding box center [688, 549] width 214 height 25
type input "Self-employed"
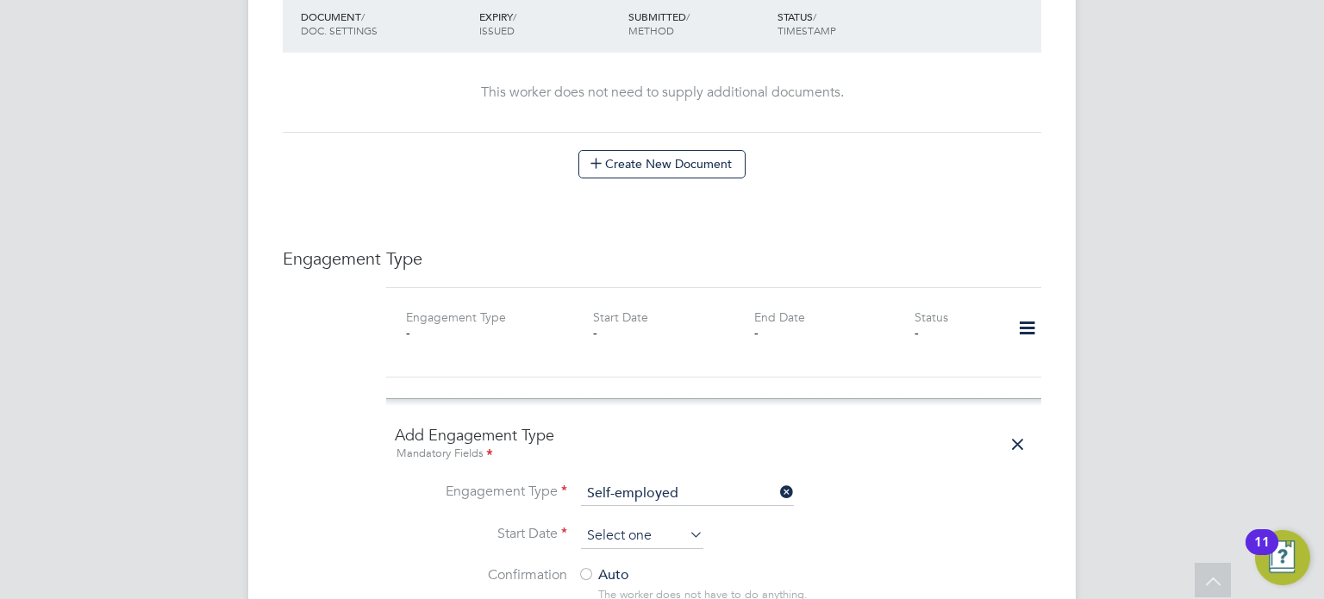
click at [637, 523] on input at bounding box center [642, 536] width 122 height 26
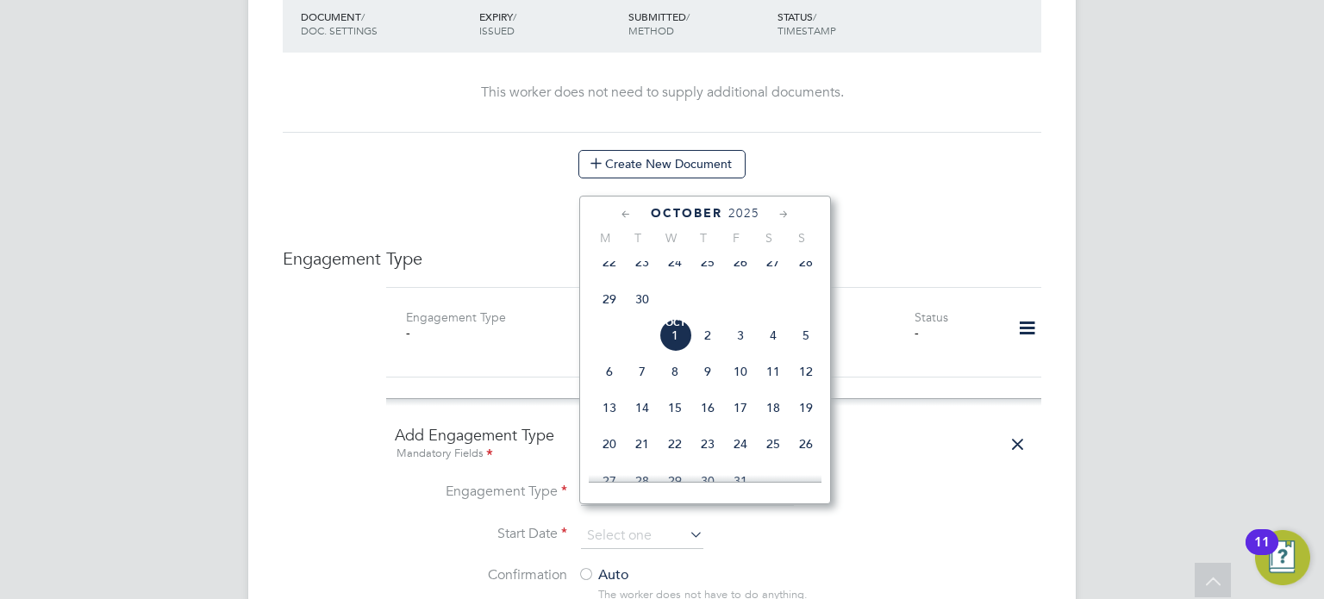
click at [679, 352] on span "Oct 1" at bounding box center [674, 335] width 33 height 33
type input "[DATE]"
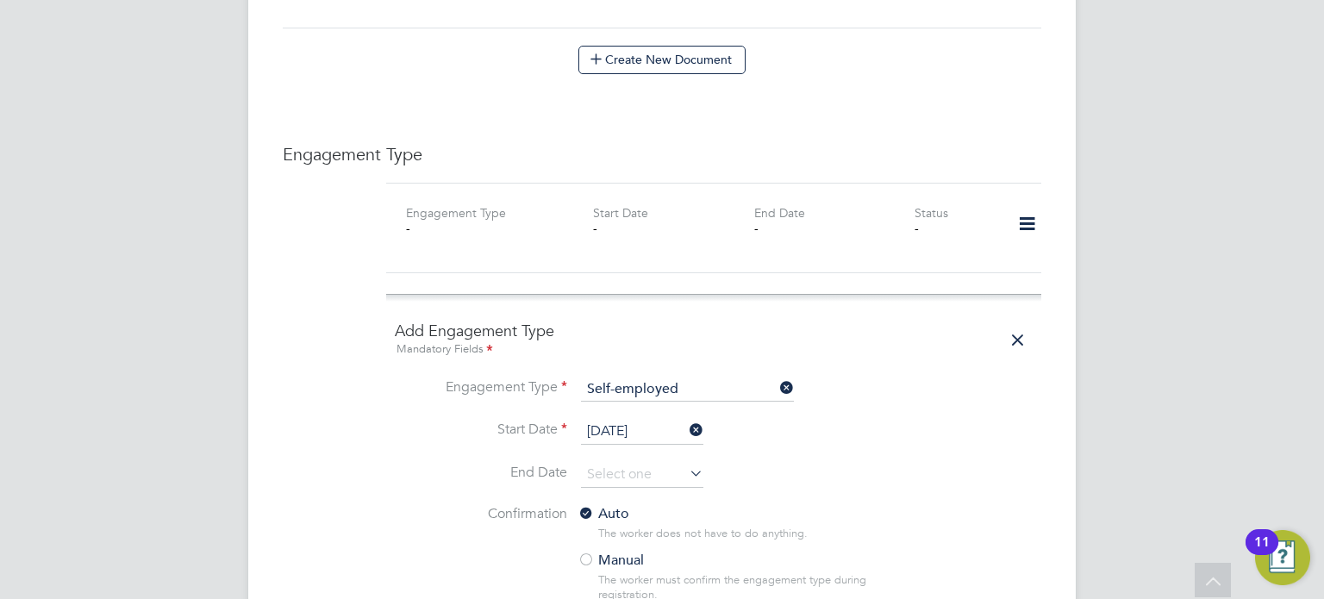
scroll to position [1241, 0]
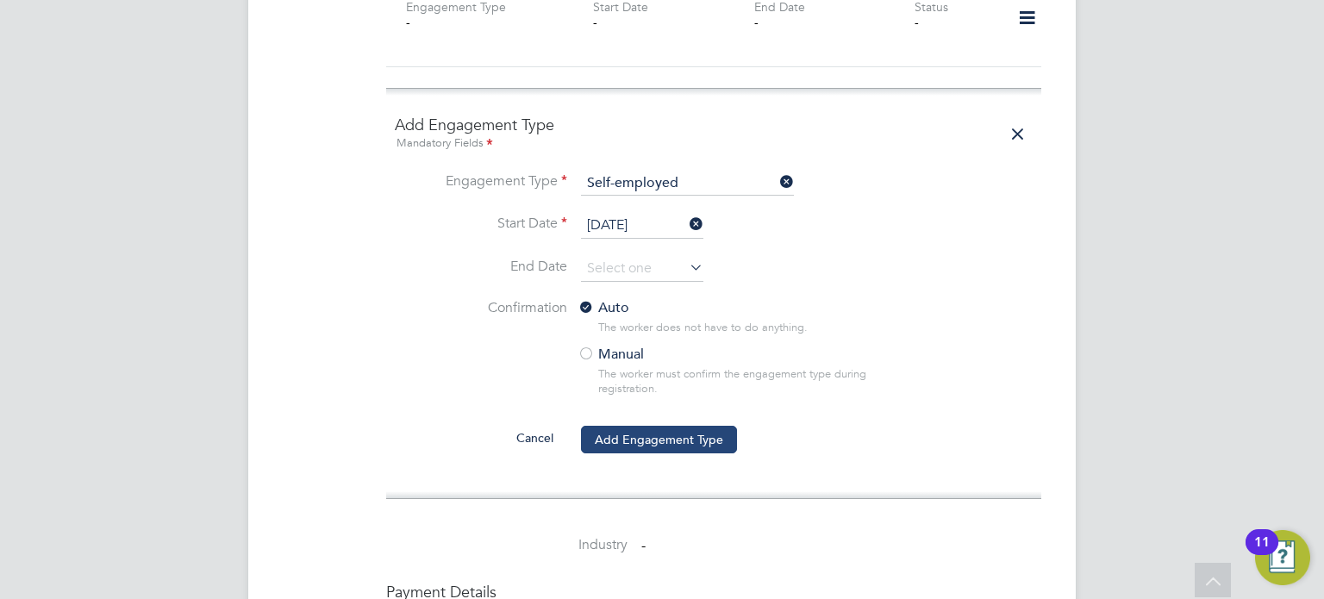
click at [725, 426] on button "Add Engagement Type" at bounding box center [659, 440] width 156 height 28
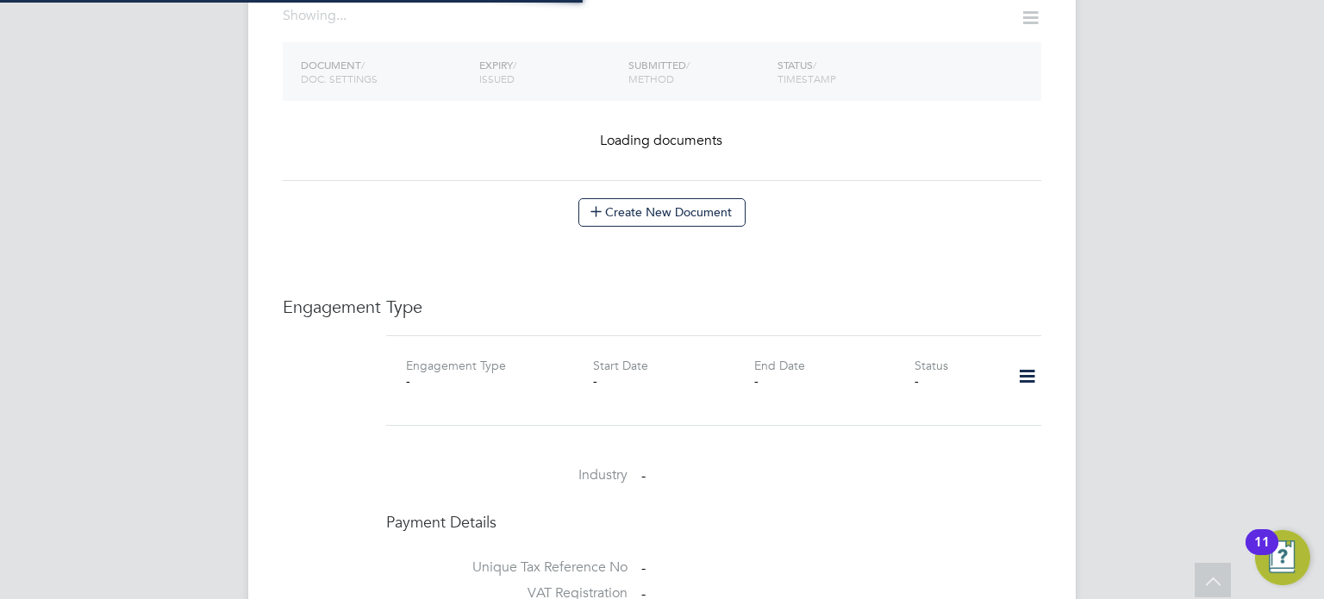
scroll to position [878, 0]
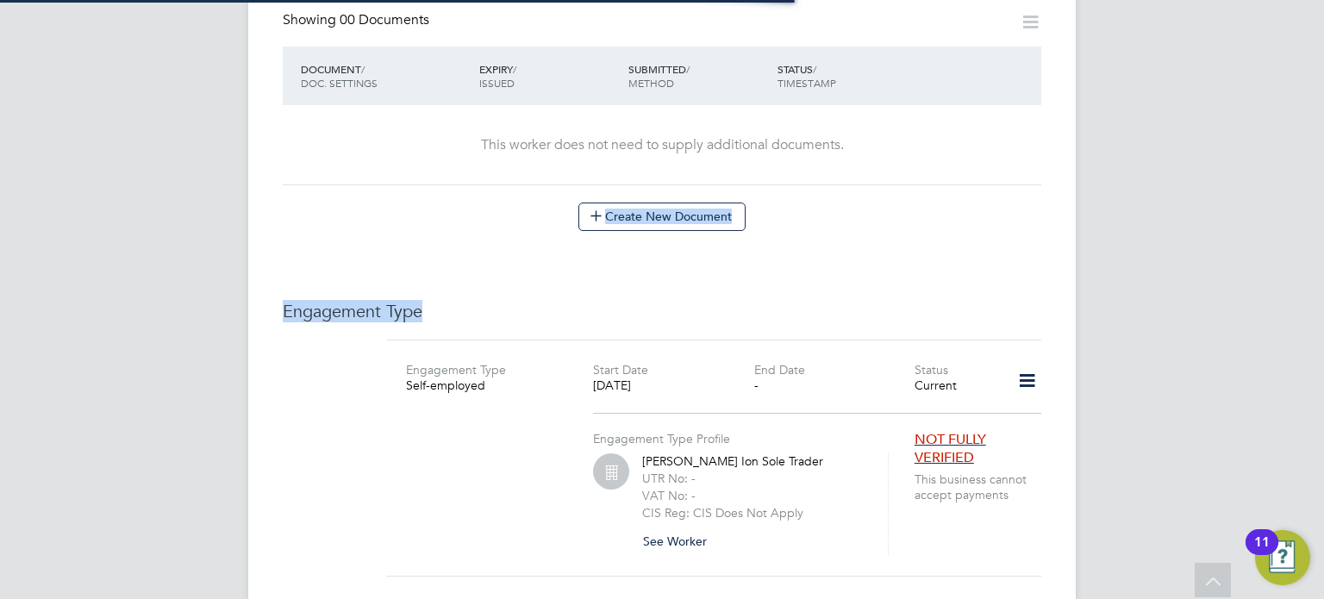
drag, startPoint x: 1156, startPoint y: 116, endPoint x: 897, endPoint y: 265, distance: 299.2
click at [897, 265] on div "LS Lauren Southern Notifications 20 Applications: Current page: Network Team Me…" at bounding box center [662, 67] width 1324 height 1891
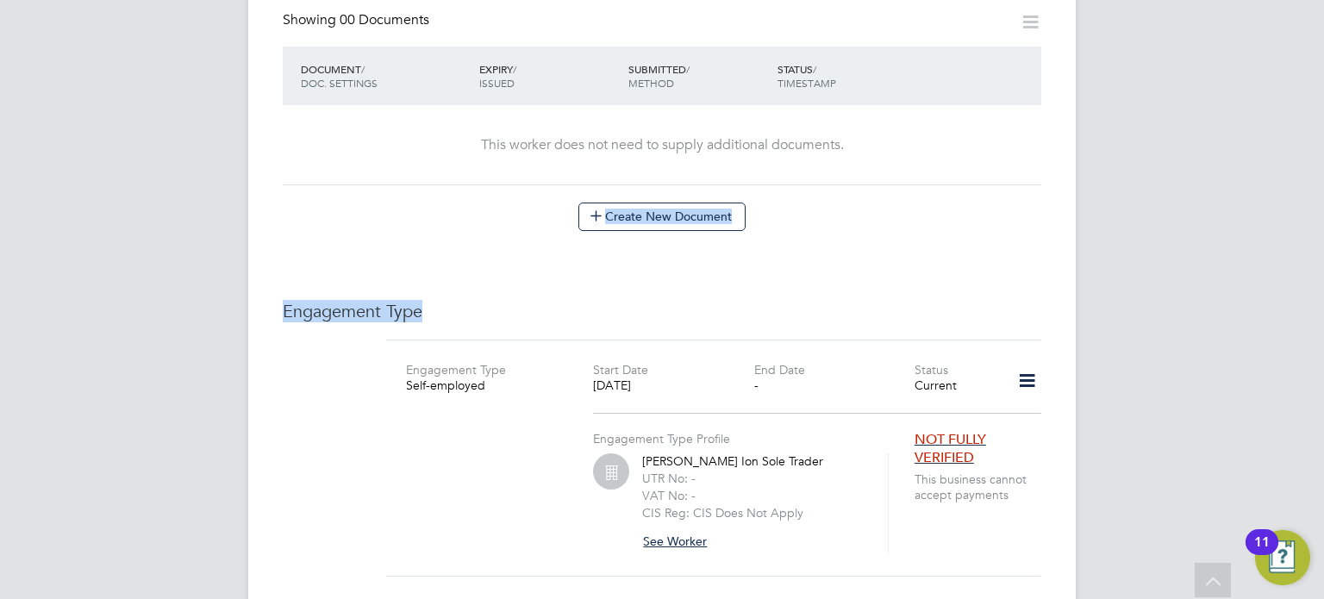
click at [658, 527] on button "See Worker" at bounding box center [681, 541] width 78 height 28
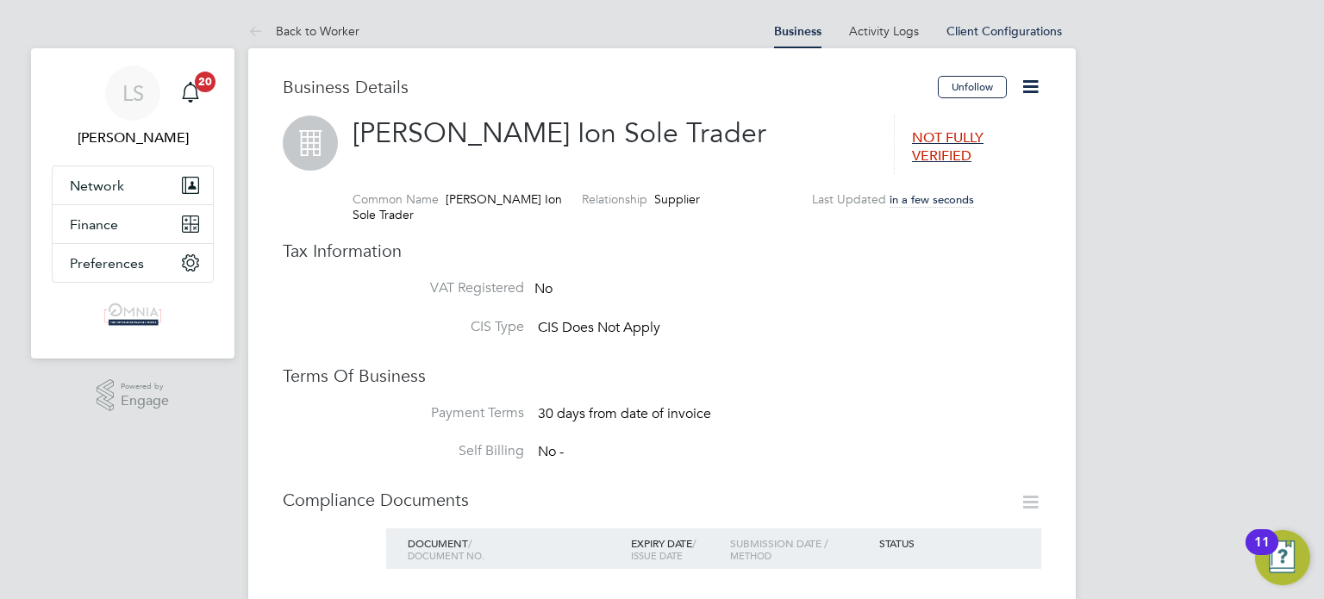
click at [1034, 86] on icon at bounding box center [1030, 87] width 22 height 22
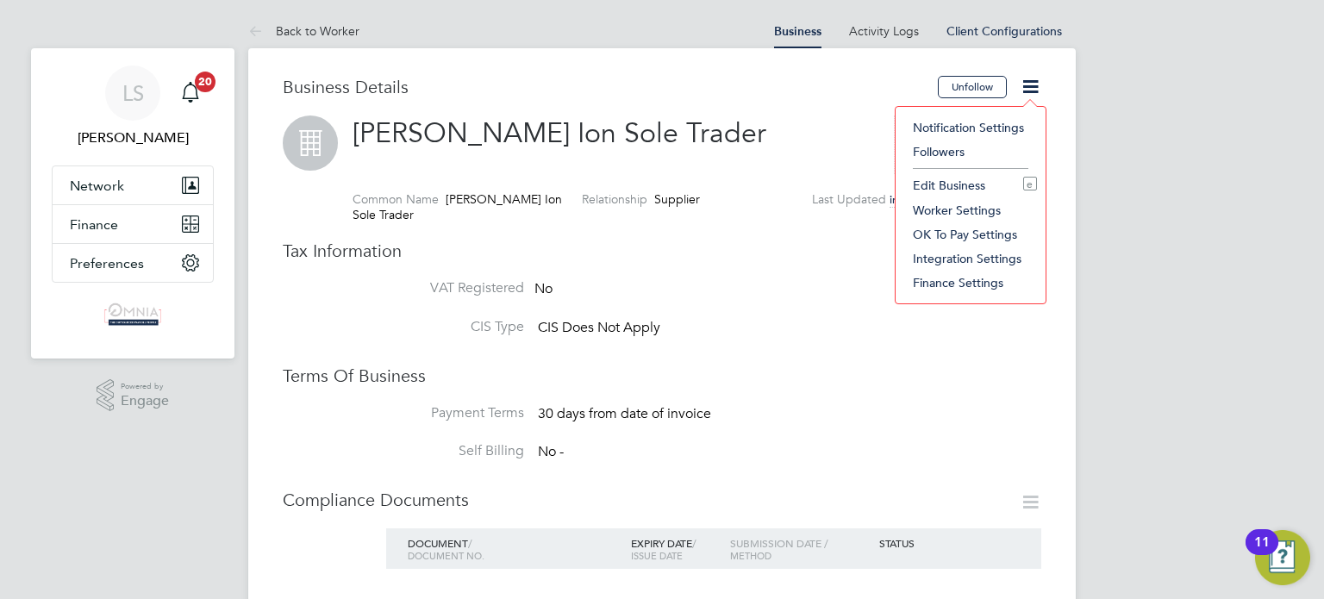
click at [955, 178] on li "Edit Business e" at bounding box center [970, 185] width 133 height 24
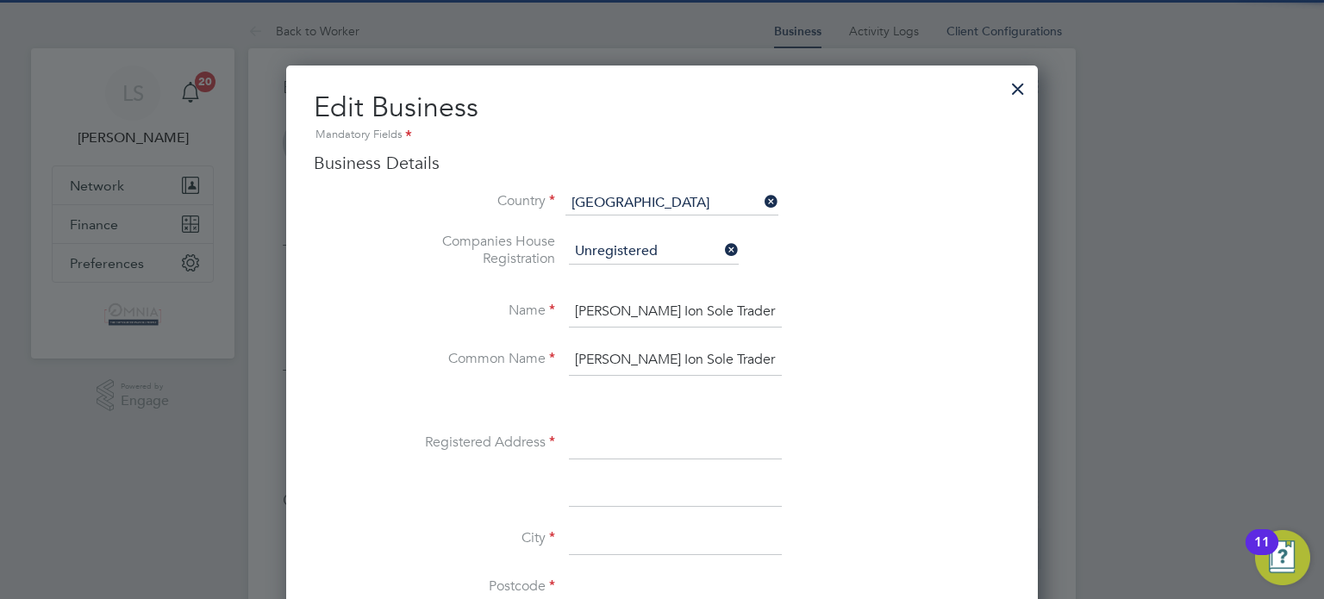
scroll to position [1928, 752]
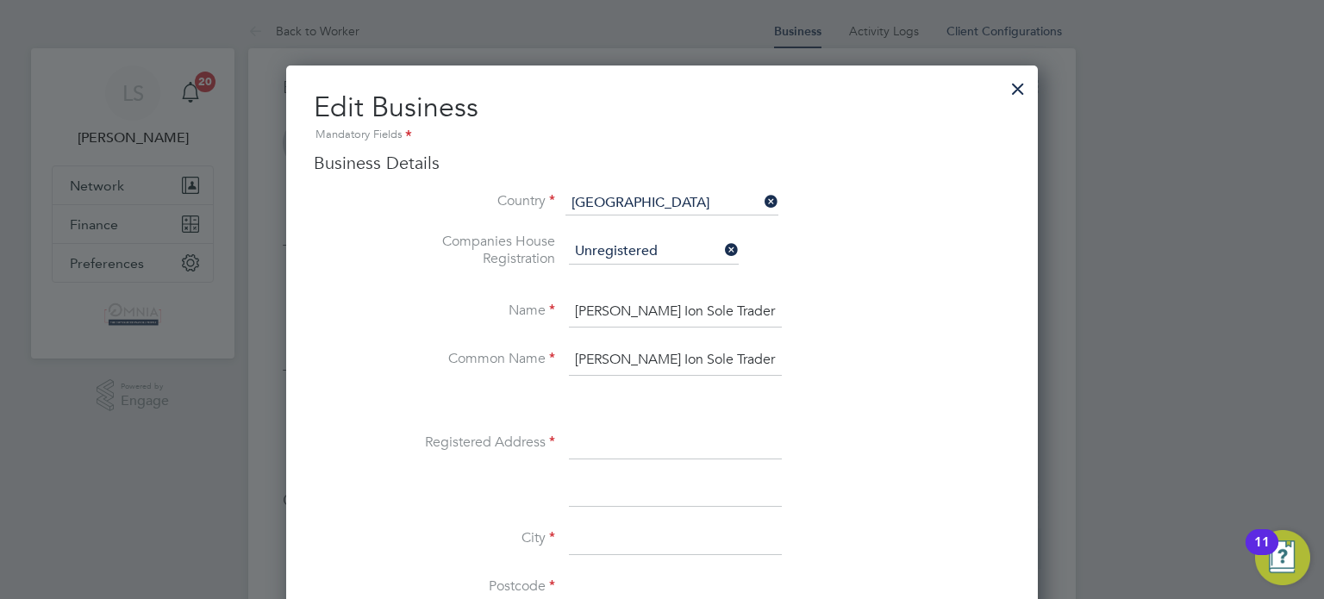
click at [582, 431] on input at bounding box center [675, 443] width 213 height 31
paste input "5 Mansfield Road"
type input "5 Mansfield Road"
click at [631, 540] on input at bounding box center [675, 539] width 213 height 31
type input "London"
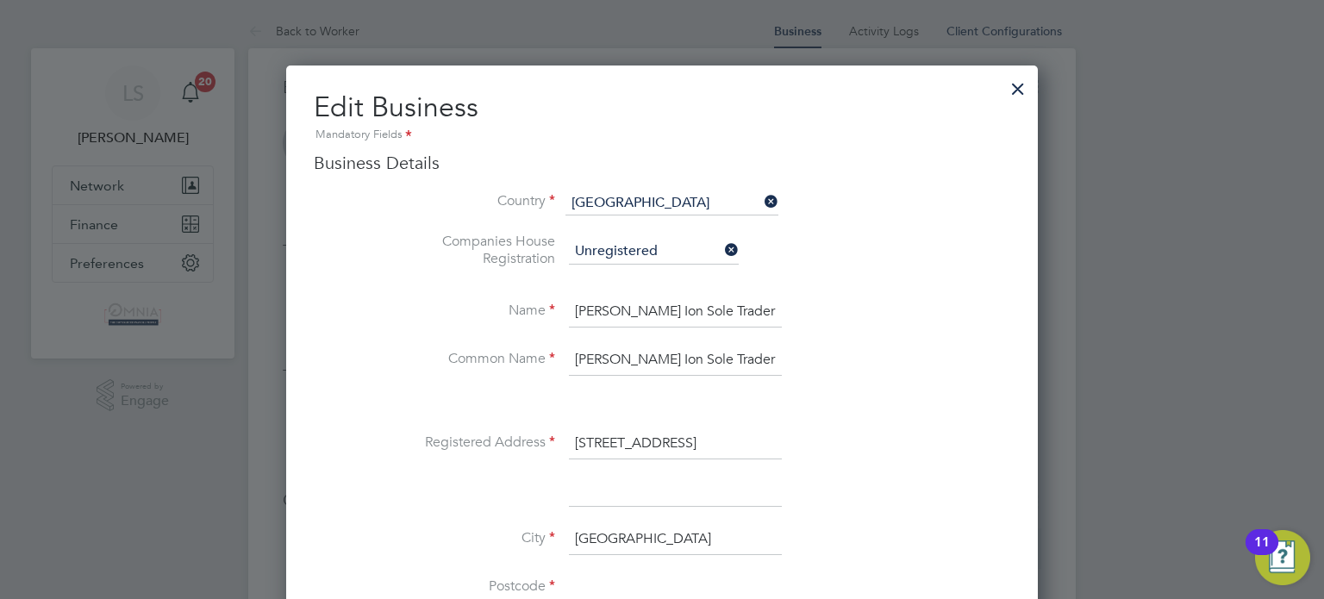
click at [639, 584] on input at bounding box center [675, 587] width 213 height 31
paste input "IG1 3BA"
type input "IG1 3BA"
click at [1197, 406] on div at bounding box center [662, 299] width 1324 height 599
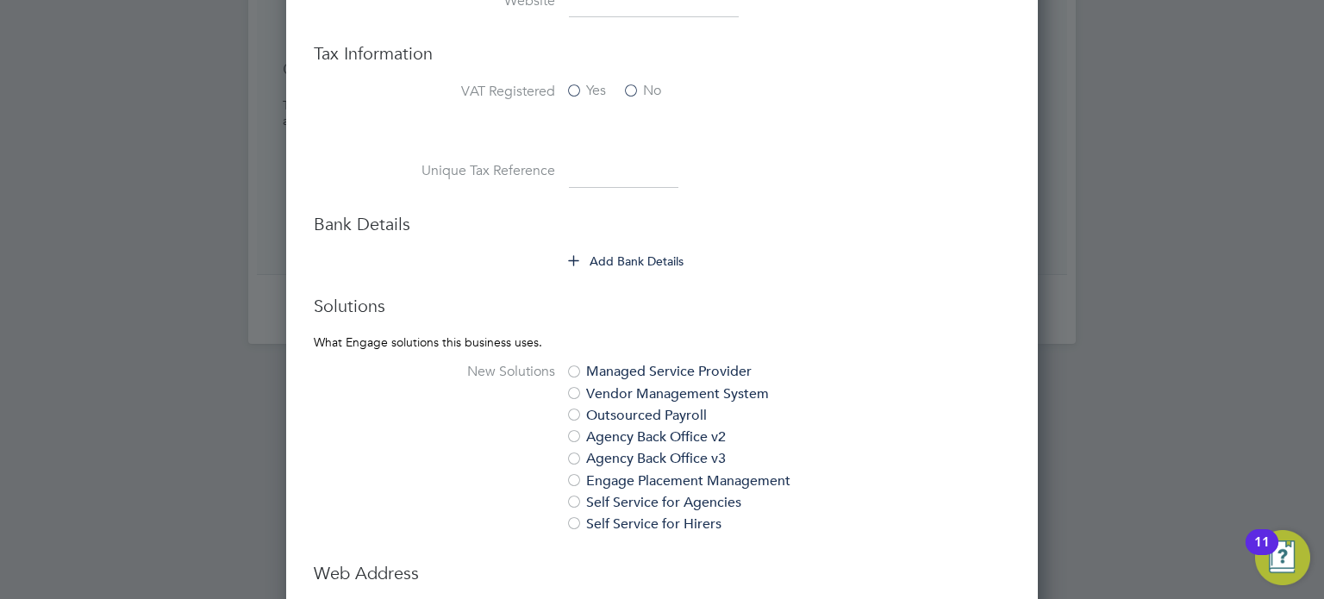
scroll to position [896, 0]
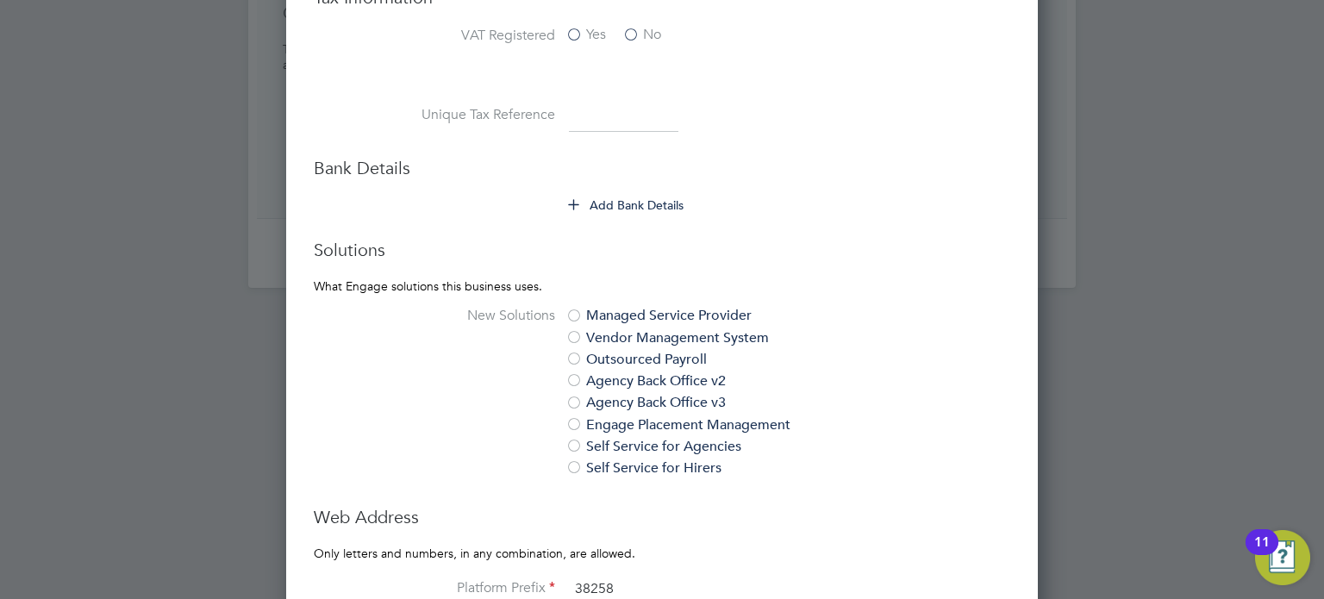
click at [681, 200] on button "Add Bank Details" at bounding box center [626, 204] width 115 height 17
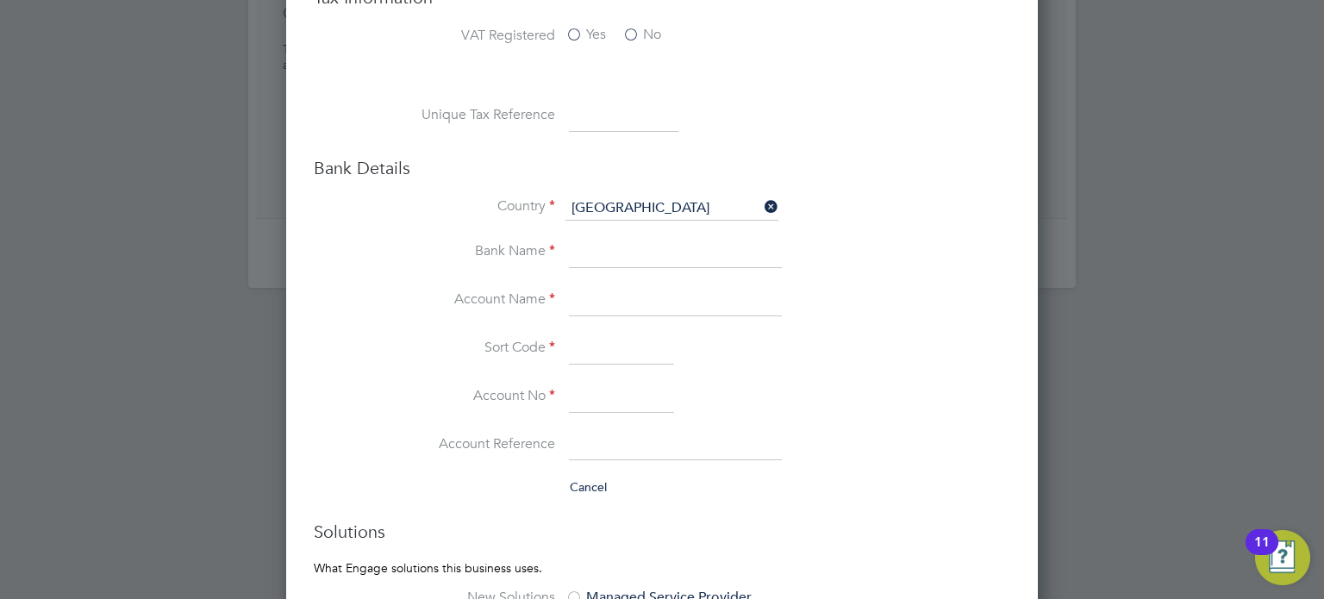
click at [634, 103] on input at bounding box center [623, 116] width 109 height 31
paste input "3983397987"
type input "3983397987"
click at [583, 302] on input at bounding box center [675, 300] width 213 height 31
paste input "Stefan Florin Ion"
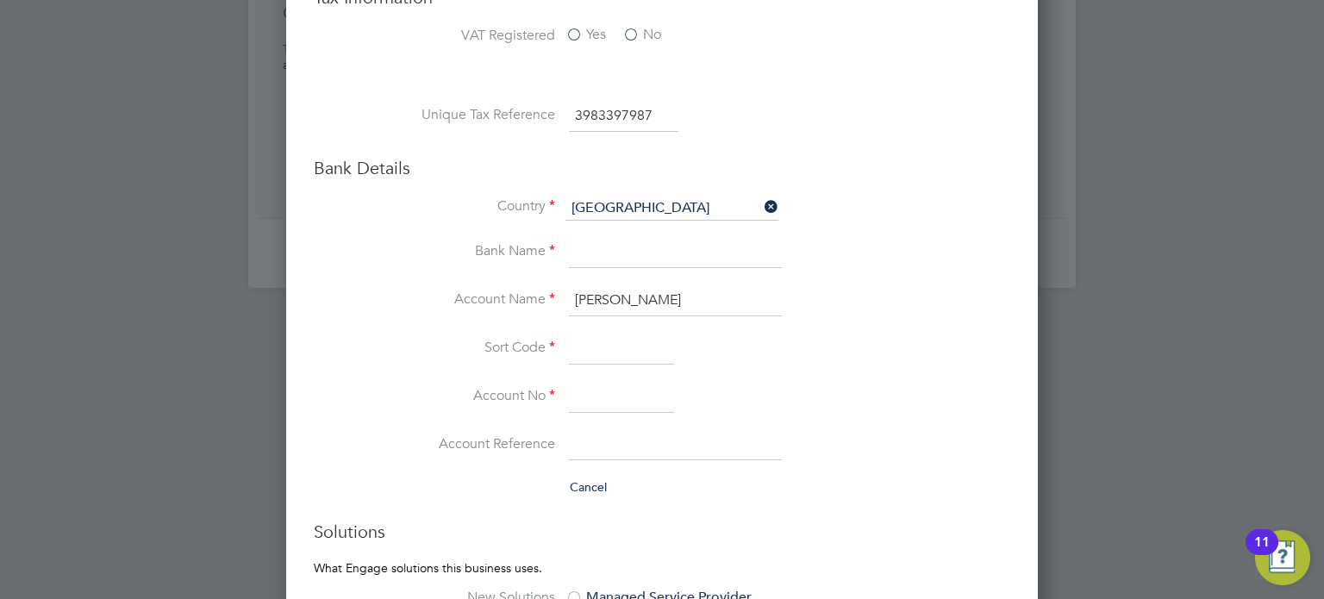
type input "Stefan Florin Ion"
click at [612, 393] on input at bounding box center [621, 397] width 105 height 31
paste input "47398914"
type input "47398914"
click at [624, 337] on input at bounding box center [621, 348] width 105 height 31
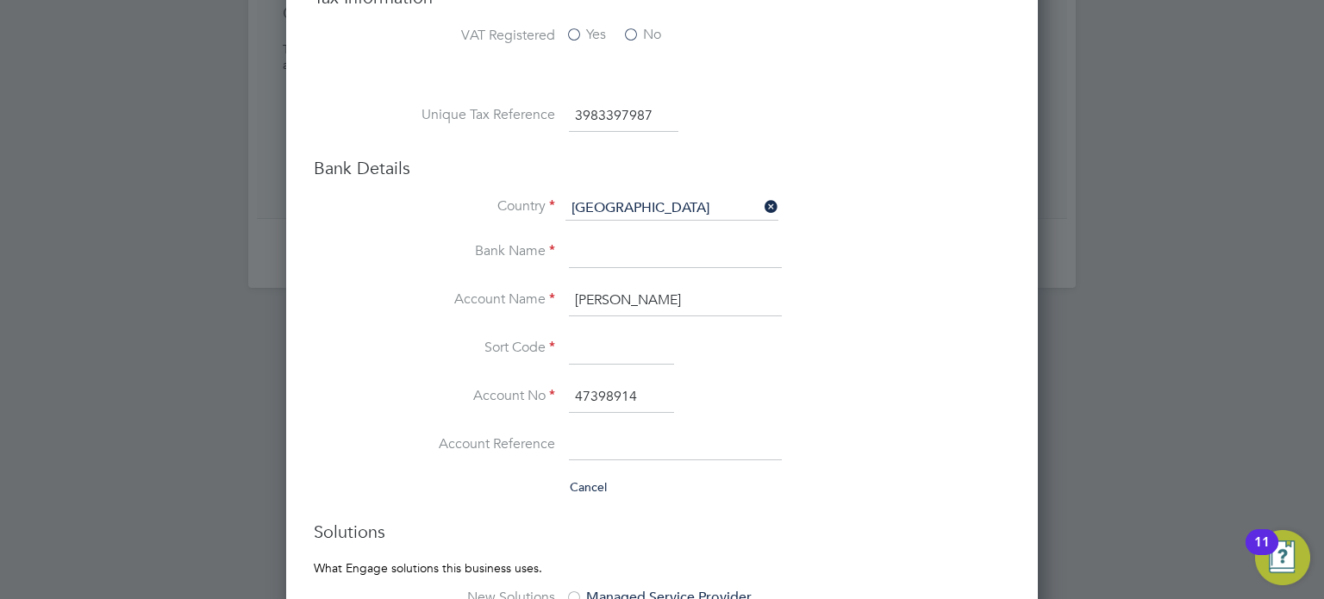
paste input "600732"
type input "60-07-32"
click at [608, 248] on input at bounding box center [675, 253] width 213 height 31
type input "Natwest"
click at [1143, 476] on div at bounding box center [662, 299] width 1324 height 599
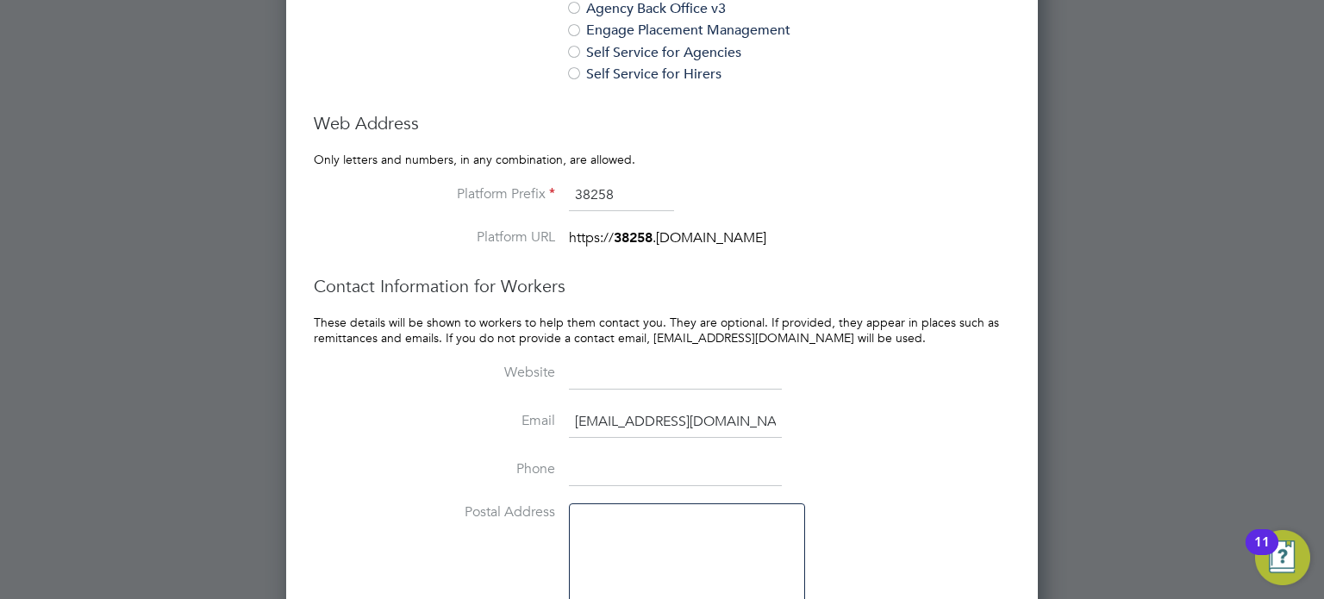
scroll to position [1620, 0]
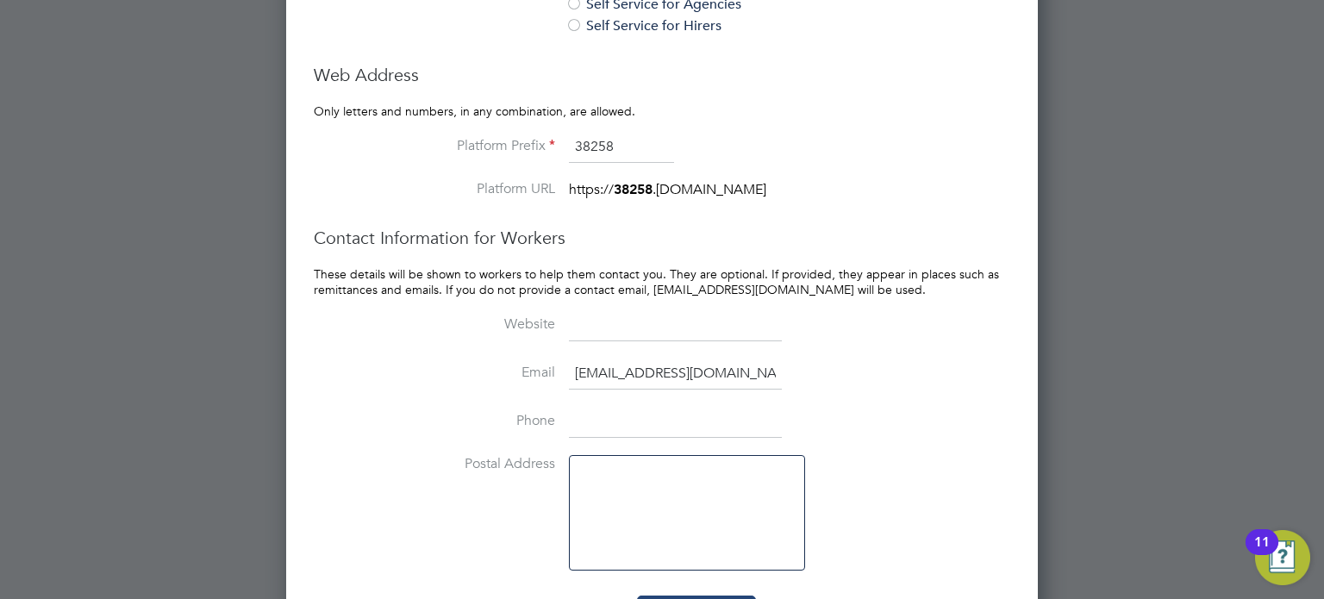
click at [738, 595] on button "Update Business" at bounding box center [696, 609] width 119 height 28
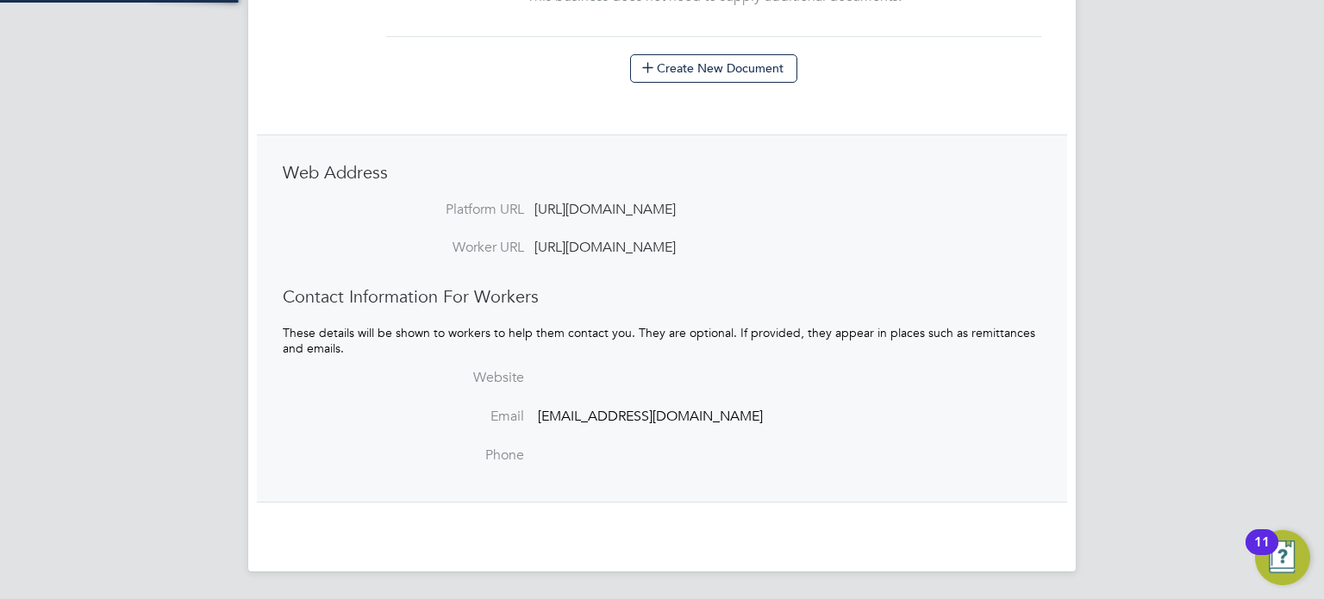
scroll to position [0, 0]
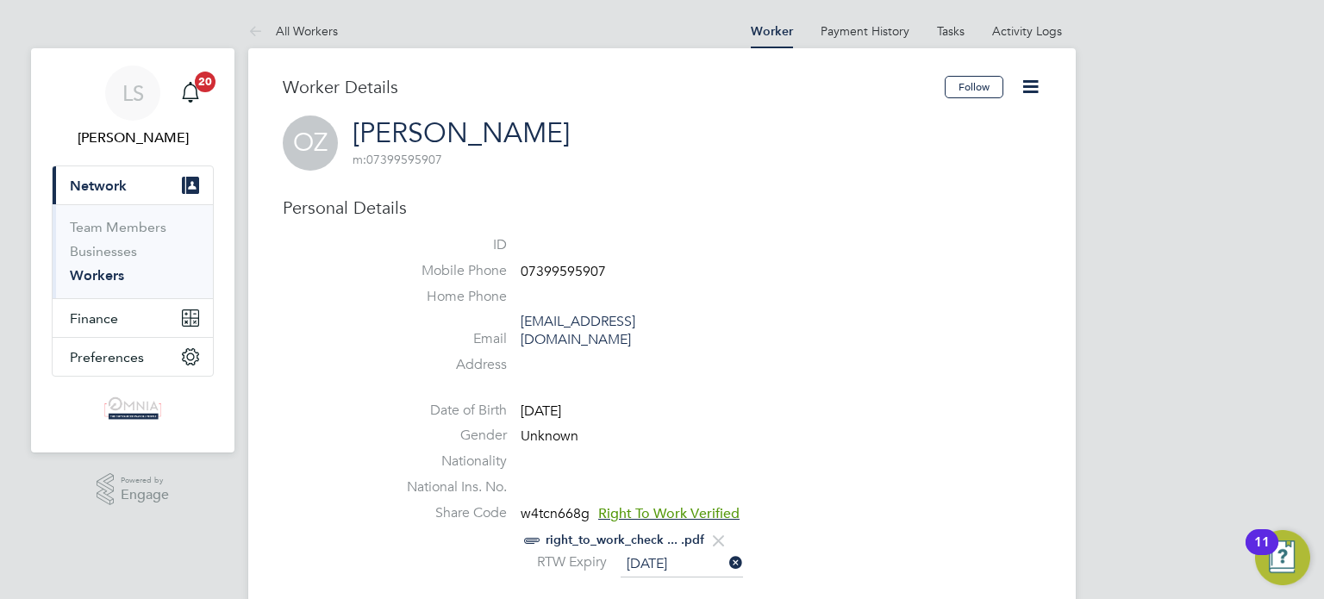
click at [583, 276] on span "07399595907" at bounding box center [562, 271] width 85 height 17
copy span "07399595907"
click at [1041, 79] on icon at bounding box center [1030, 87] width 22 height 22
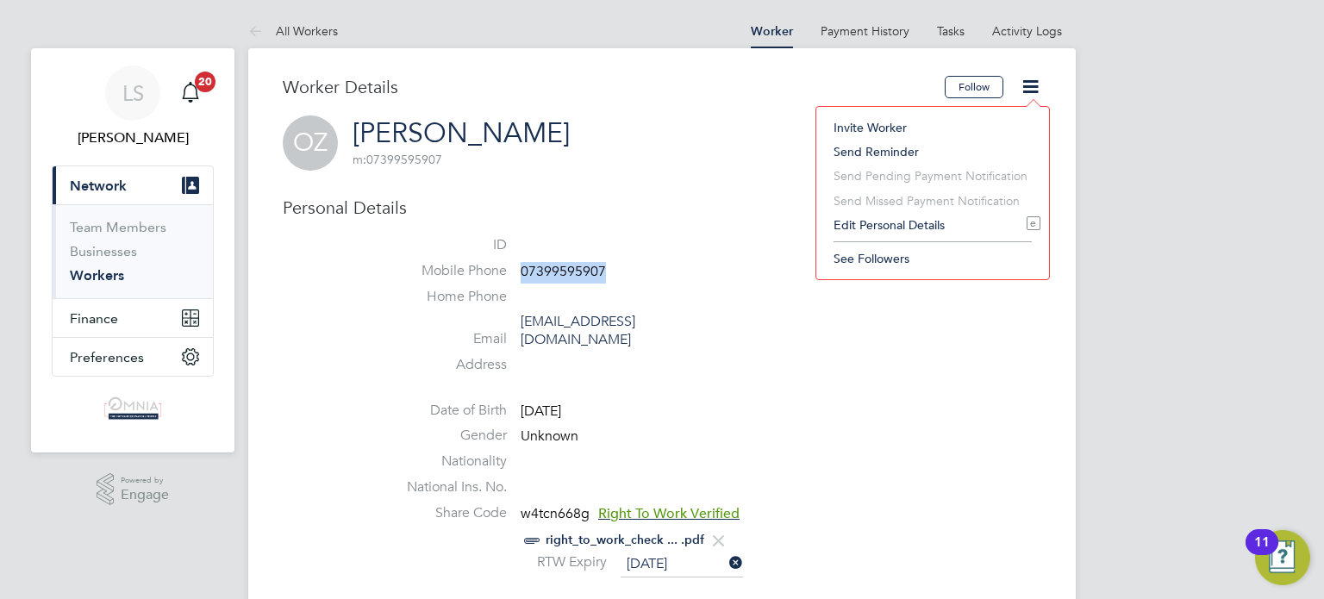
click at [940, 221] on li "Edit Personal Details e" at bounding box center [932, 225] width 215 height 24
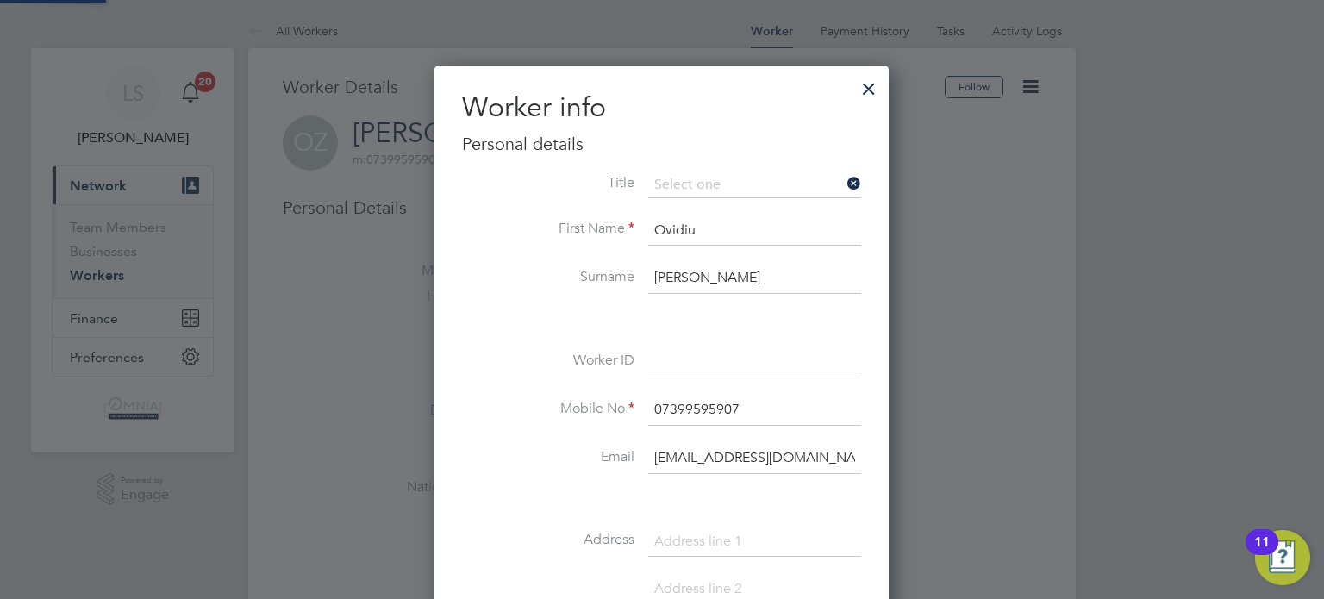
scroll to position [969, 455]
click at [695, 365] on input at bounding box center [754, 361] width 213 height 31
paste input "CIS34416"
type input "CIS34416"
click at [1003, 430] on div at bounding box center [662, 299] width 1324 height 599
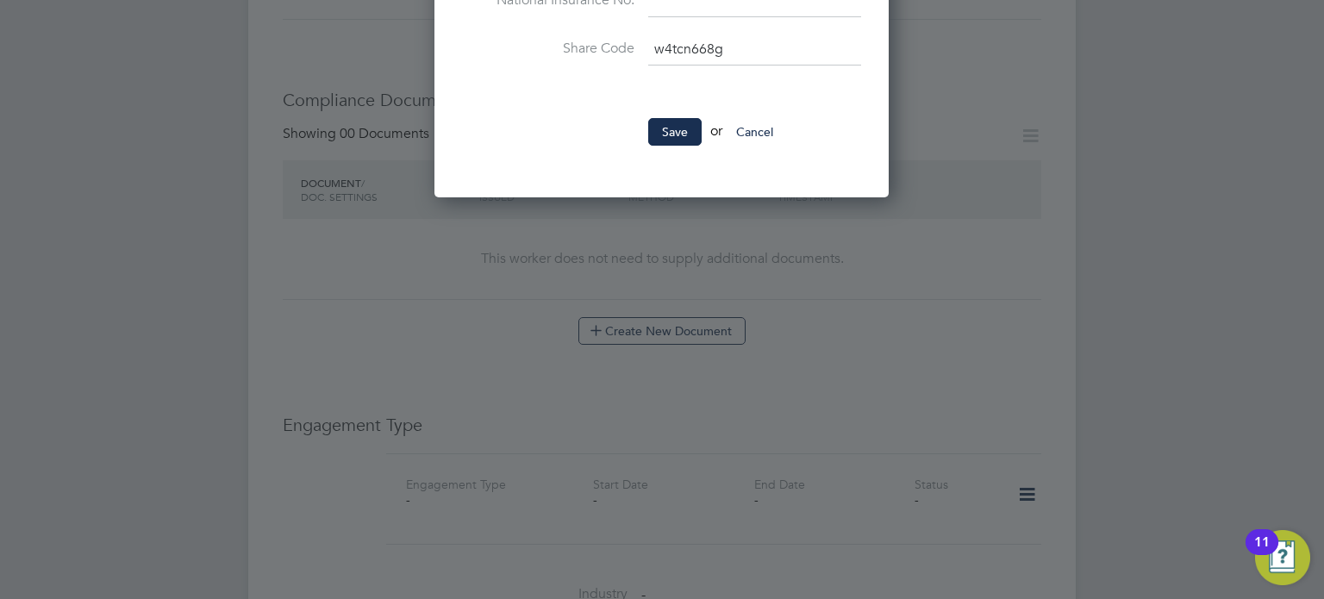
scroll to position [862, 0]
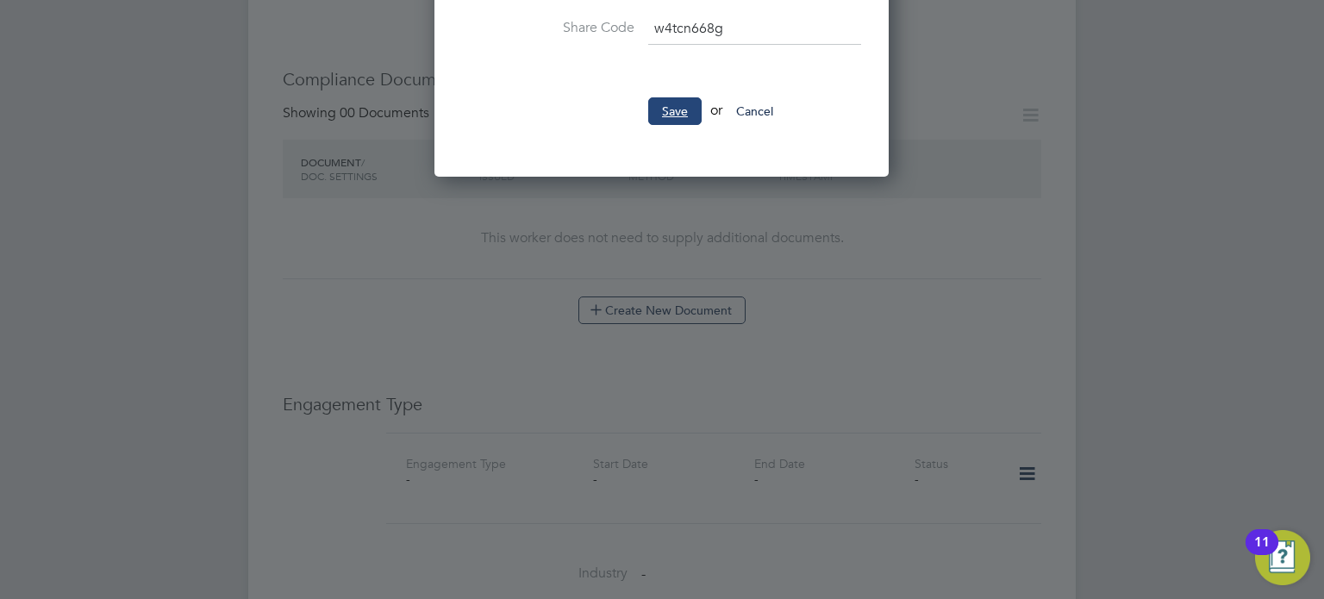
click at [680, 111] on button "Save" at bounding box center [674, 111] width 53 height 28
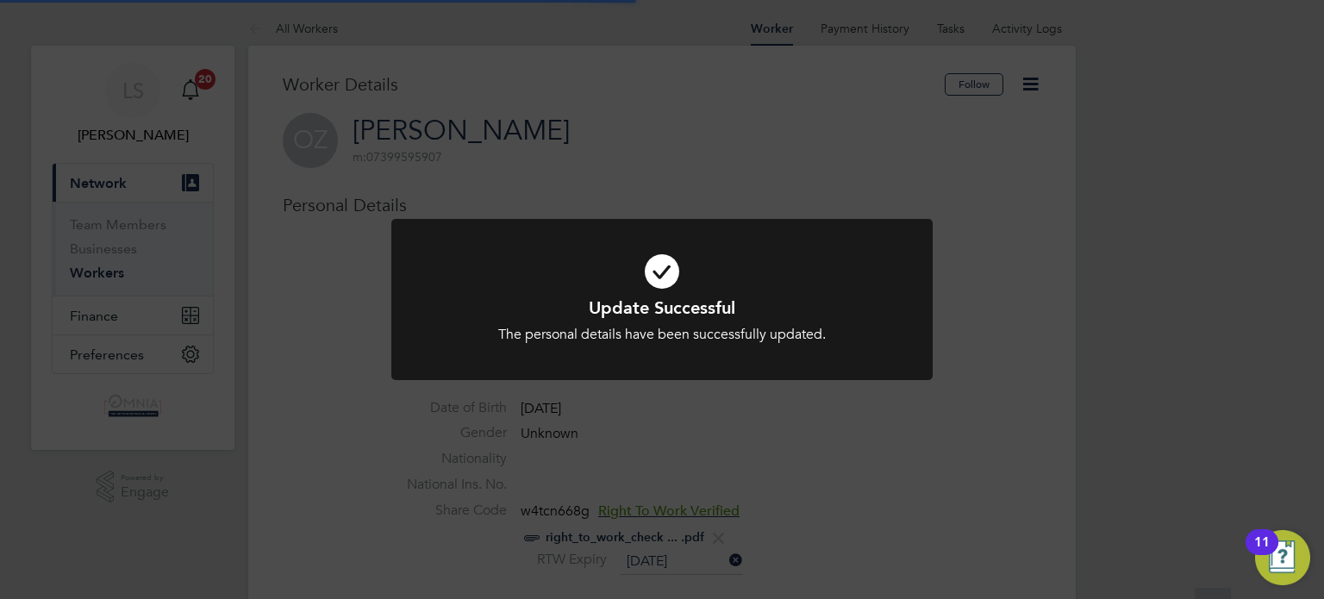
scroll to position [0, 0]
click at [979, 338] on div "Update Successful The personal details have been successfully updated. Cancel O…" at bounding box center [662, 299] width 1324 height 599
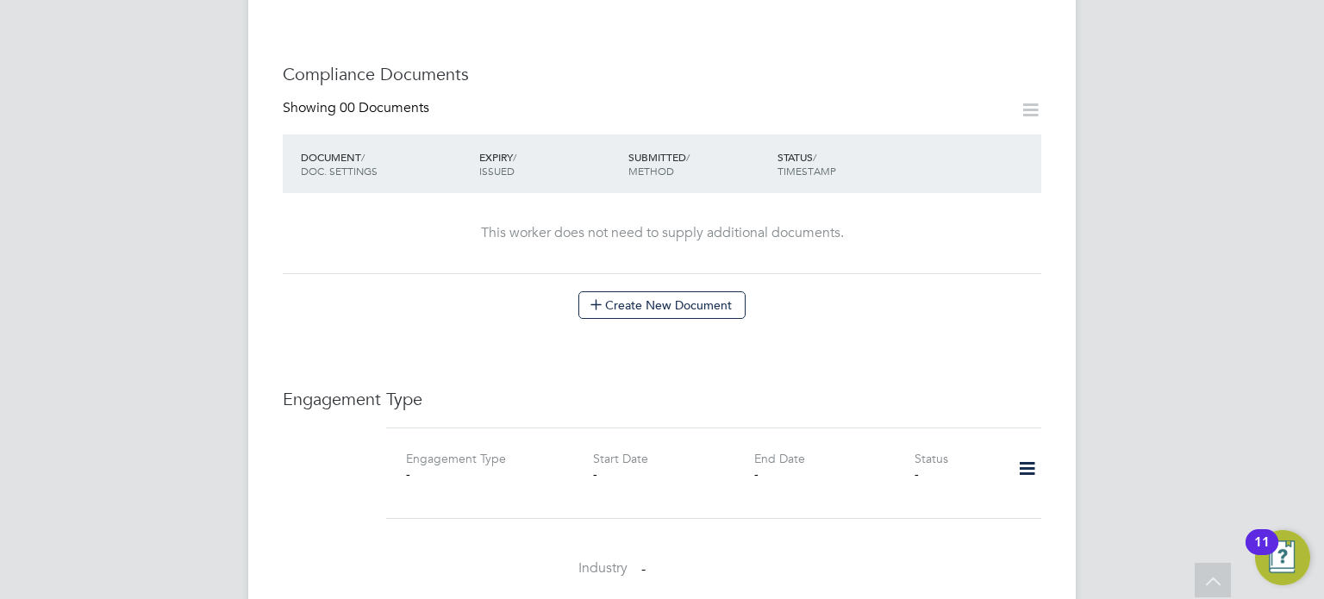
click at [1302, 260] on div "[PERSON_NAME] Southern Notifications 20 Applications: Current page: Network Tea…" at bounding box center [662, 246] width 1324 height 2226
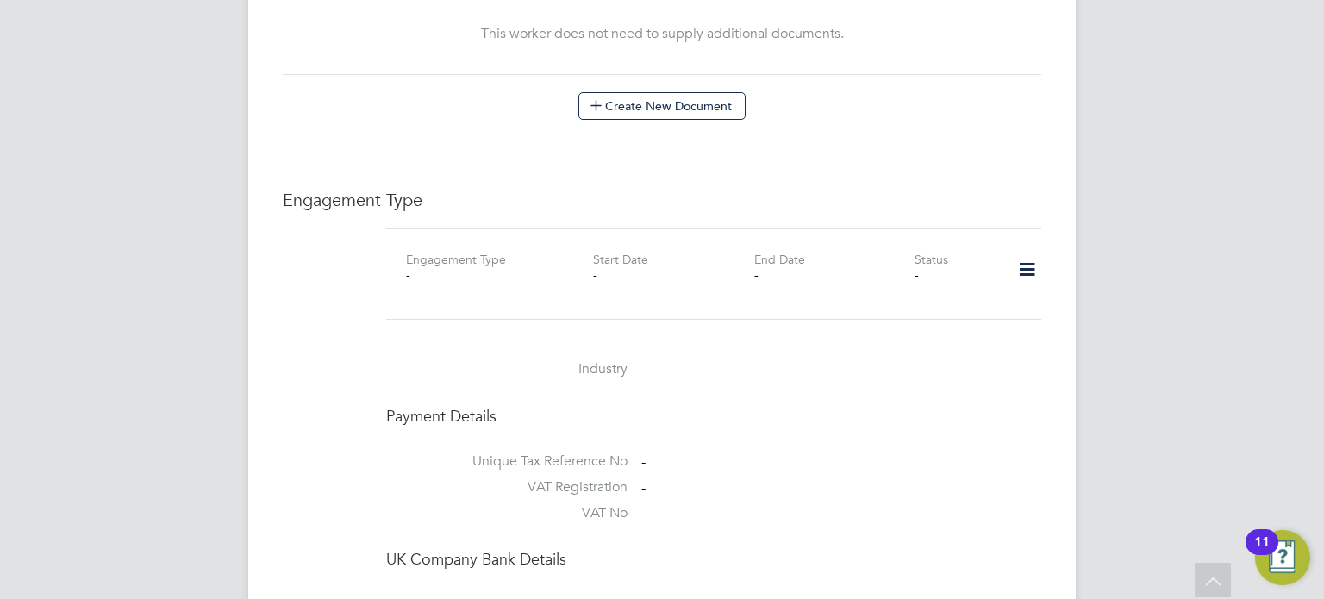
scroll to position [1069, 0]
click at [1031, 247] on icon at bounding box center [1027, 267] width 30 height 40
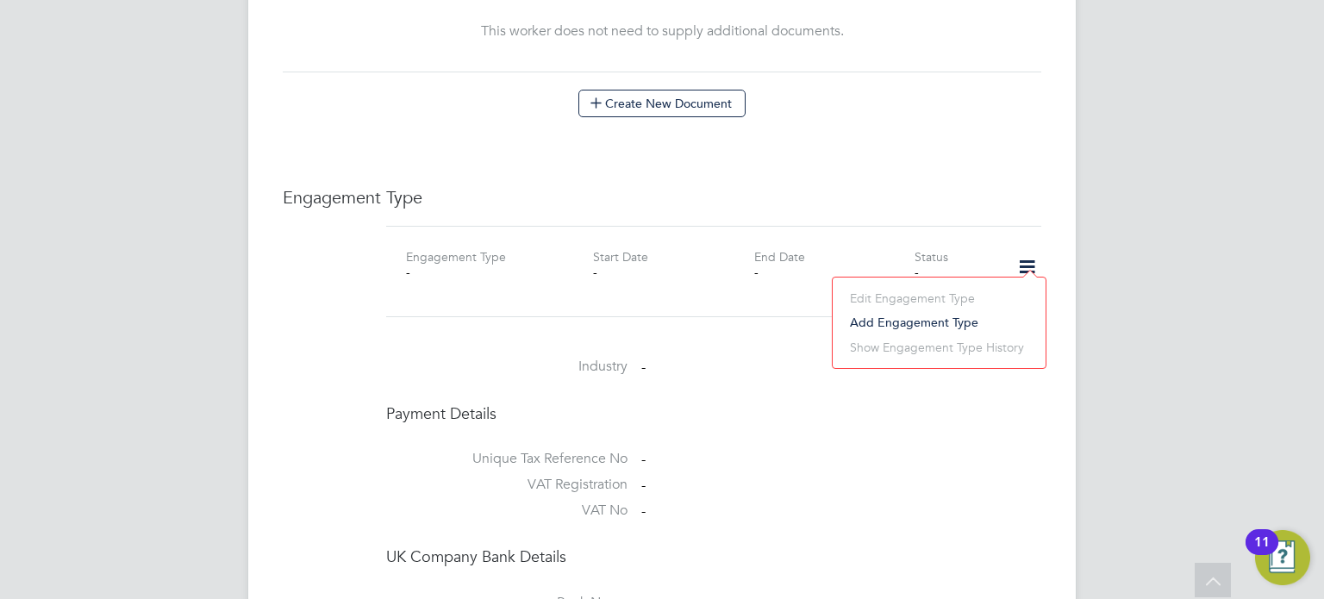
click at [940, 322] on li "Add Engagement Type" at bounding box center [939, 322] width 196 height 24
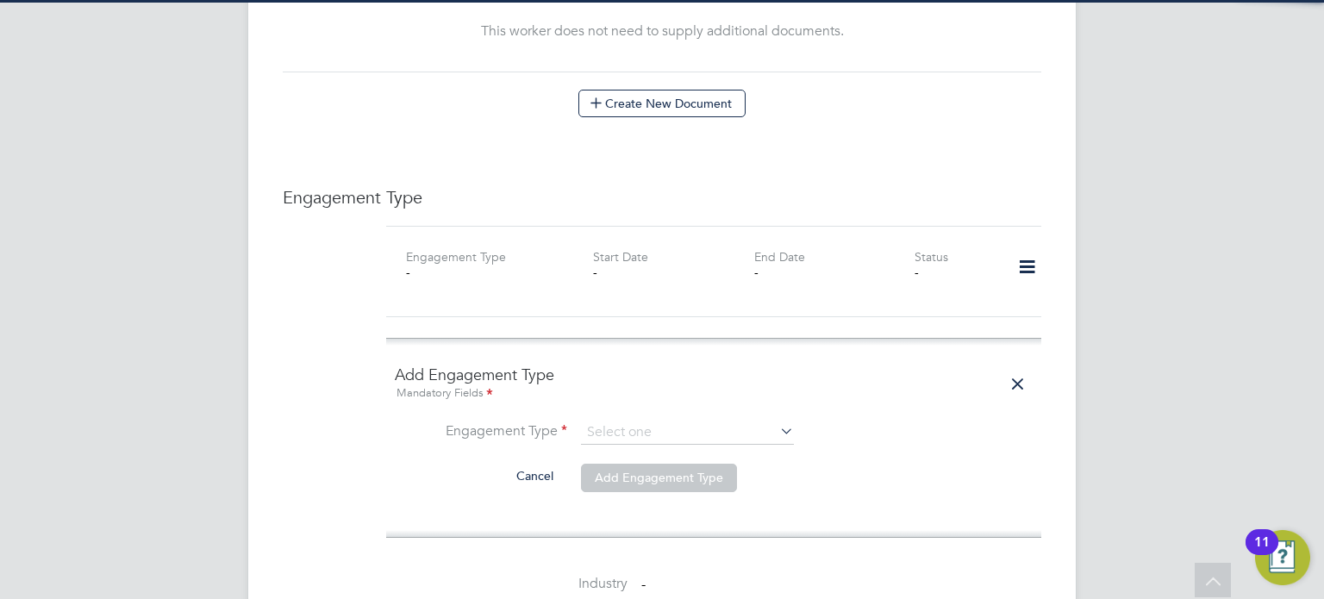
click at [669, 427] on li "Engagement Type" at bounding box center [714, 441] width 638 height 41
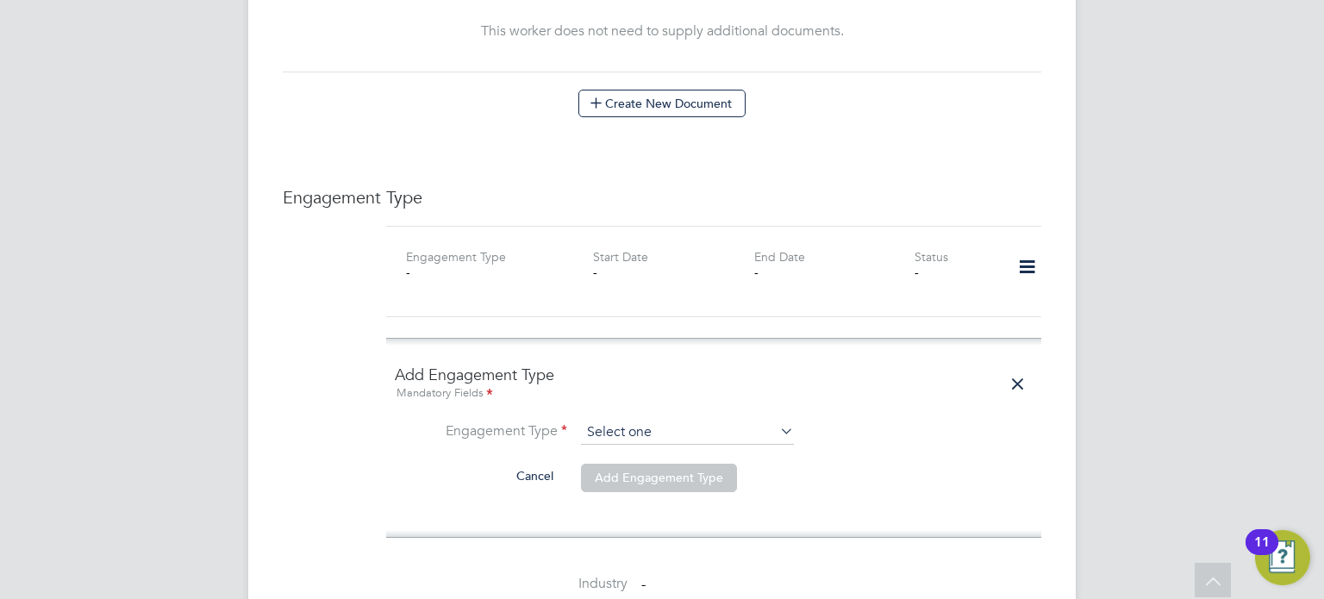
click at [667, 424] on div "All Workers Worker Payment History Tasks Activity Logs Worker Payment History T…" at bounding box center [661, 146] width 827 height 2402
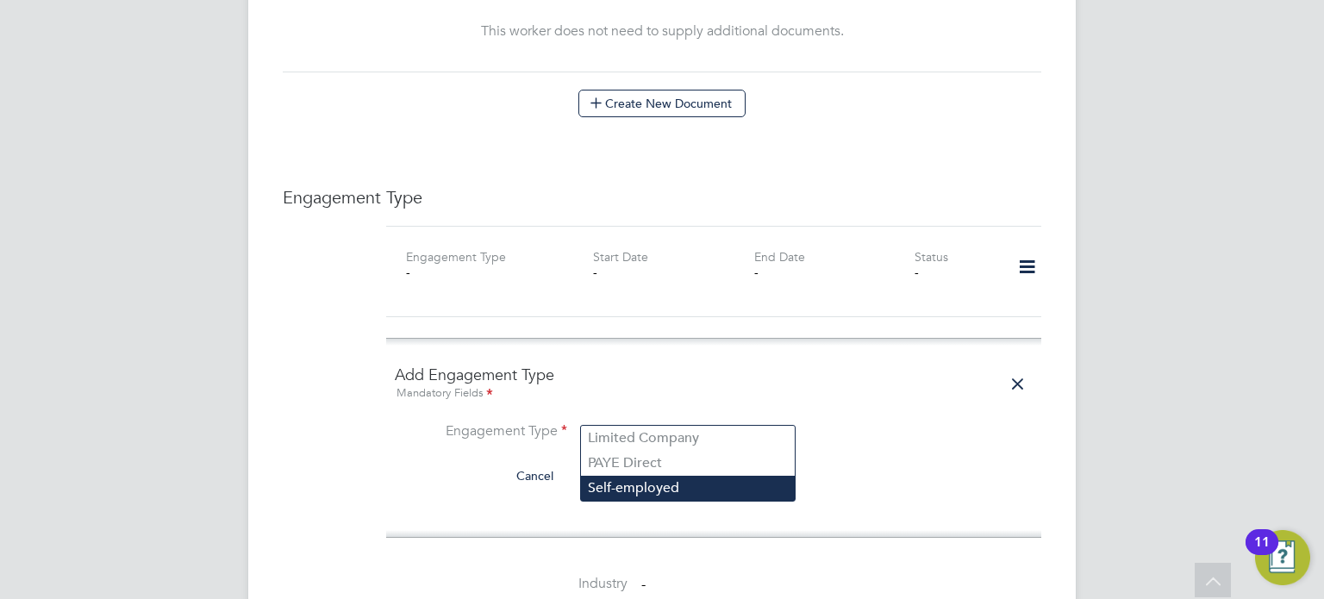
click at [644, 488] on li "Self-employed" at bounding box center [688, 488] width 214 height 25
type input "Self-employed"
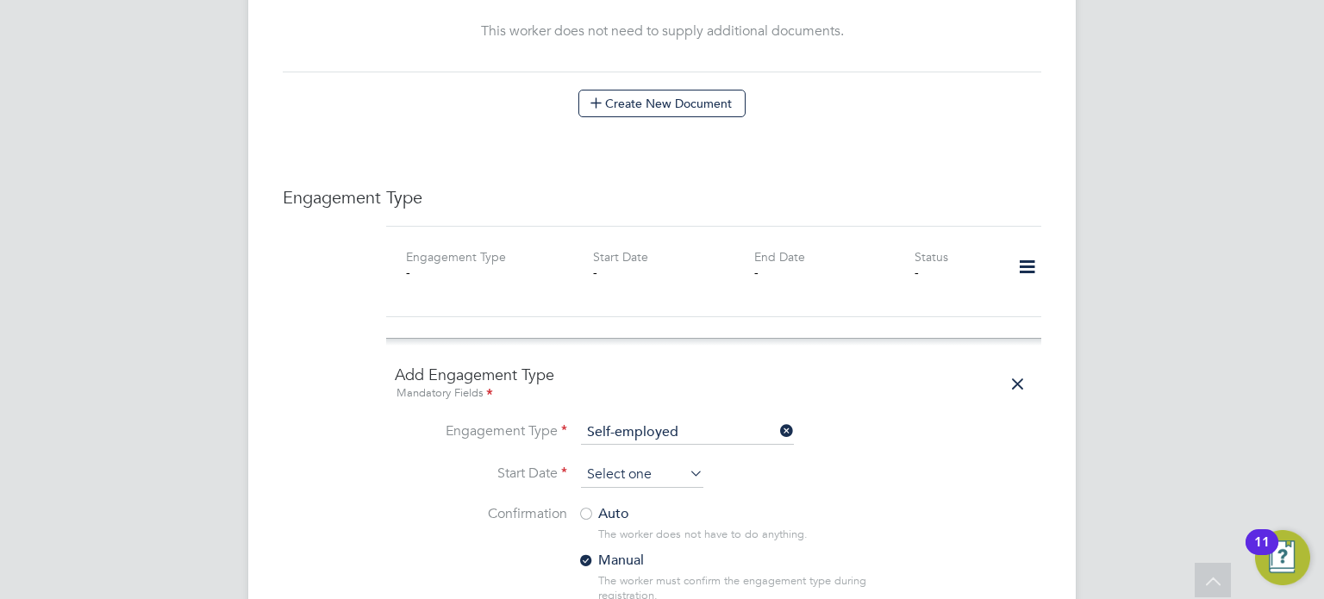
click at [643, 462] on input at bounding box center [642, 475] width 122 height 26
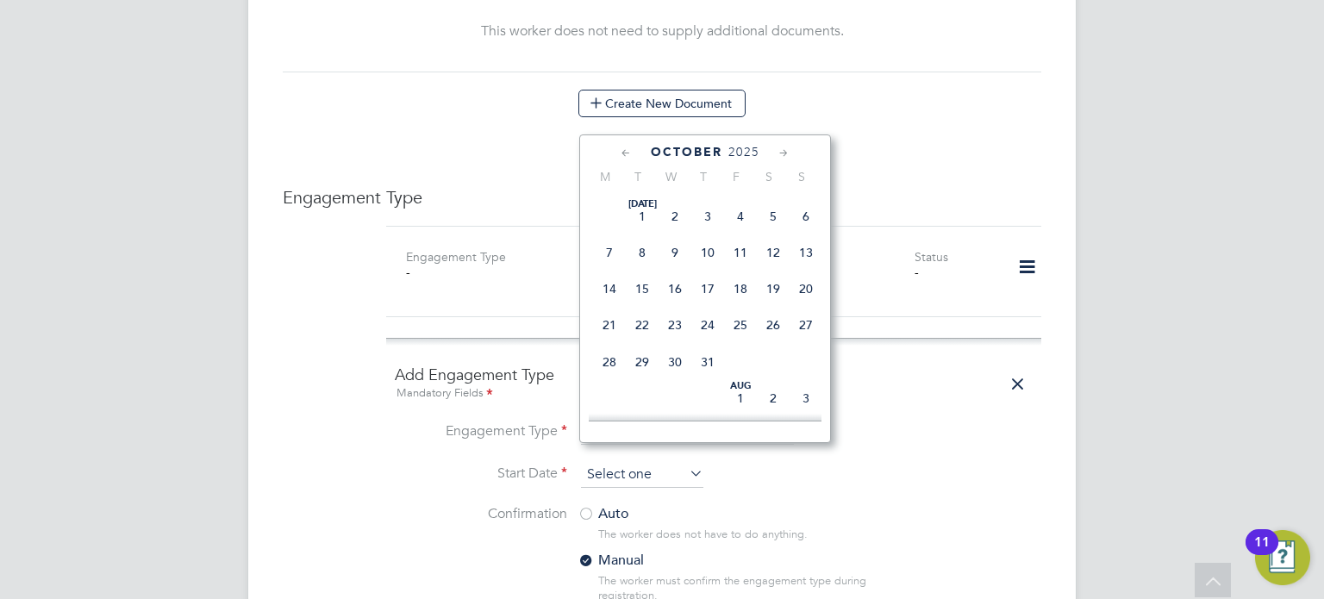
scroll to position [488, 0]
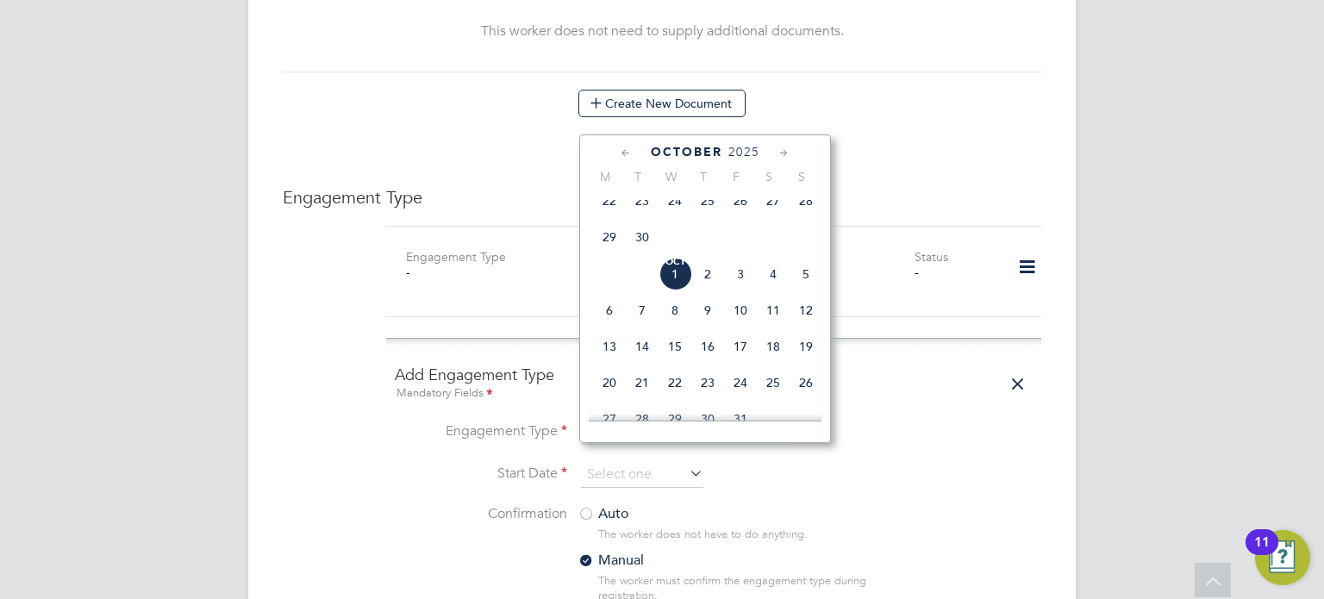
click at [672, 266] on span "Oct" at bounding box center [674, 262] width 33 height 9
type input "[DATE]"
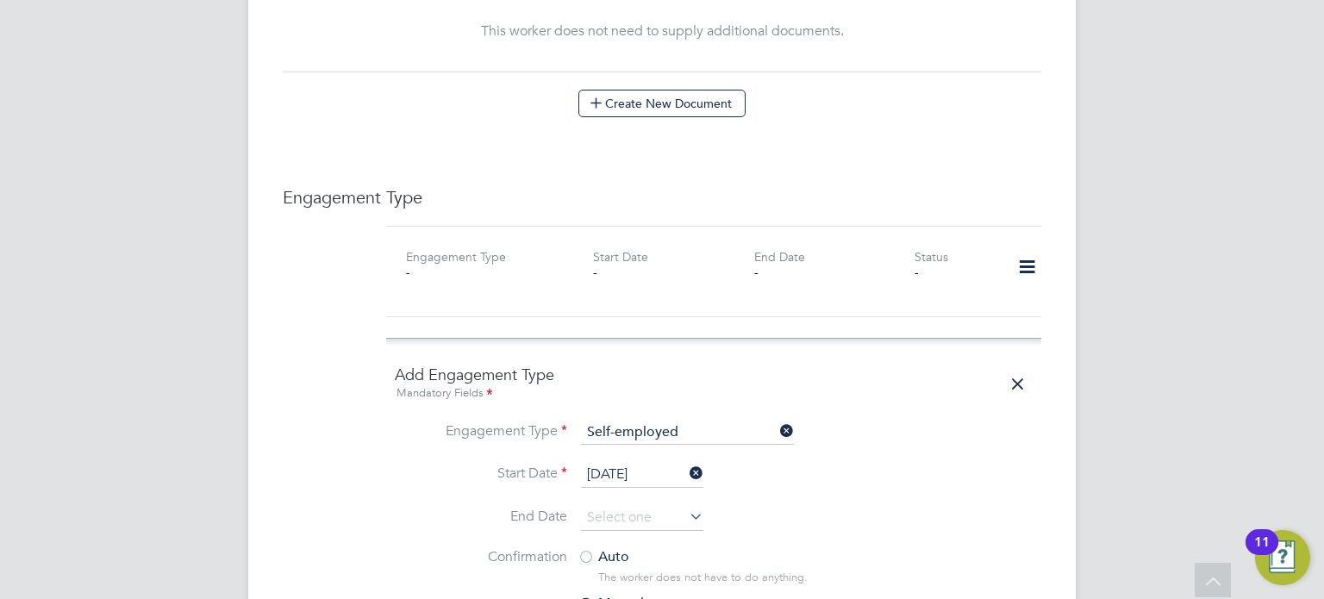
click at [596, 548] on label "Auto" at bounding box center [732, 557] width 310 height 18
click at [1066, 451] on div "Worker Details Follow [PERSON_NAME] m: 07399595907 Personal Details ID CIS34416…" at bounding box center [661, 269] width 827 height 2578
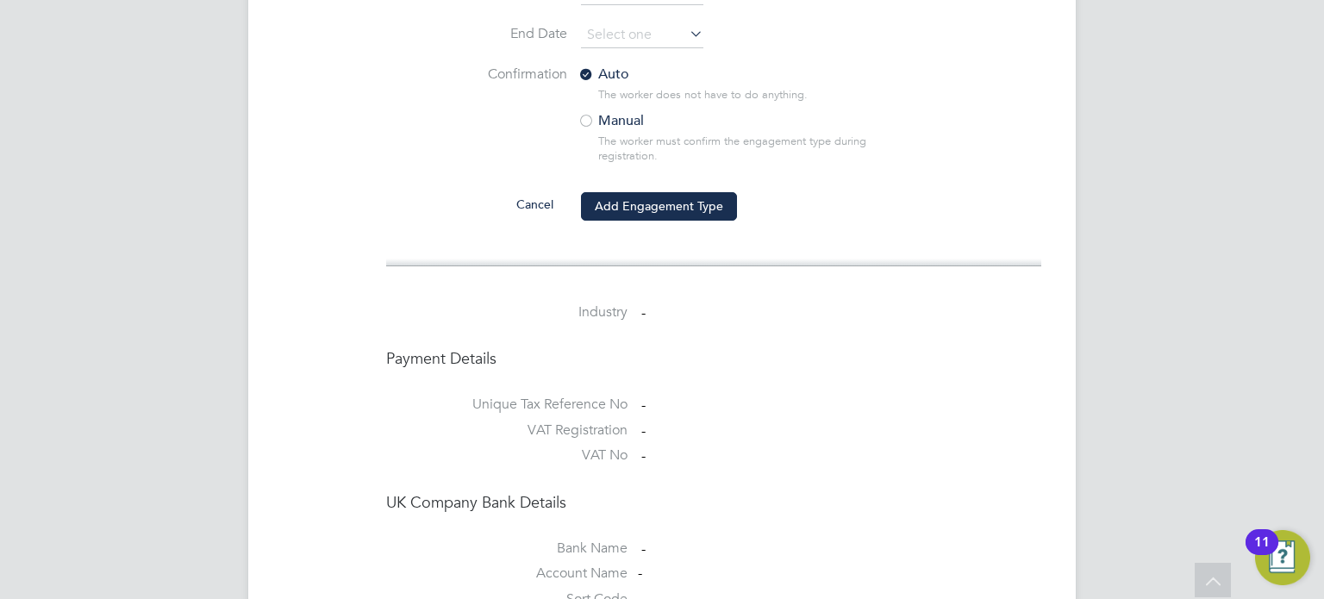
scroll to position [1586, 0]
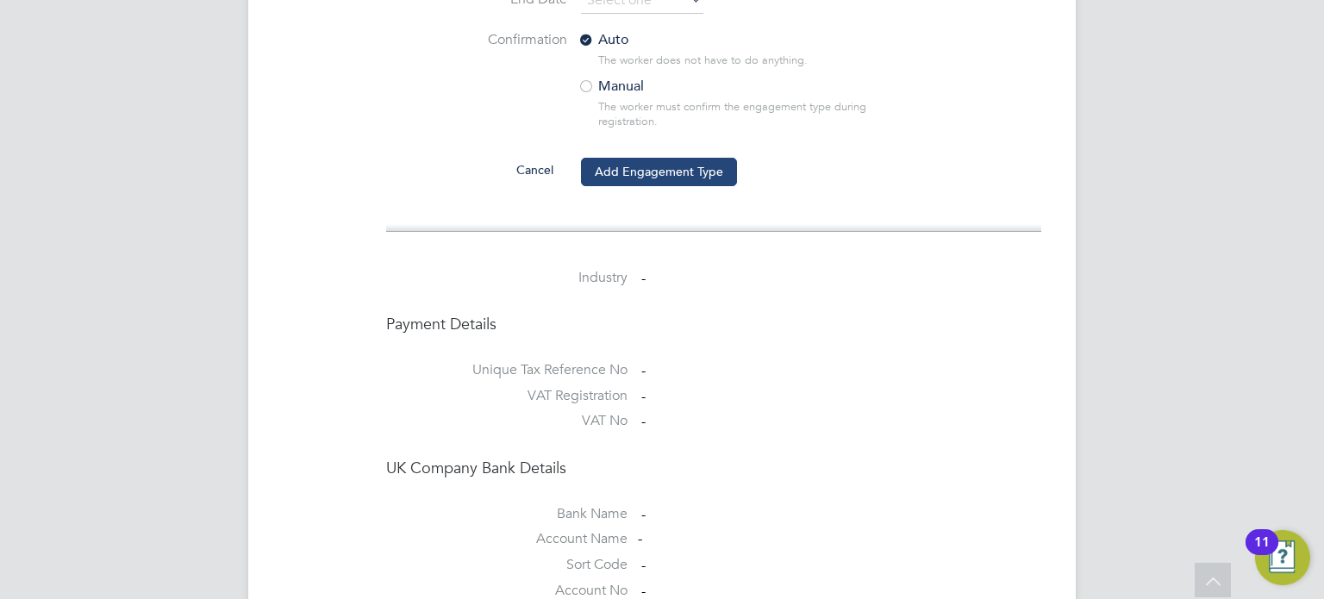
click at [689, 161] on button "Add Engagement Type" at bounding box center [659, 172] width 156 height 28
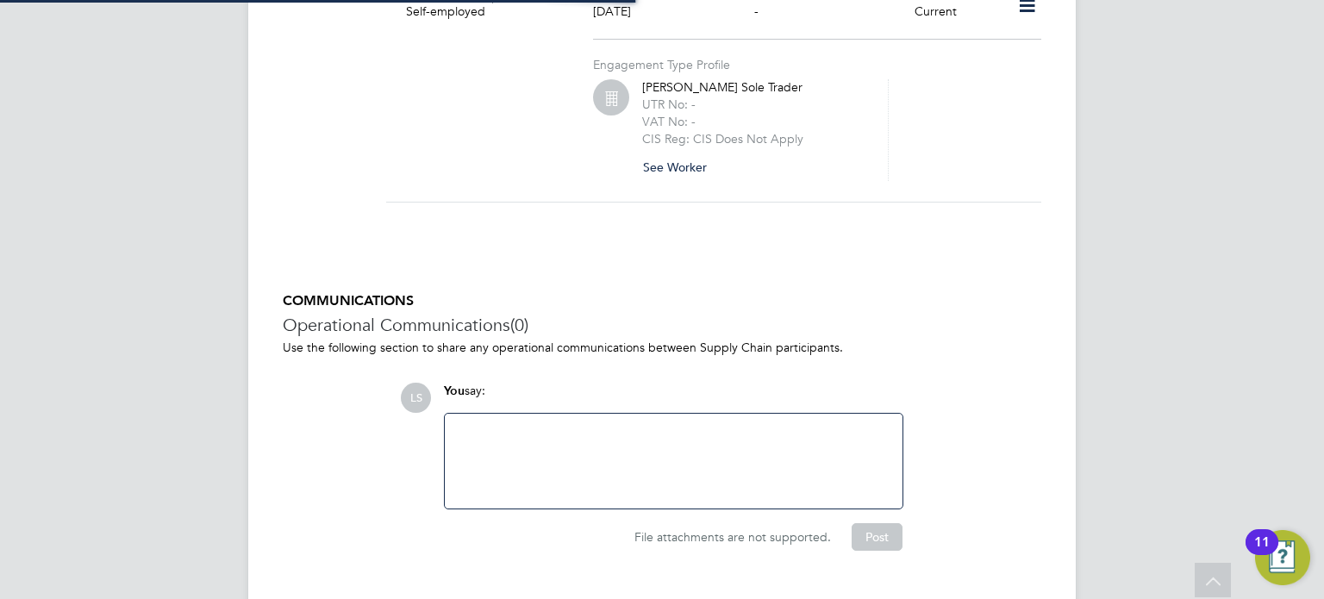
scroll to position [1346, 0]
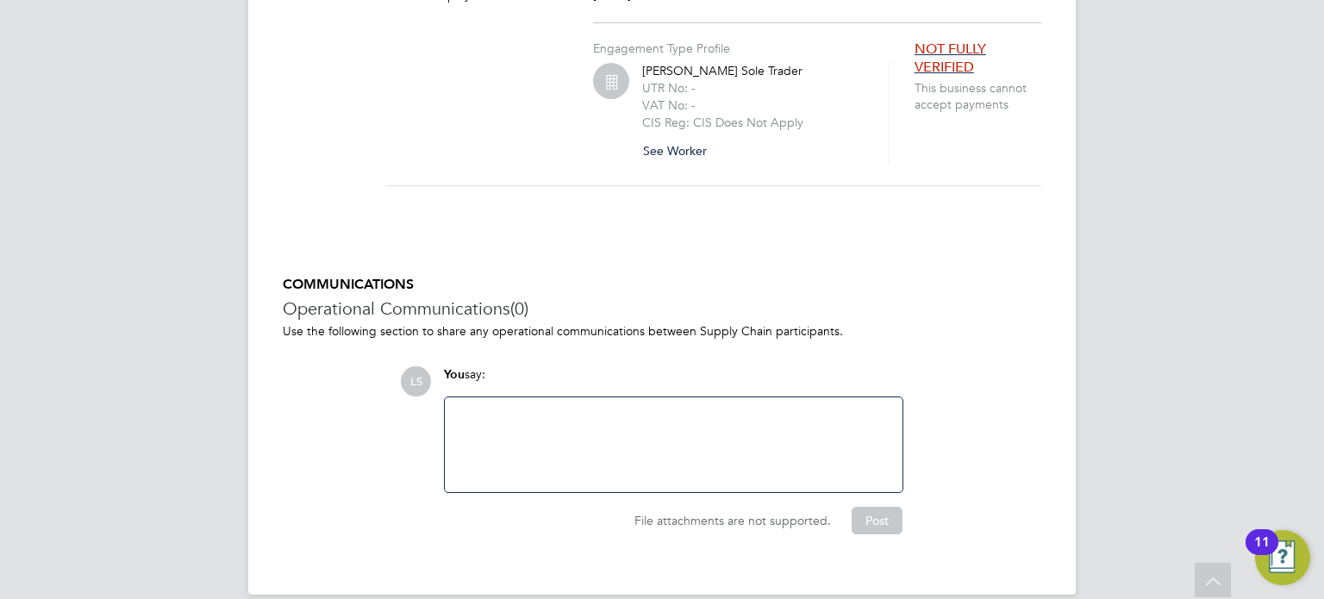
click at [698, 137] on button "See Worker" at bounding box center [681, 151] width 78 height 28
